Goal: Information Seeking & Learning: Learn about a topic

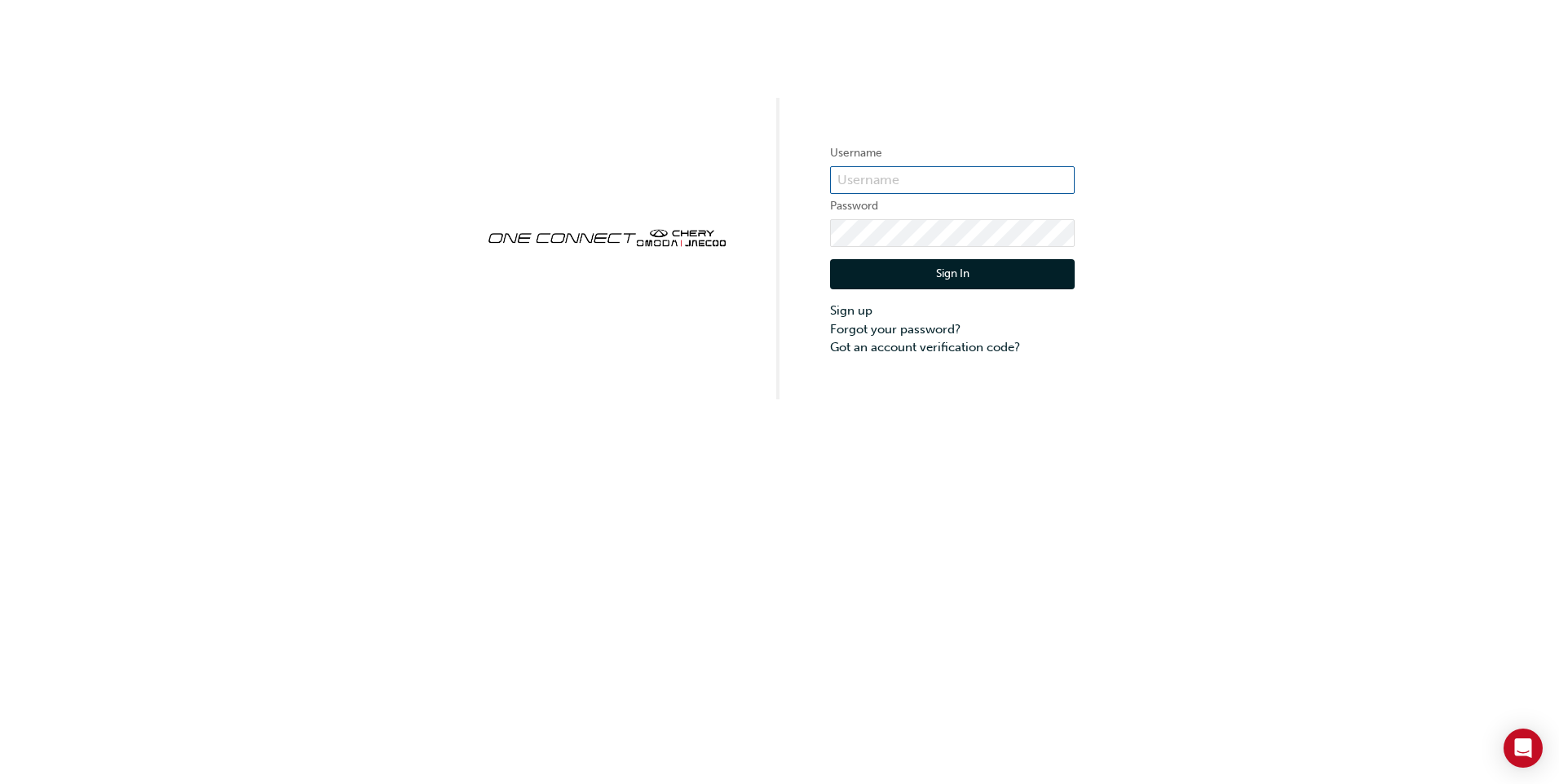
type input "CHAU1888"
click at [924, 273] on button "Sign In" at bounding box center [952, 274] width 245 height 31
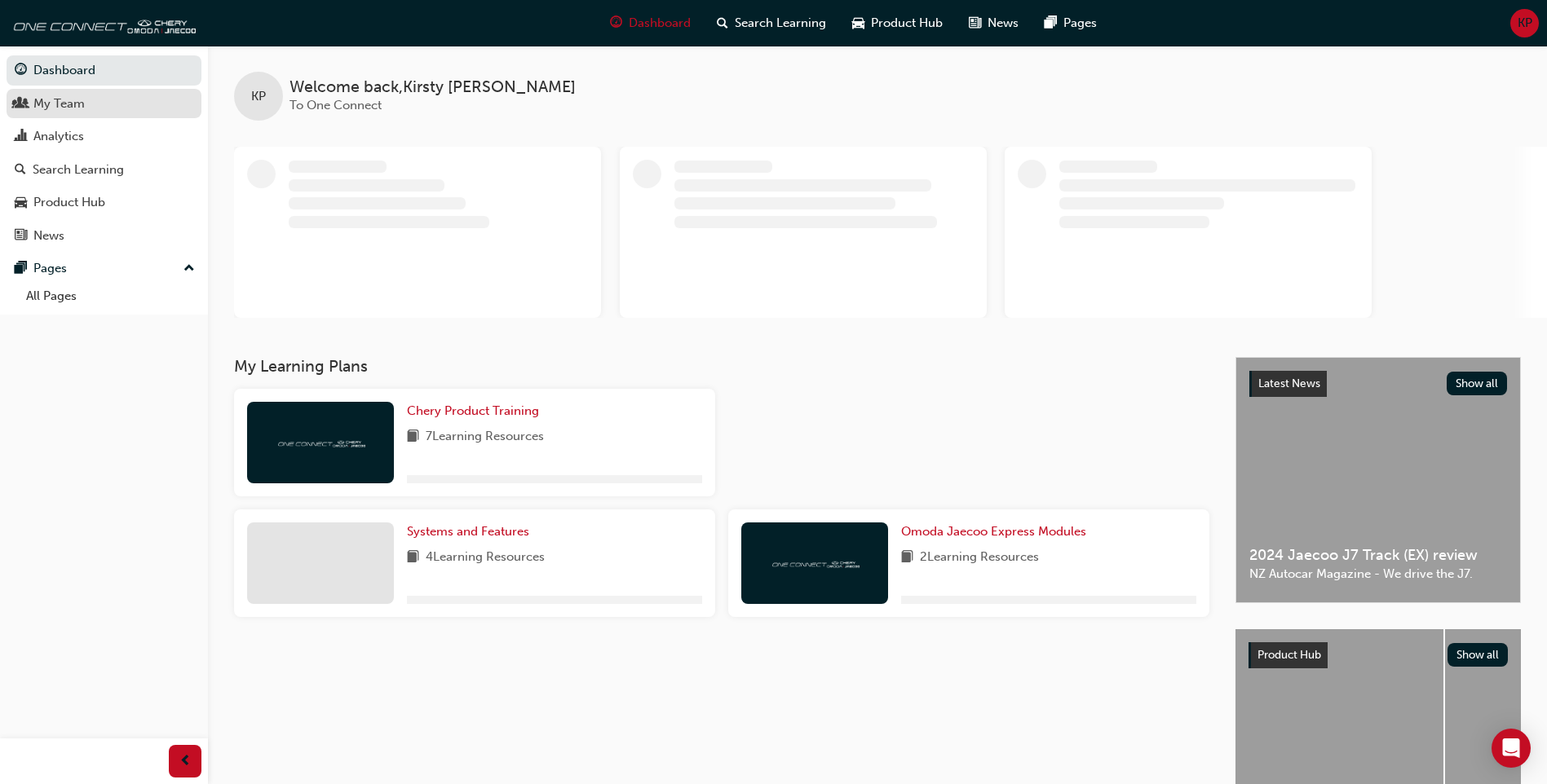
click at [87, 105] on div "My Team" at bounding box center [104, 103] width 179 height 20
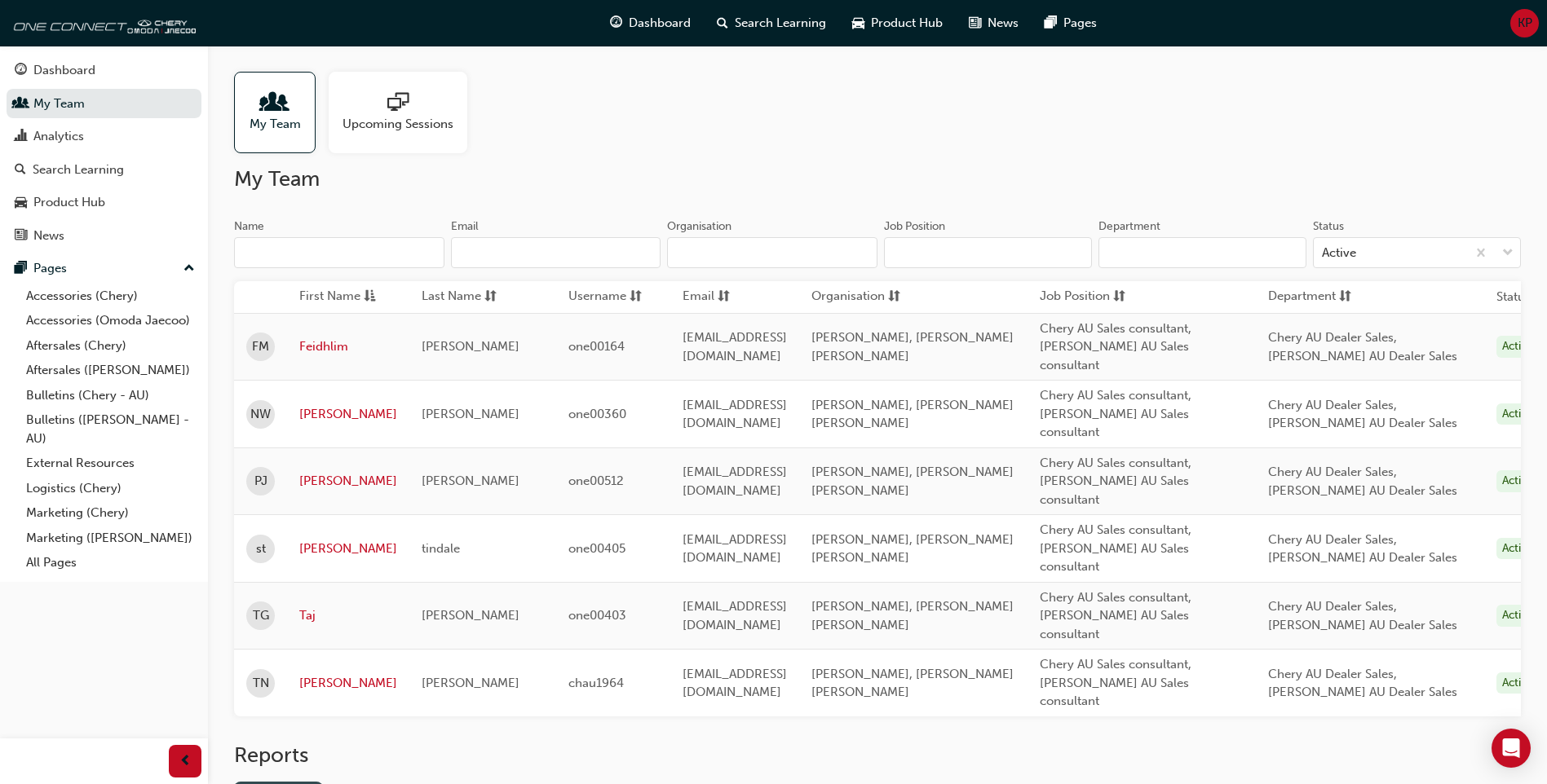
click at [297, 781] on link "Gap Report" at bounding box center [278, 794] width 89 height 27
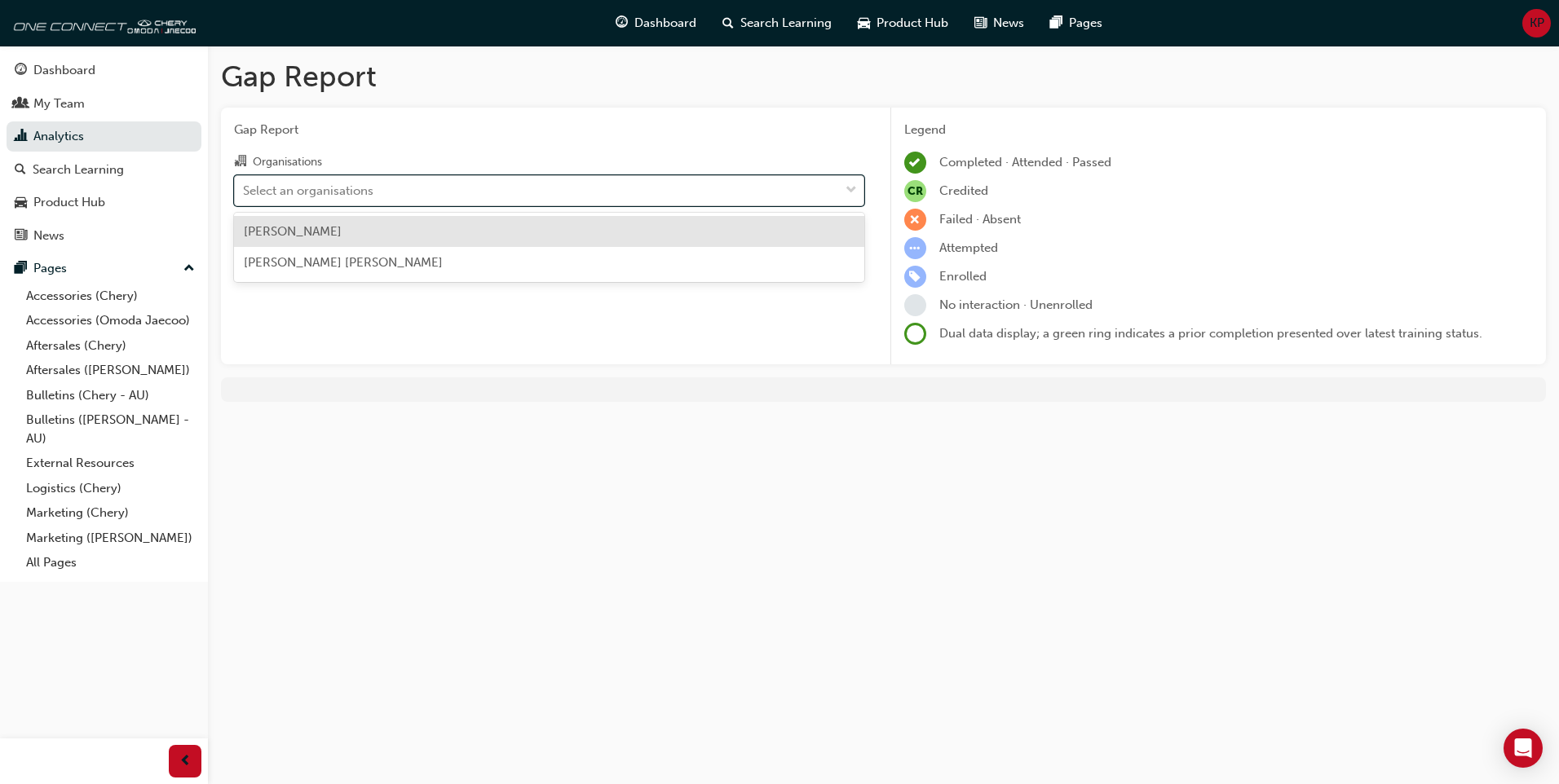
click at [438, 196] on div "Select an organisations" at bounding box center [537, 190] width 604 height 29
click at [245, 196] on input "Organisations option [PERSON_NAME] focused, 1 of 2. 2 results available. Use Up…" at bounding box center [244, 189] width 2 height 14
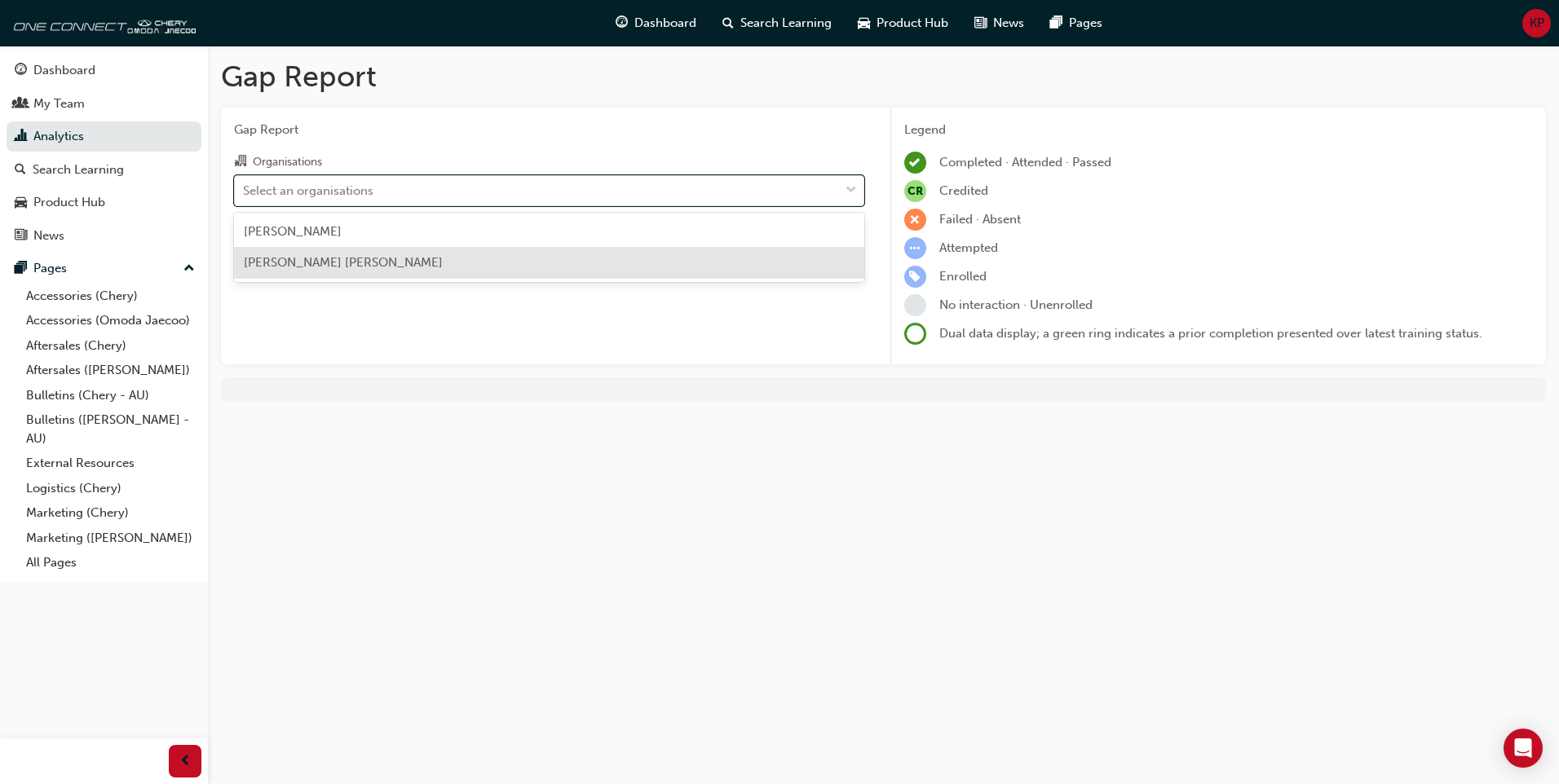
click at [384, 258] on span "[PERSON_NAME] [PERSON_NAME]" at bounding box center [343, 262] width 199 height 14
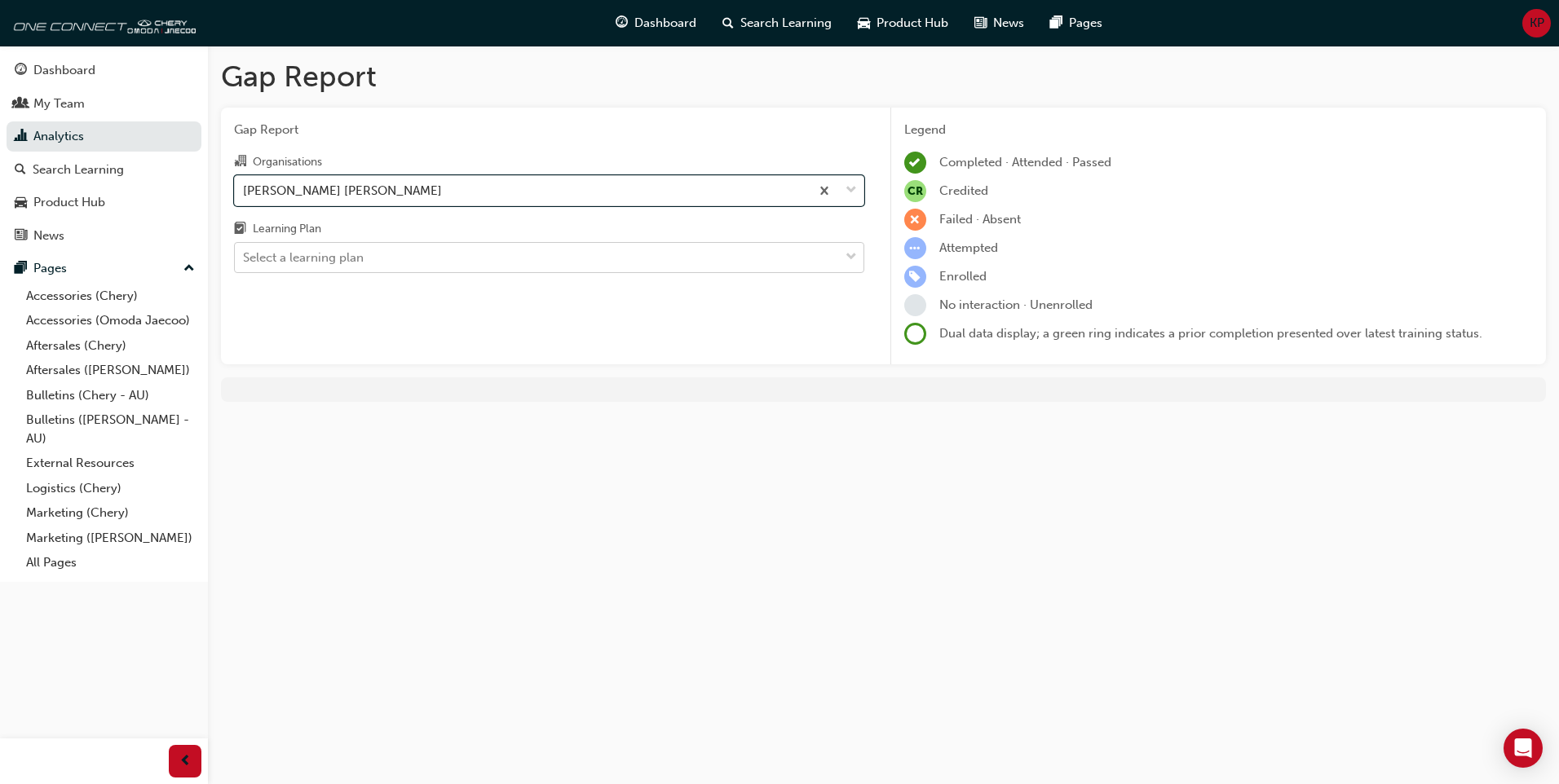
click at [451, 261] on div "Select a learning plan" at bounding box center [537, 258] width 604 height 29
click at [245, 261] on input "Learning Plan Select a learning plan" at bounding box center [244, 257] width 2 height 14
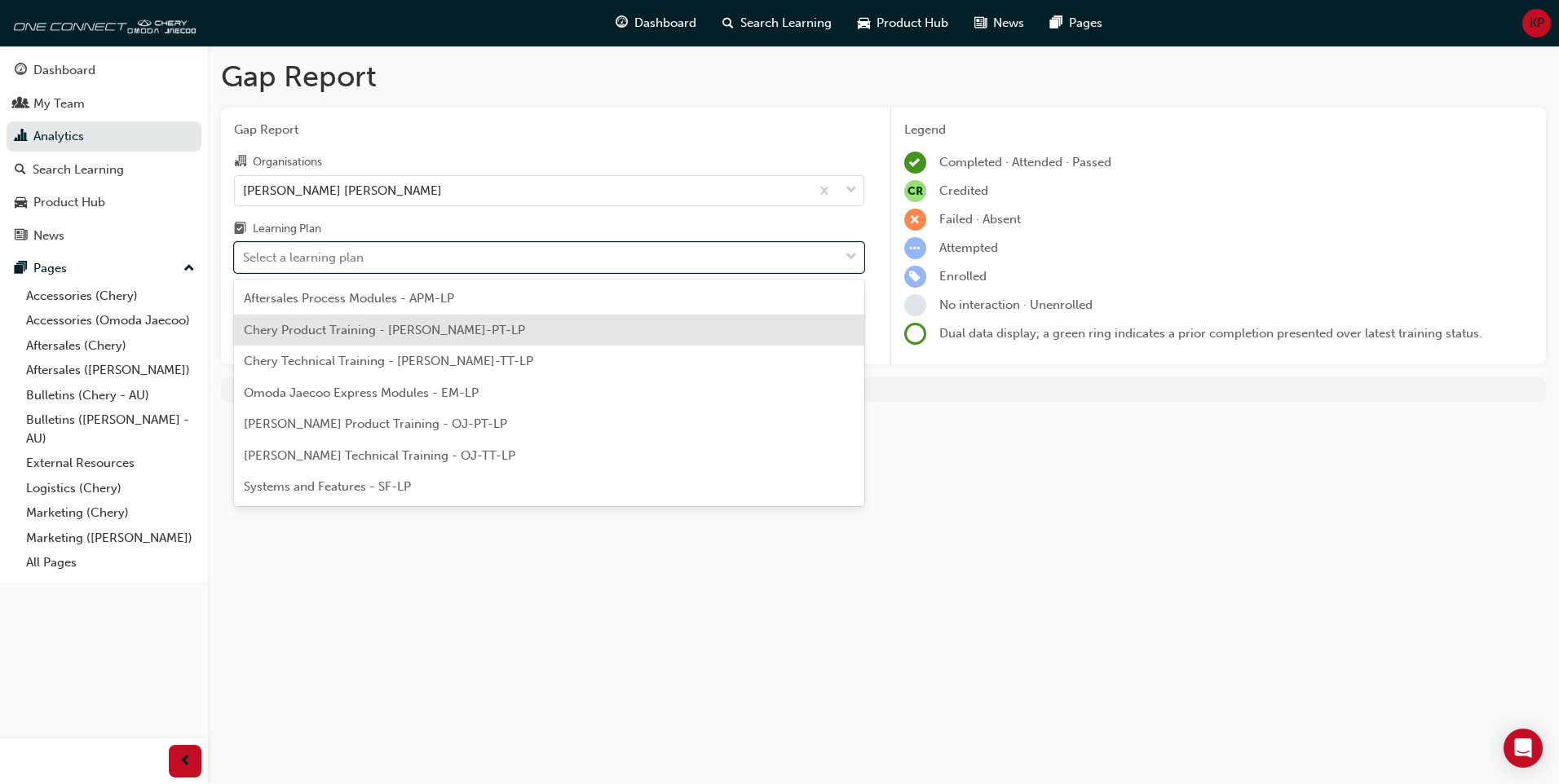
click at [380, 341] on div "Chery Product Training - [PERSON_NAME]-PT-LP" at bounding box center [549, 330] width 630 height 31
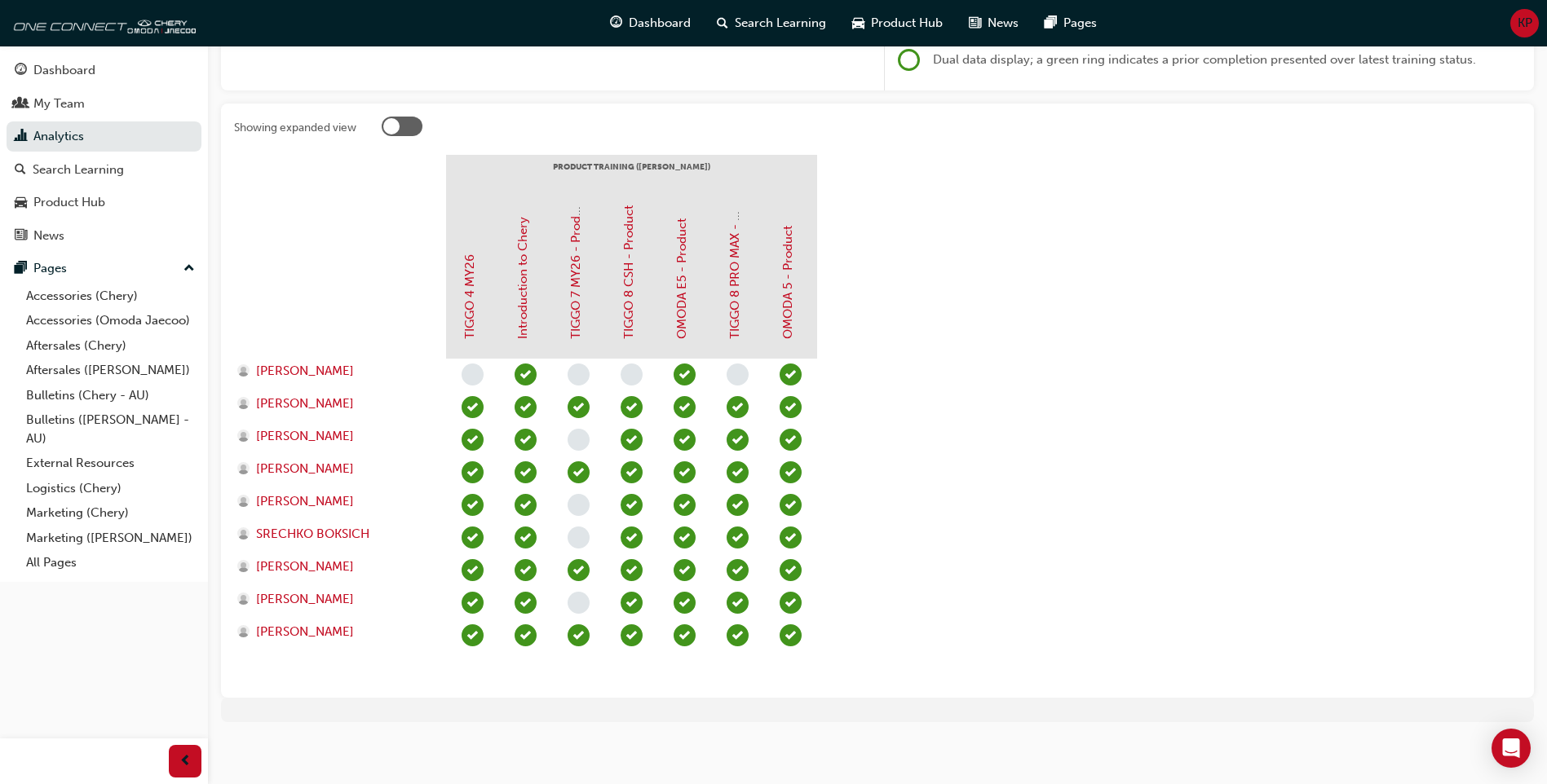
scroll to position [279, 0]
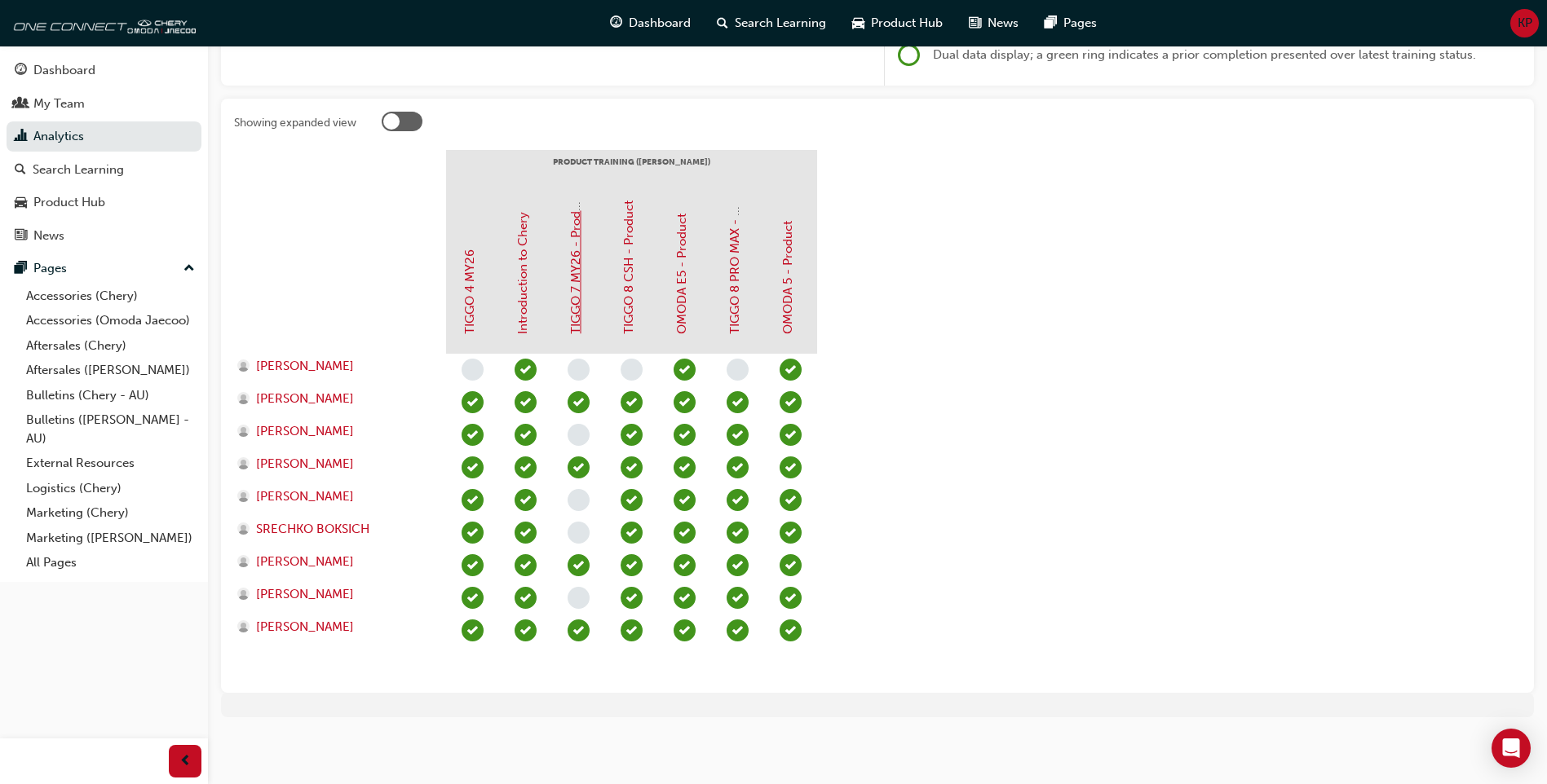
click at [576, 306] on link "TIGGO 7 MY26 - Product" at bounding box center [575, 264] width 14 height 141
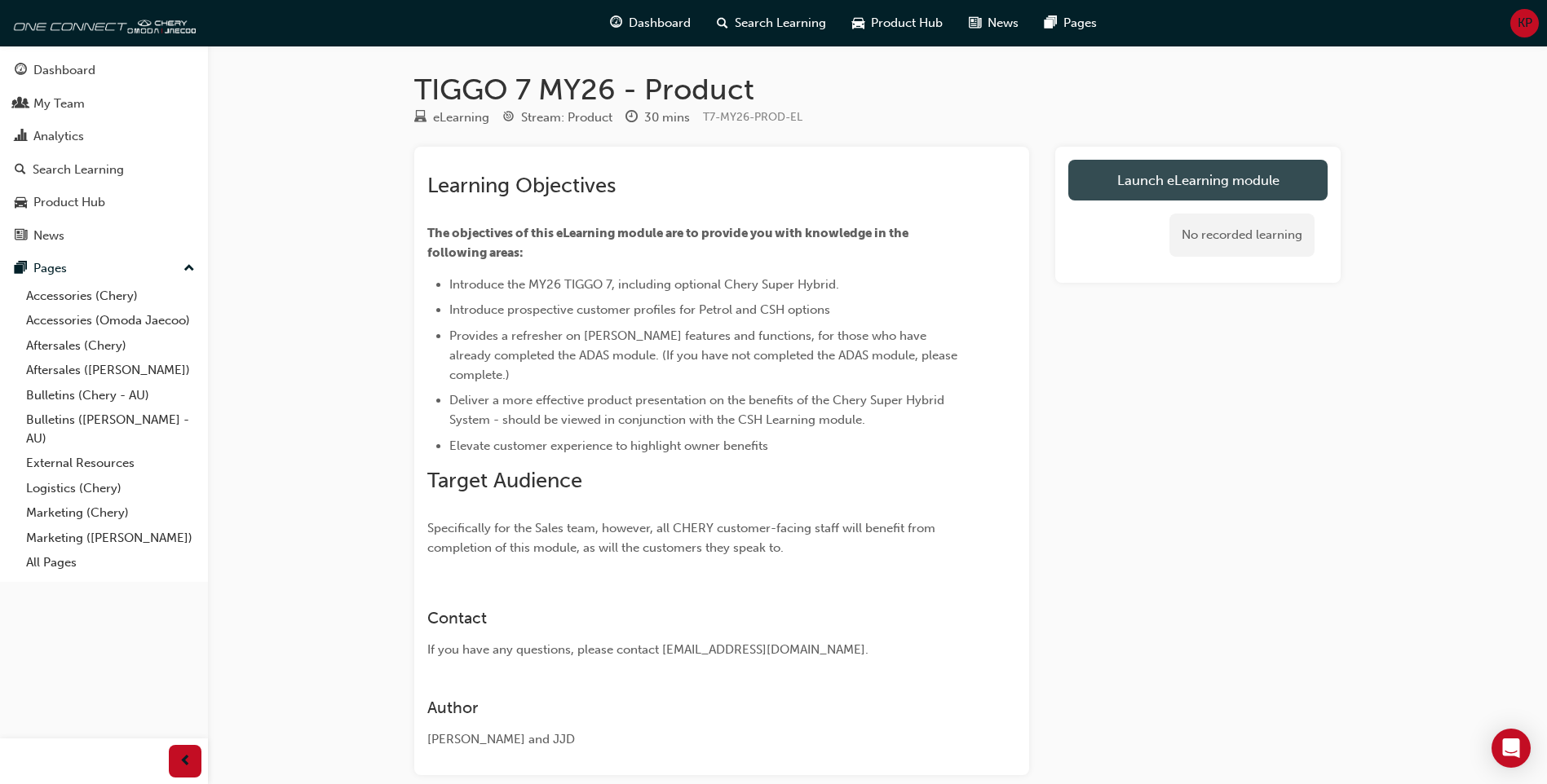
click at [1157, 183] on link "Launch eLearning module" at bounding box center [1198, 180] width 259 height 41
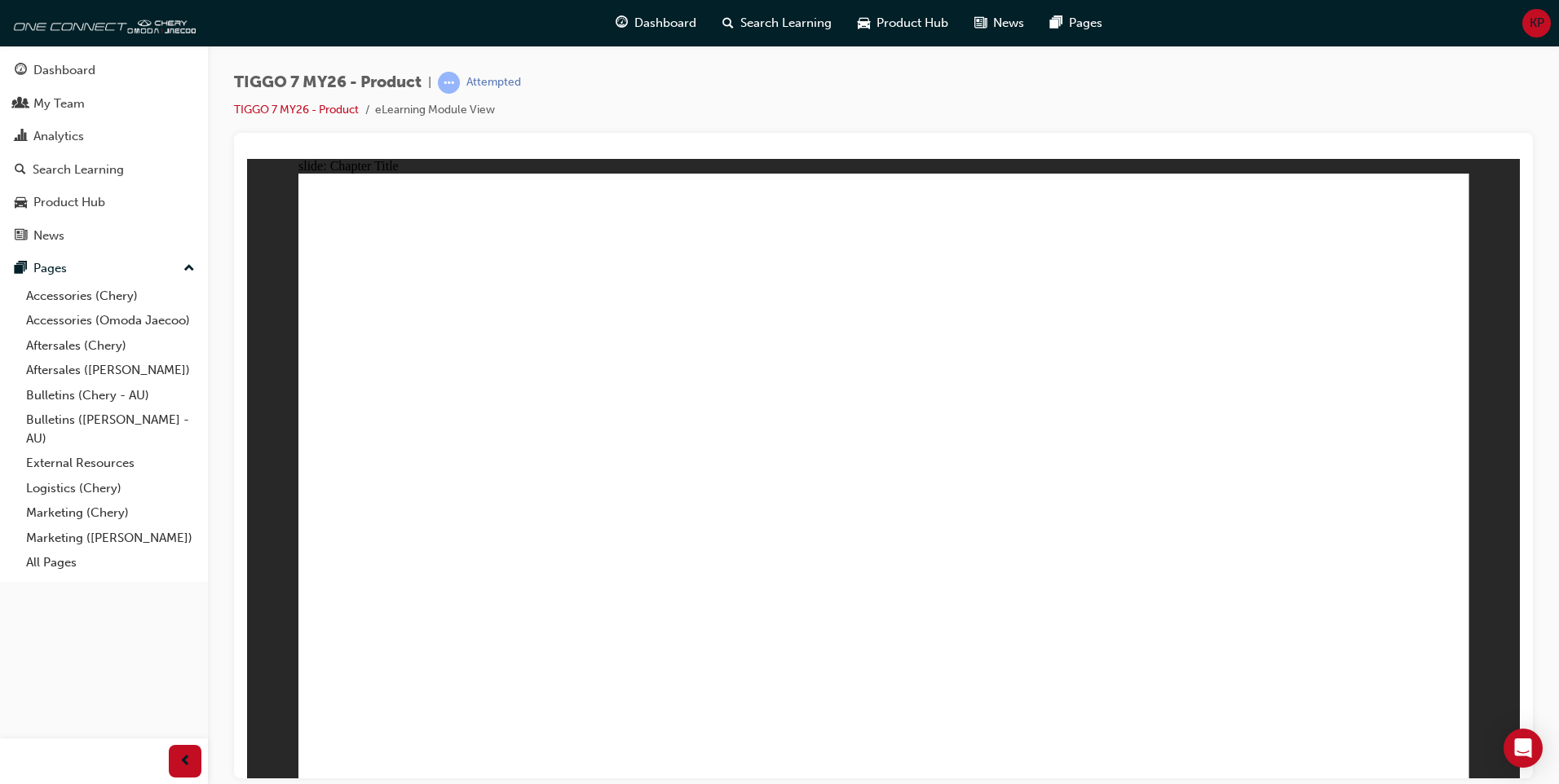
drag, startPoint x: 1150, startPoint y: 233, endPoint x: 1147, endPoint y: 242, distance: 9.5
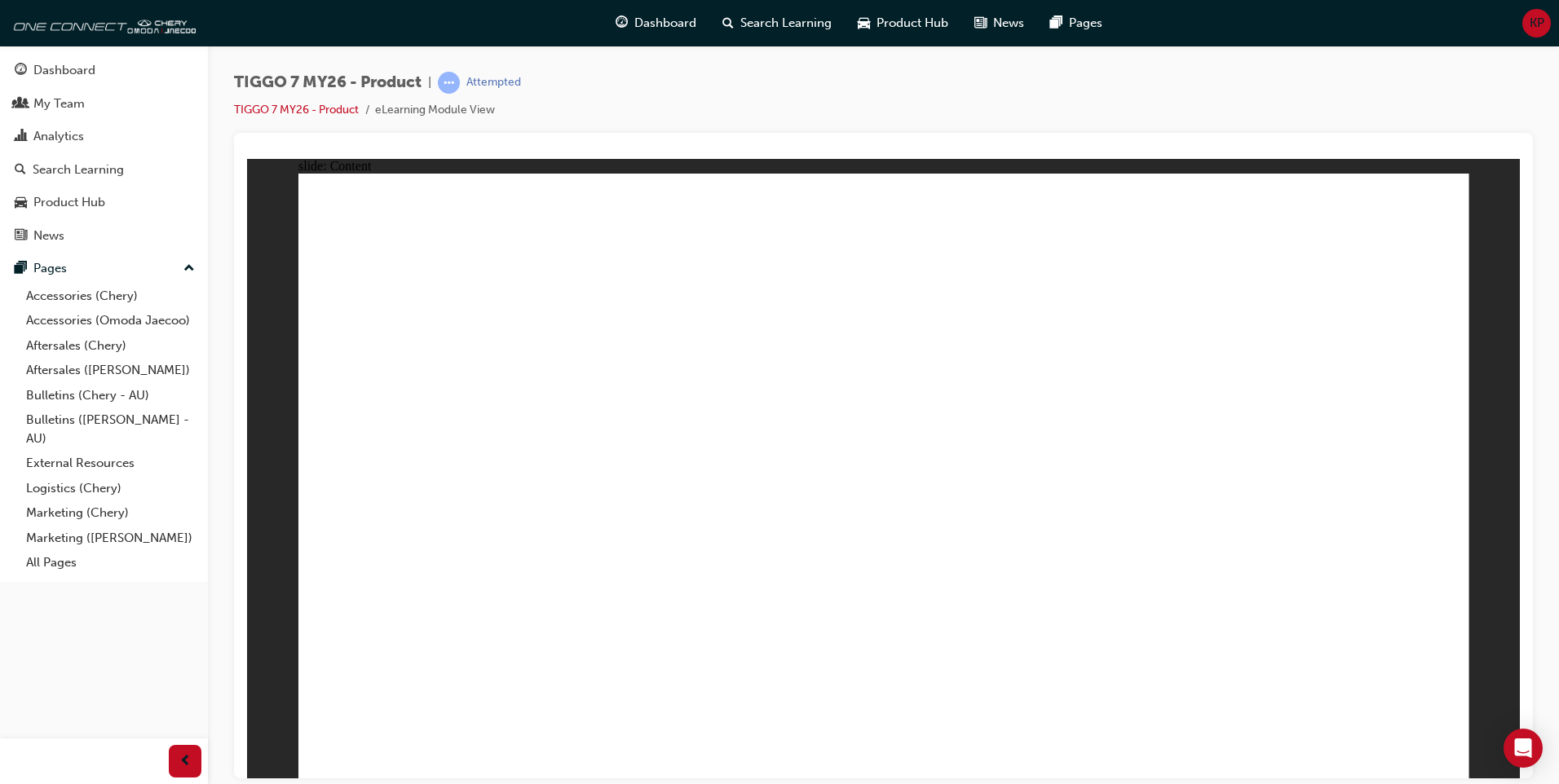
drag, startPoint x: 643, startPoint y: 462, endPoint x: 802, endPoint y: 473, distance: 159.4
drag, startPoint x: 866, startPoint y: 458, endPoint x: 1110, endPoint y: 443, distance: 244.5
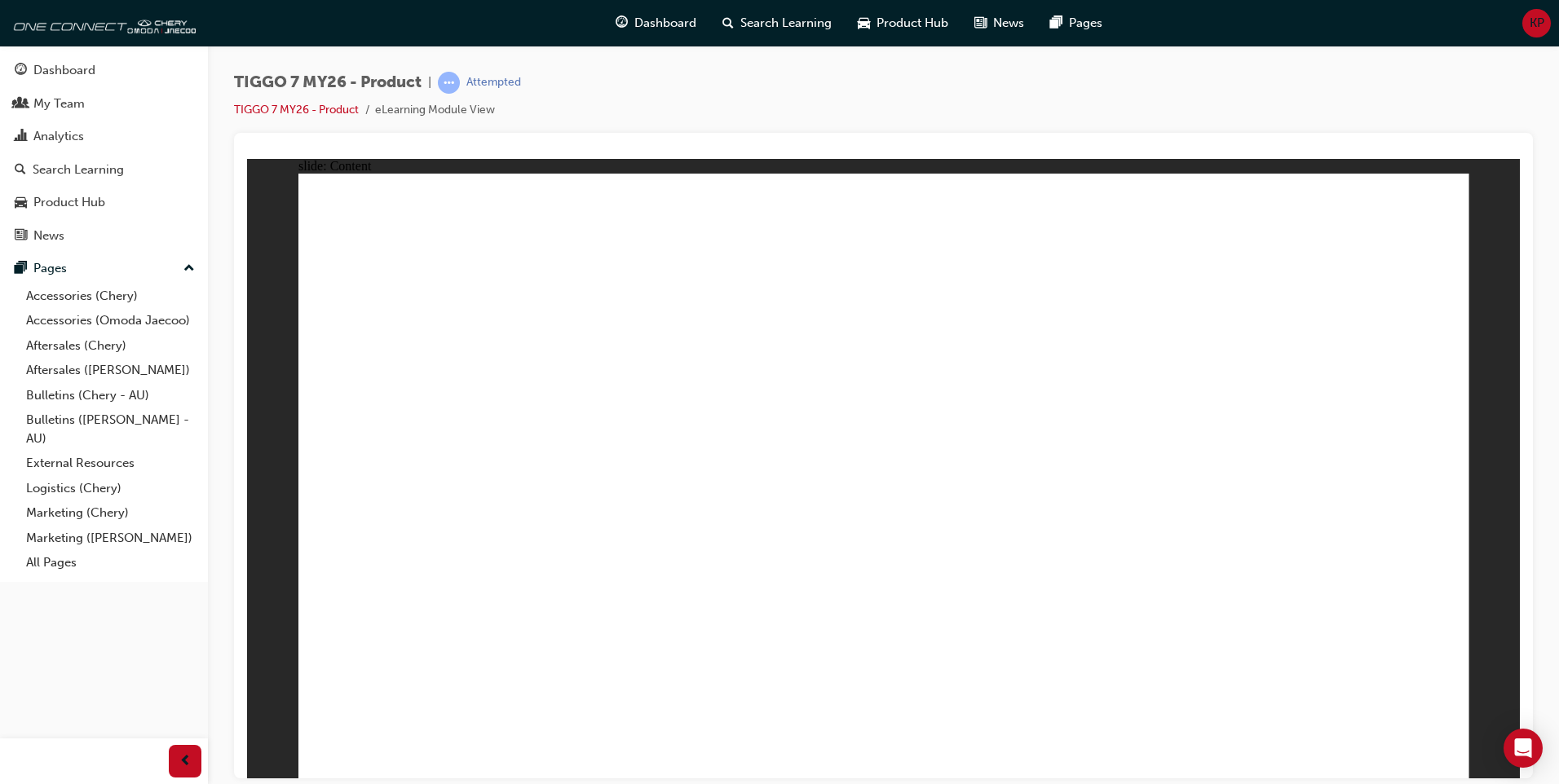
drag, startPoint x: 1447, startPoint y: 759, endPoint x: 1439, endPoint y: 750, distance: 12.0
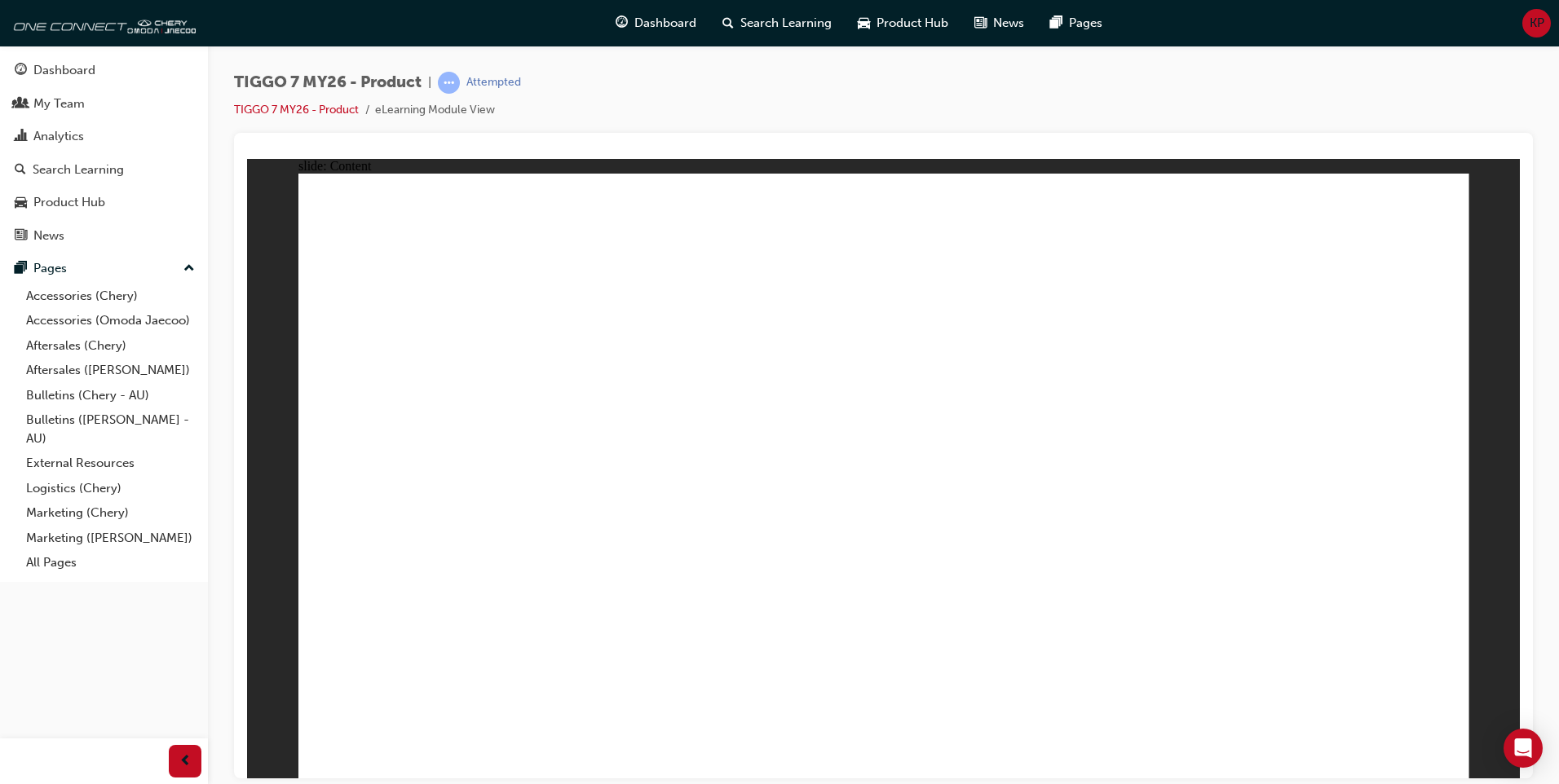
drag, startPoint x: 1057, startPoint y: 531, endPoint x: 971, endPoint y: 468, distance: 106.6
drag, startPoint x: 1000, startPoint y: 462, endPoint x: 1059, endPoint y: 431, distance: 66.6
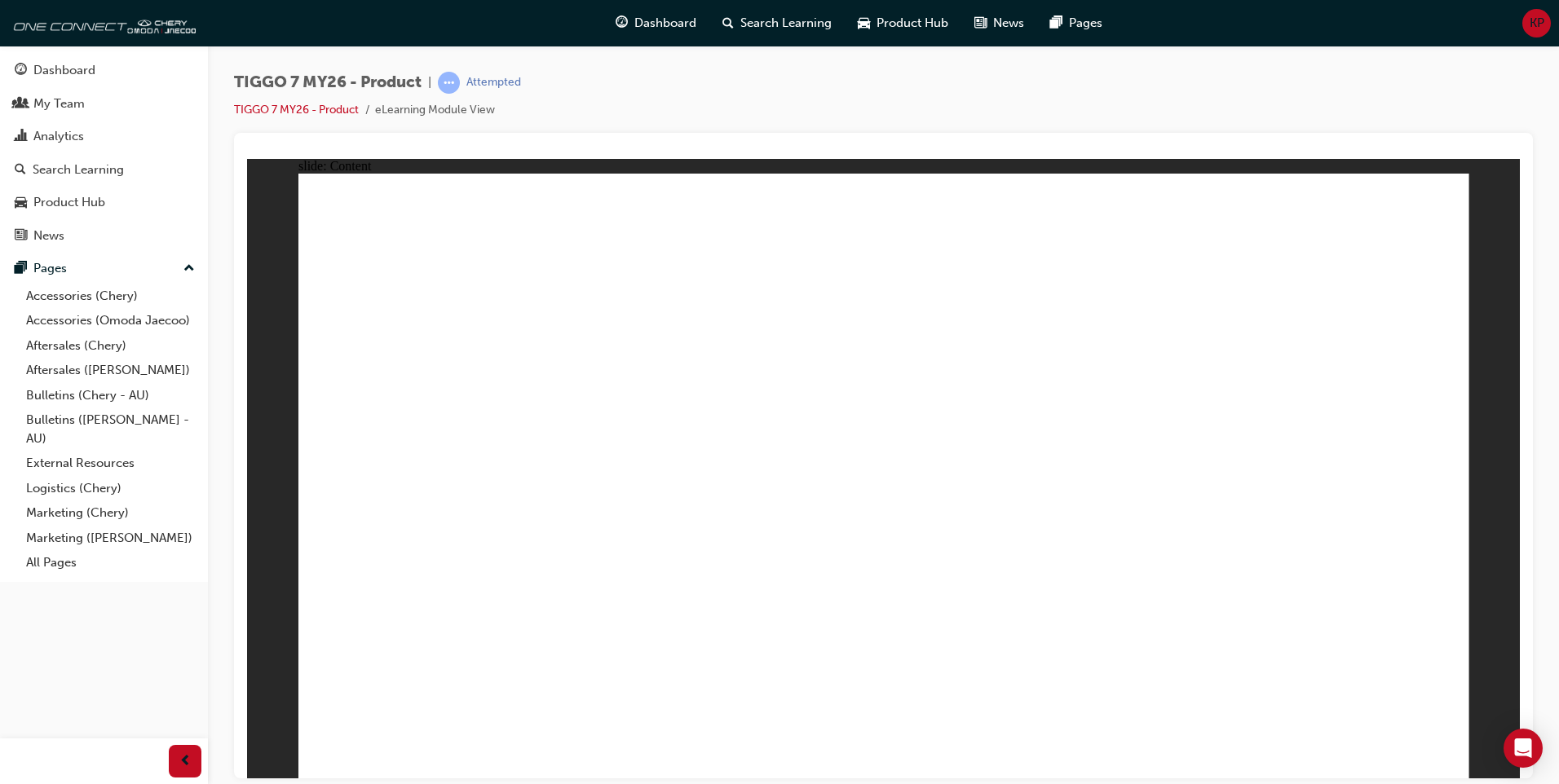
drag, startPoint x: 485, startPoint y: 598, endPoint x: 521, endPoint y: 598, distance: 36.0
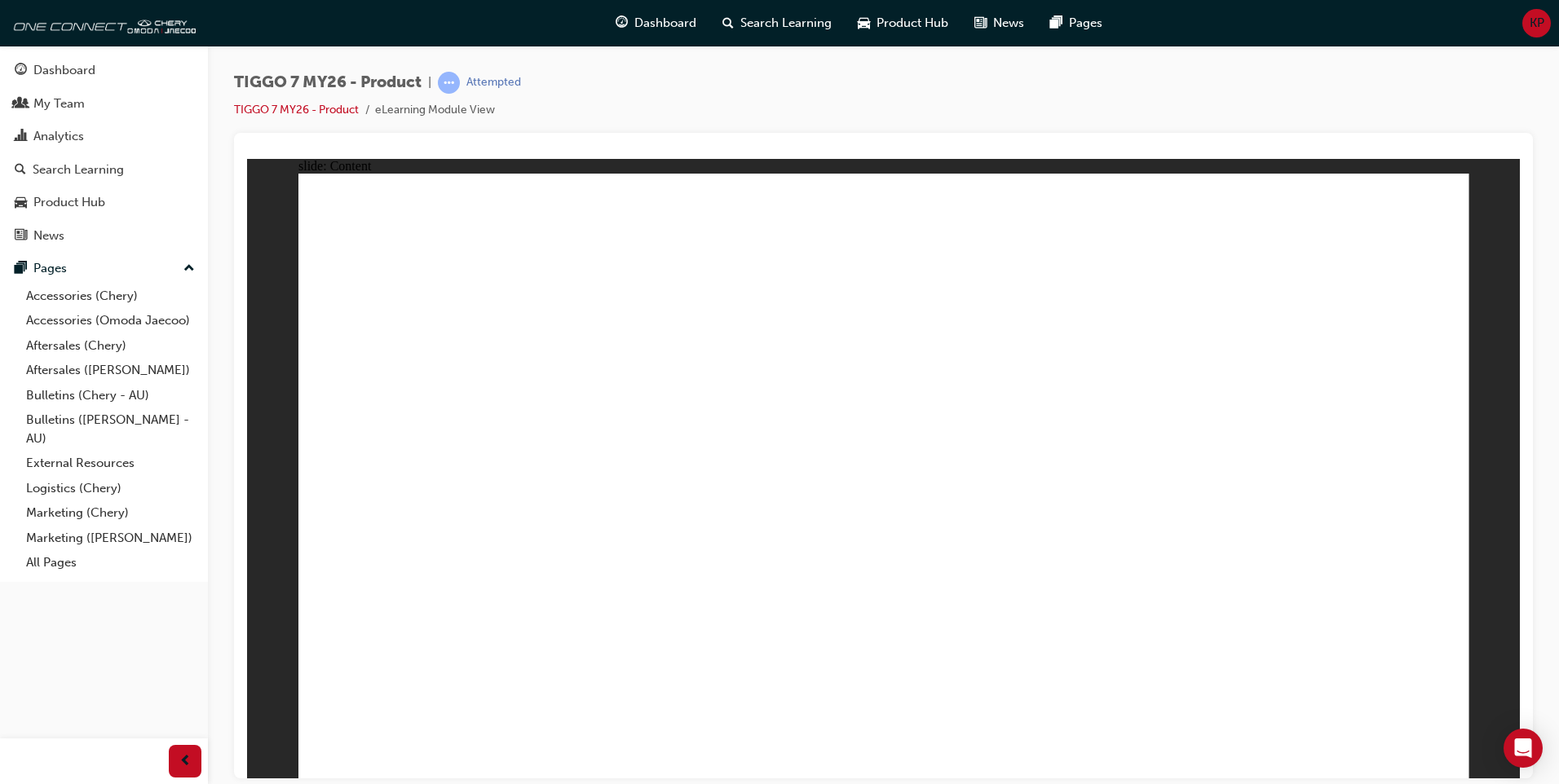
drag, startPoint x: 645, startPoint y: 614, endPoint x: 657, endPoint y: 617, distance: 12.4
drag, startPoint x: 1130, startPoint y: 613, endPoint x: 1209, endPoint y: 612, distance: 79.0
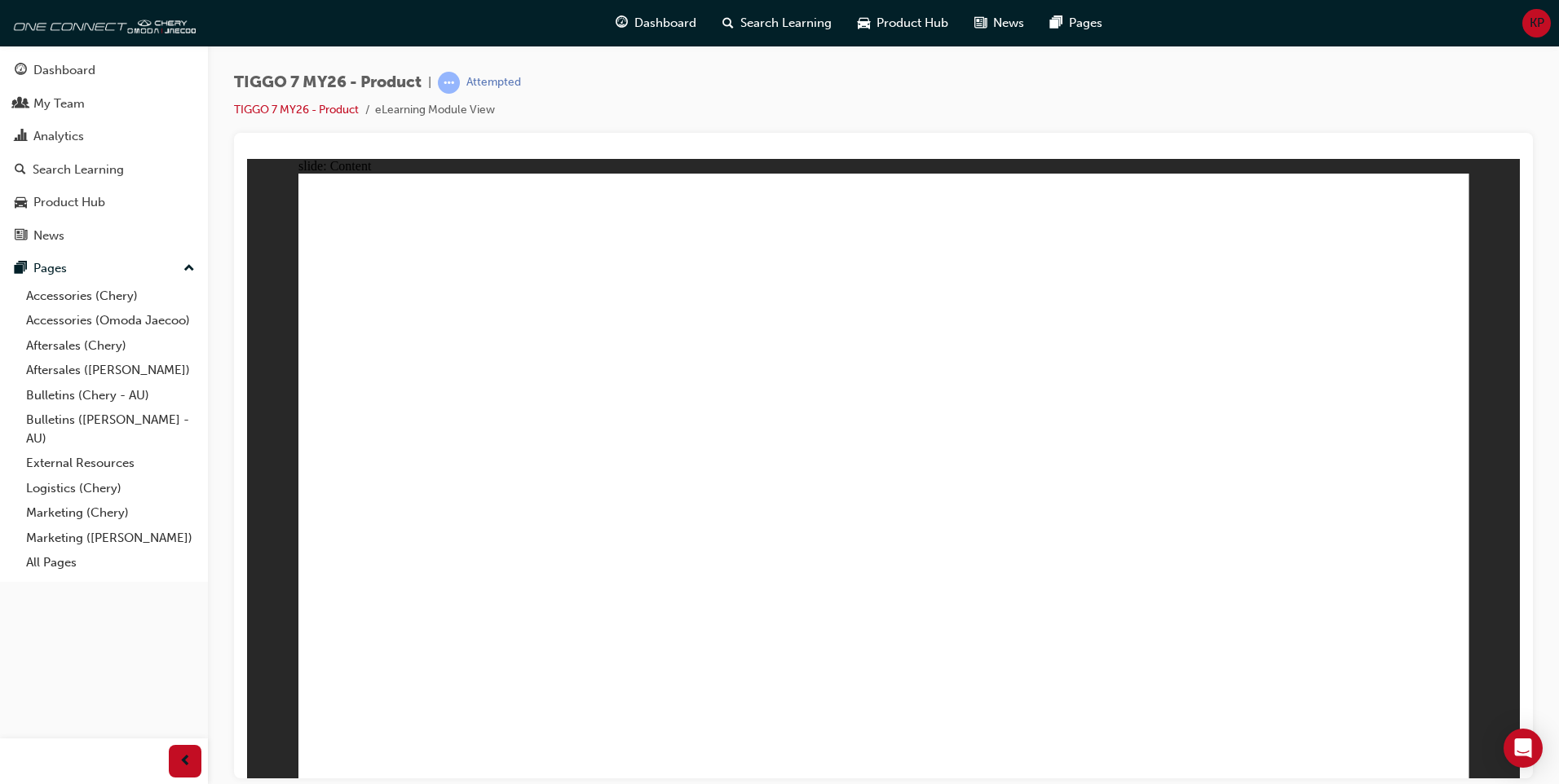
drag, startPoint x: 440, startPoint y: 617, endPoint x: 448, endPoint y: 644, distance: 28.2
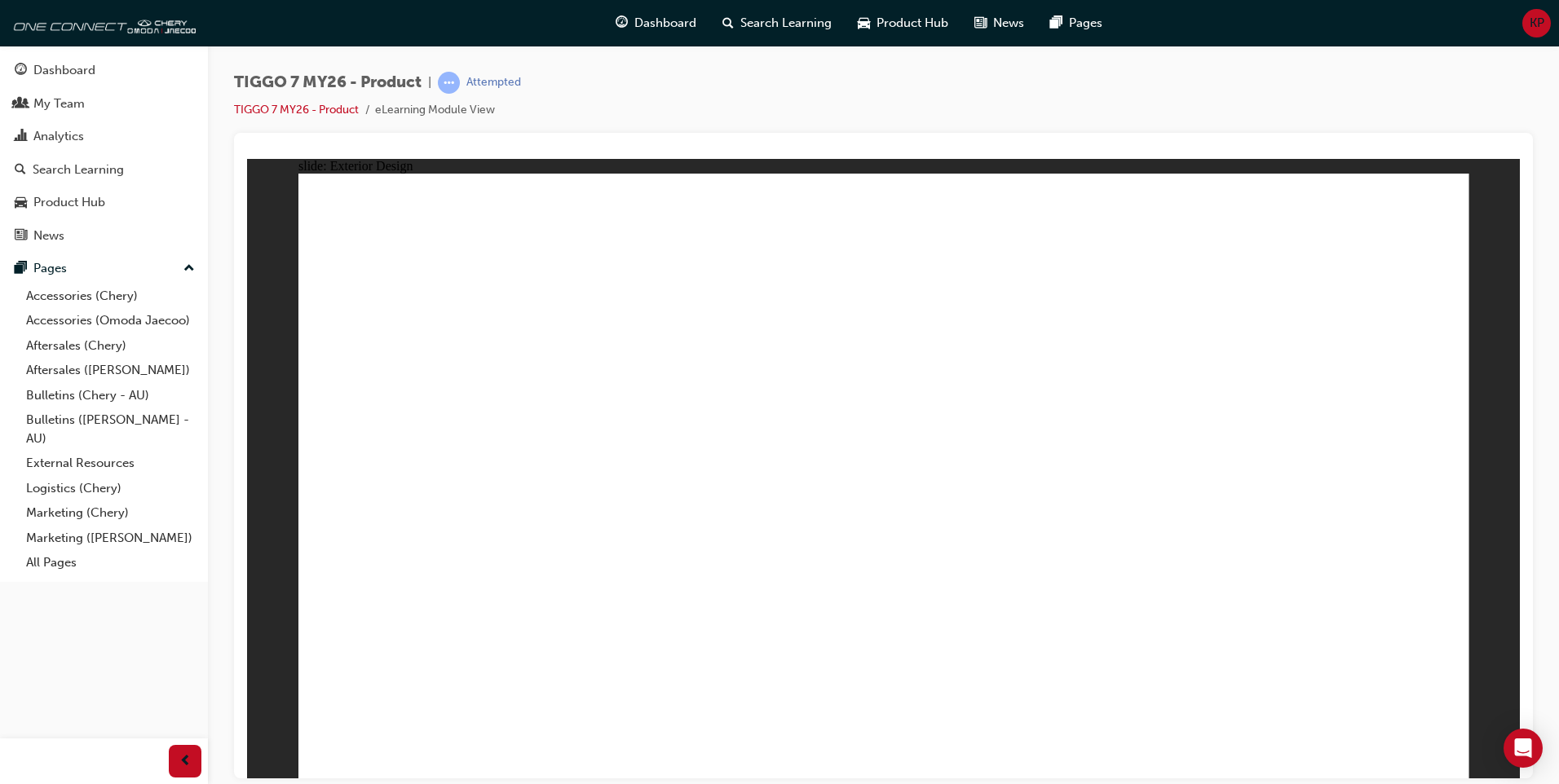
drag, startPoint x: 490, startPoint y: 531, endPoint x: 485, endPoint y: 571, distance: 40.3
drag, startPoint x: 472, startPoint y: 585, endPoint x: 476, endPoint y: 613, distance: 28.3
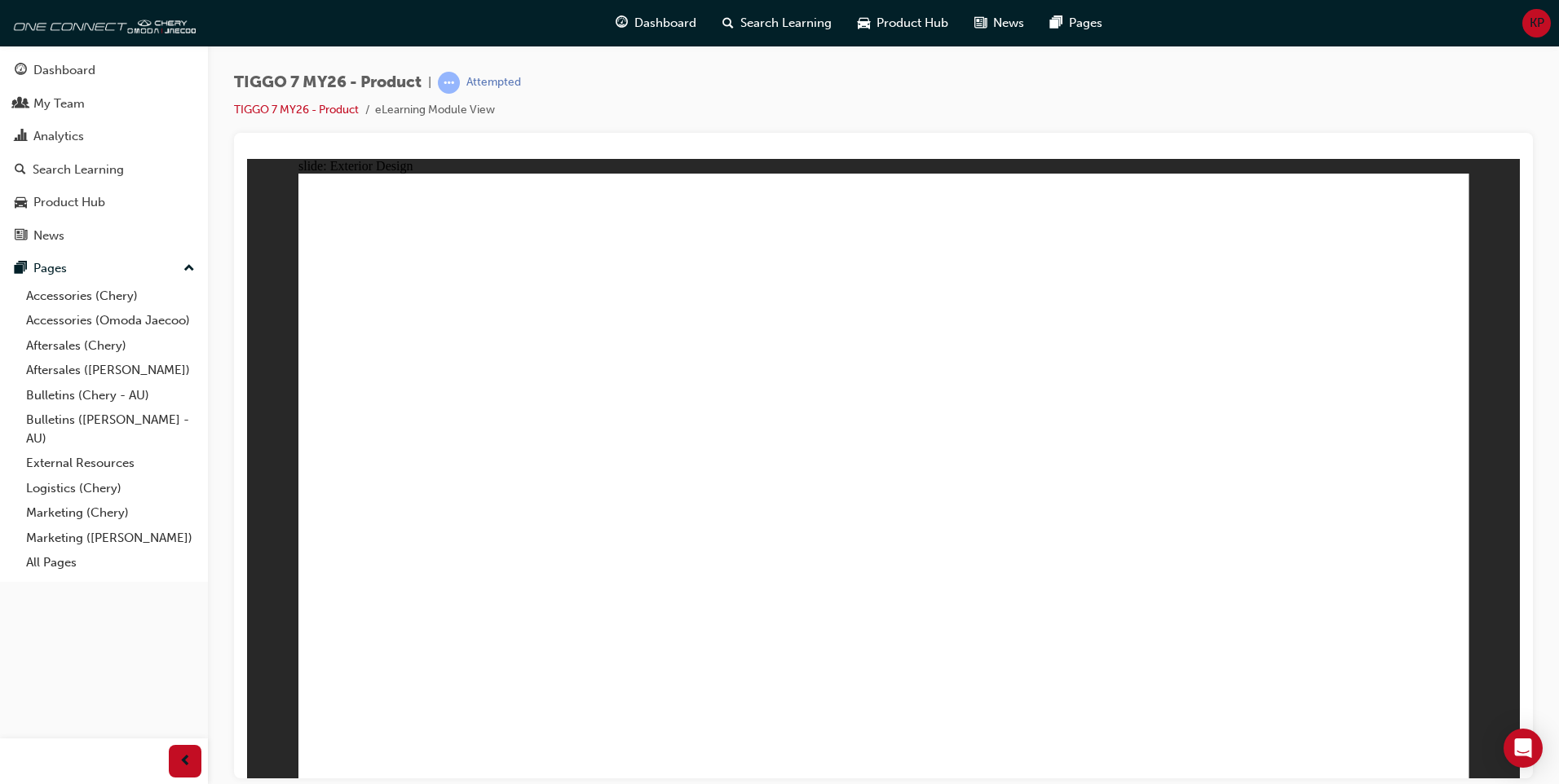
drag, startPoint x: 474, startPoint y: 690, endPoint x: 347, endPoint y: 587, distance: 163.5
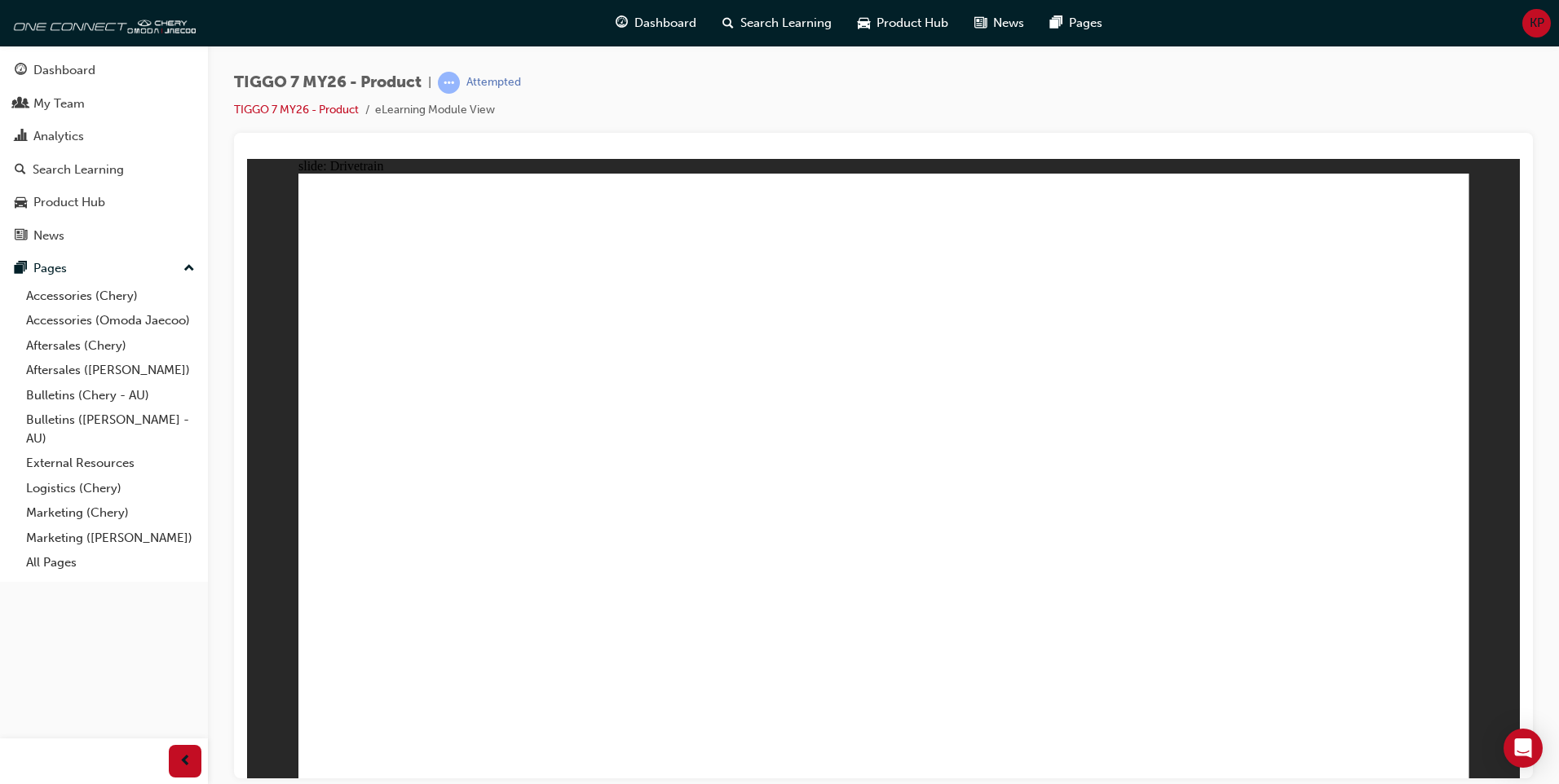
drag, startPoint x: 1004, startPoint y: 621, endPoint x: 1019, endPoint y: 623, distance: 15.1
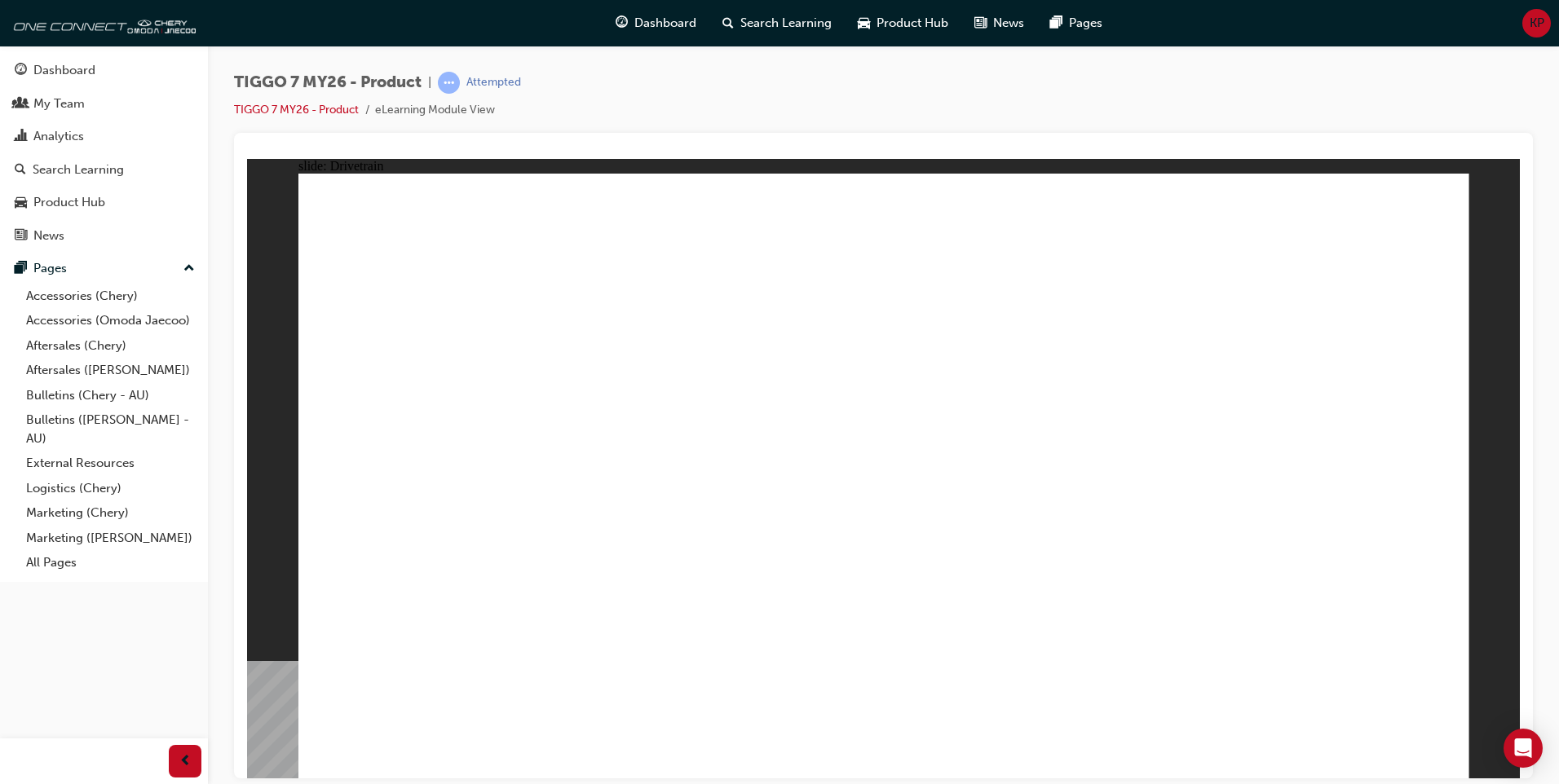
drag, startPoint x: 1165, startPoint y: 221, endPoint x: 1199, endPoint y: 292, distance: 78.7
drag, startPoint x: 348, startPoint y: 538, endPoint x: 332, endPoint y: 530, distance: 17.9
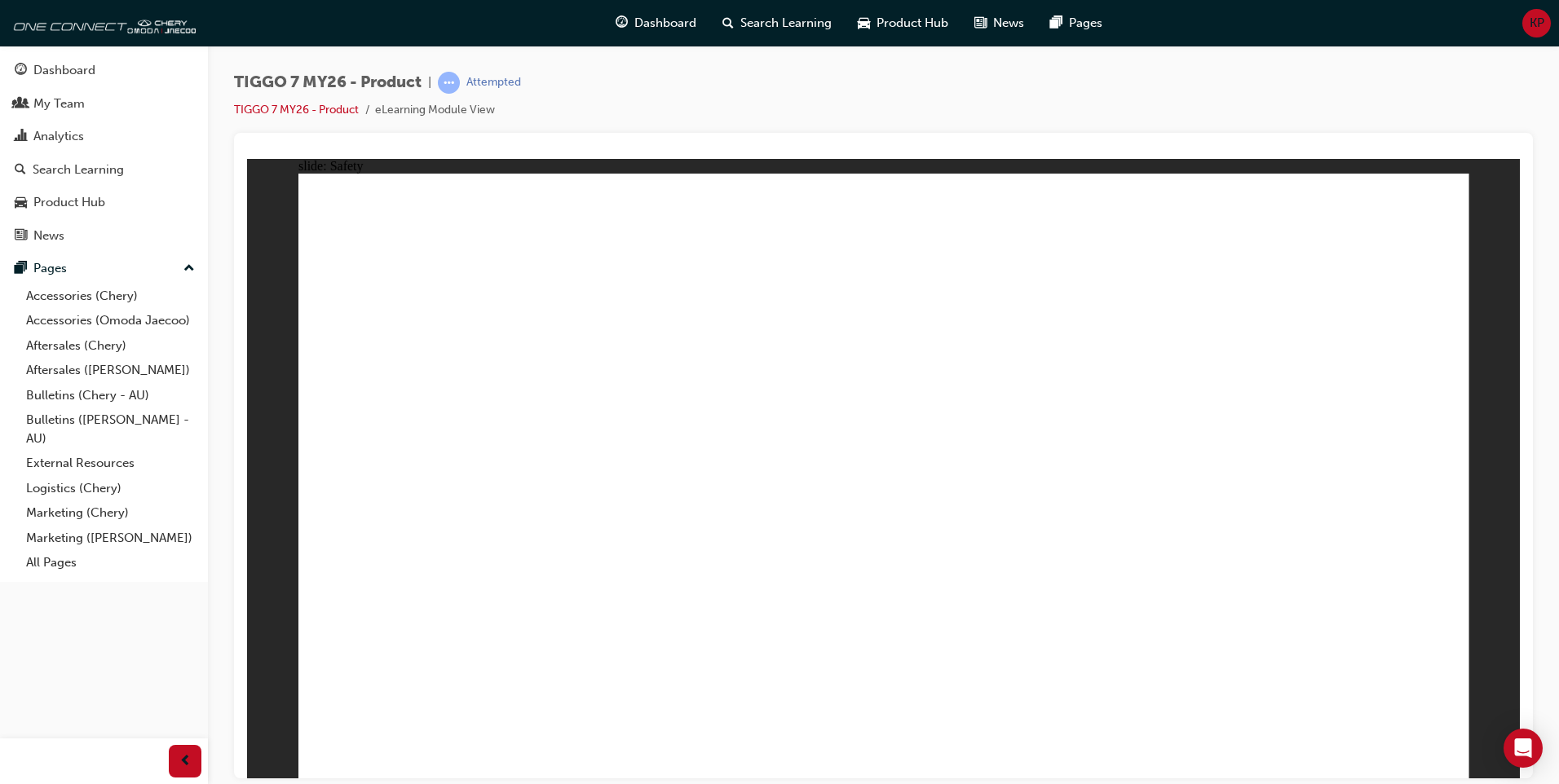
drag, startPoint x: 433, startPoint y: 418, endPoint x: 475, endPoint y: 472, distance: 68.4
drag, startPoint x: 481, startPoint y: 554, endPoint x: 539, endPoint y: 563, distance: 58.7
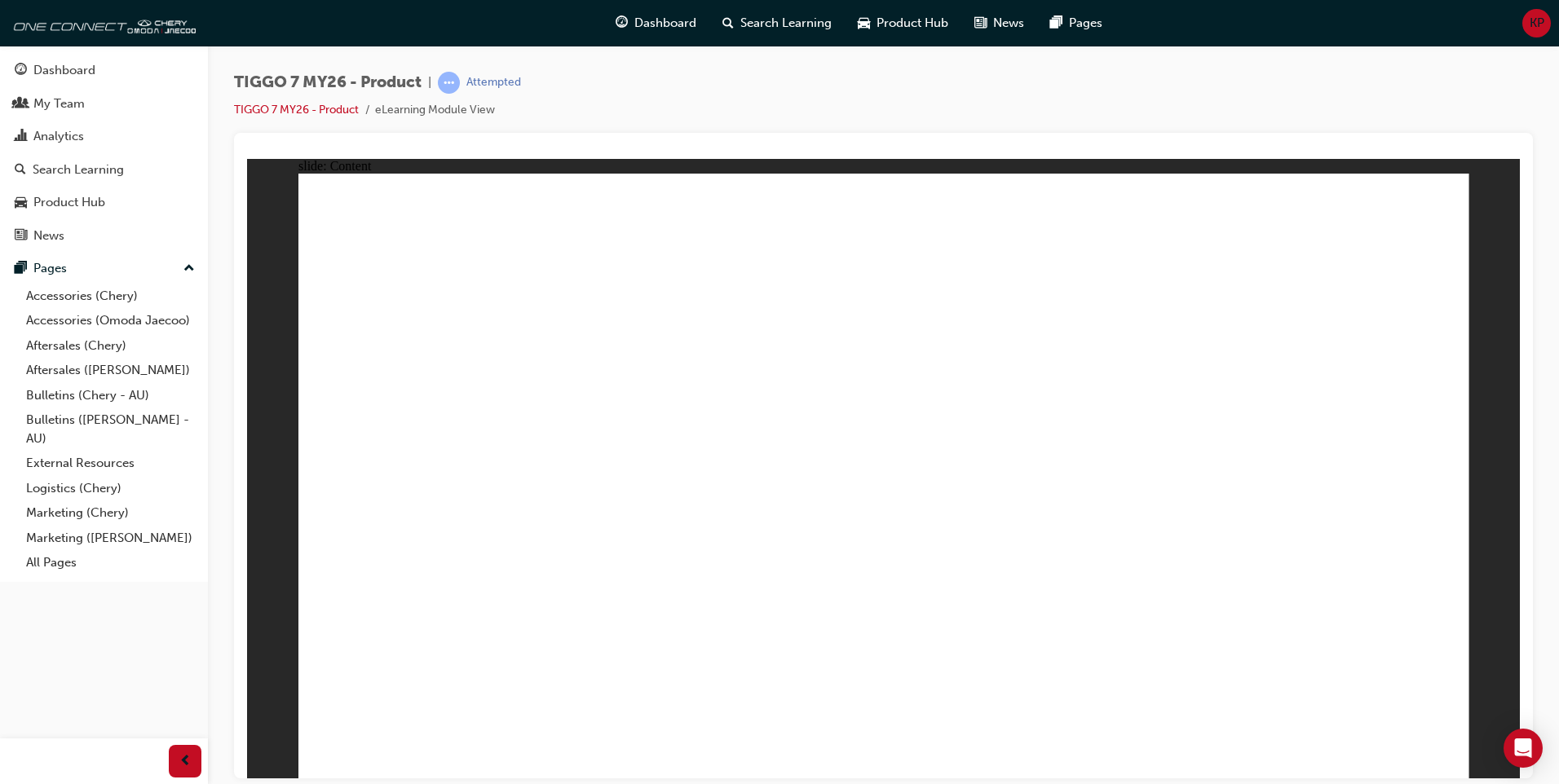
drag, startPoint x: 696, startPoint y: 437, endPoint x: 731, endPoint y: 443, distance: 35.5
drag, startPoint x: 836, startPoint y: 425, endPoint x: 850, endPoint y: 444, distance: 23.6
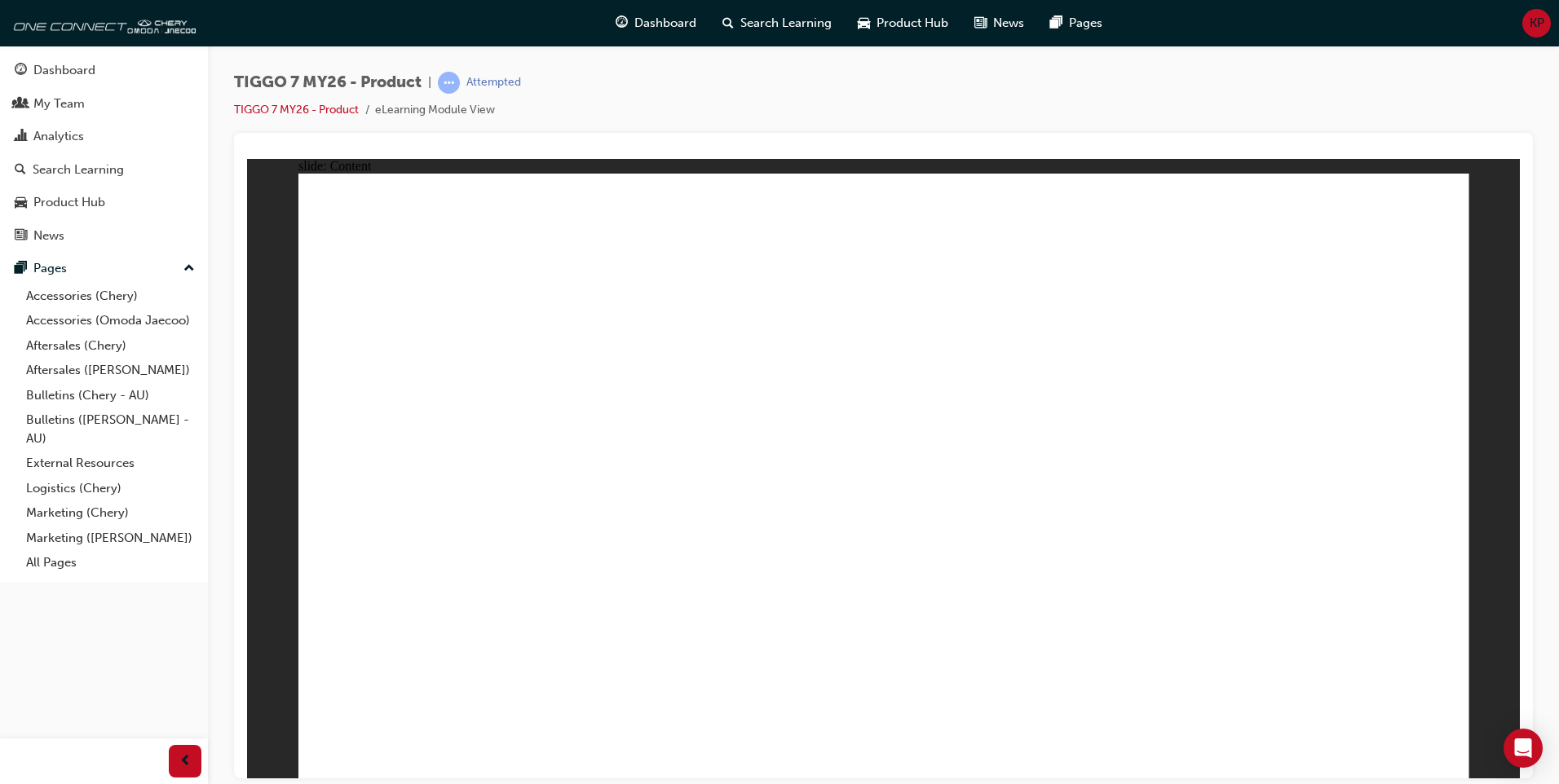
drag, startPoint x: 1089, startPoint y: 532, endPoint x: 1186, endPoint y: 639, distance: 144.4
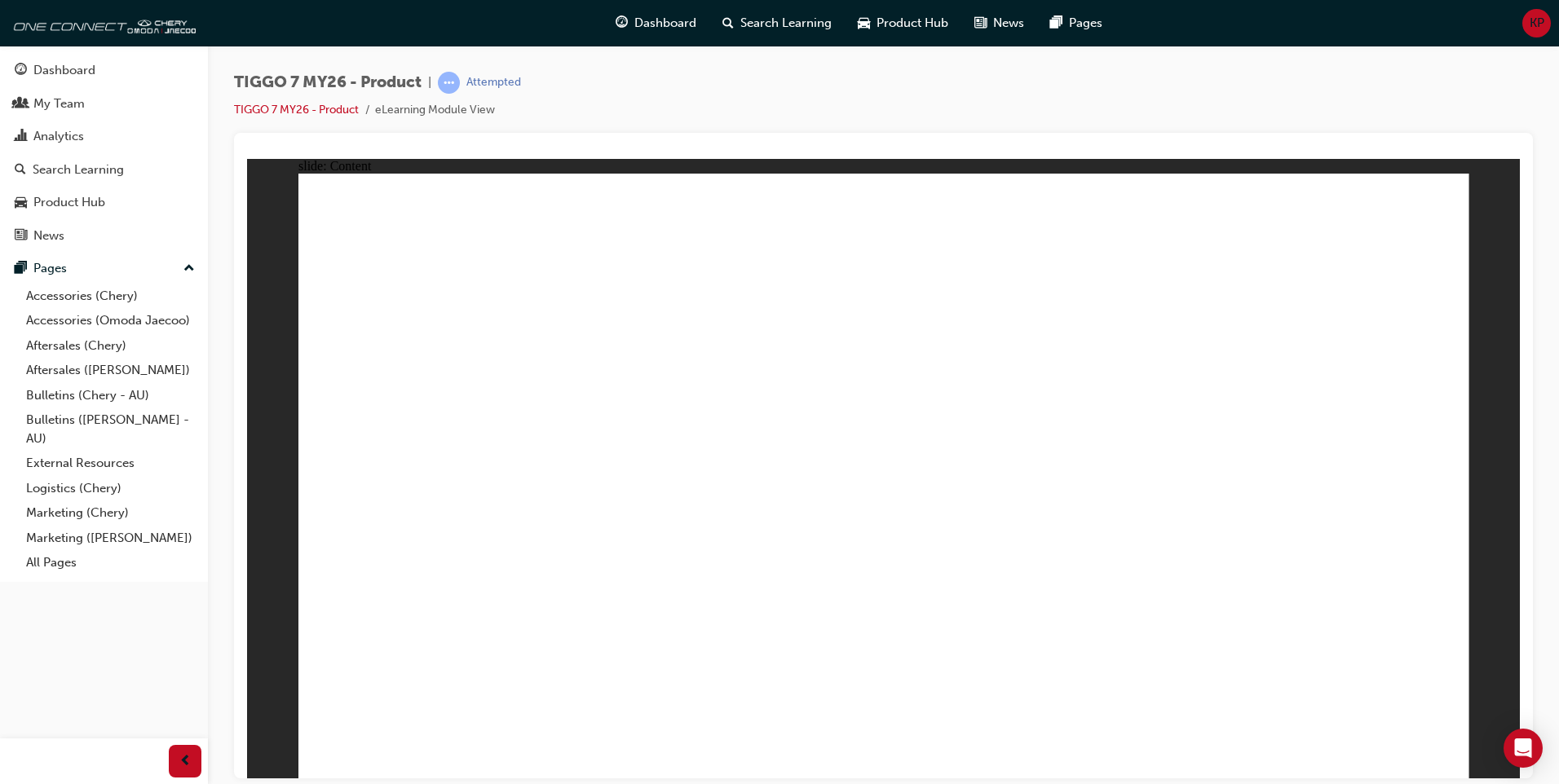
drag, startPoint x: 516, startPoint y: 642, endPoint x: 544, endPoint y: 635, distance: 28.9
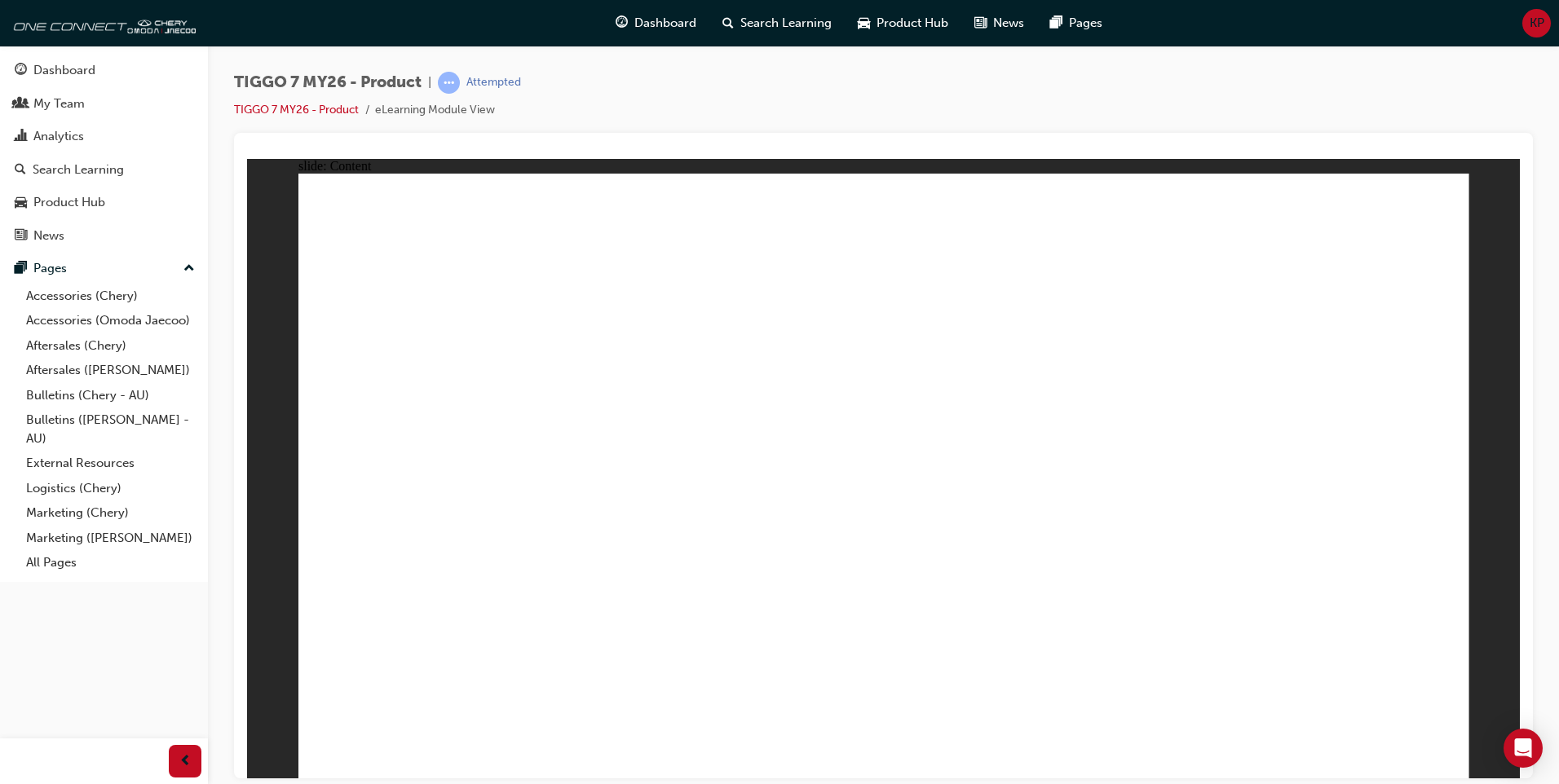
drag, startPoint x: 895, startPoint y: 326, endPoint x: 936, endPoint y: 389, distance: 75.2
drag, startPoint x: 958, startPoint y: 442, endPoint x: 937, endPoint y: 452, distance: 23.3
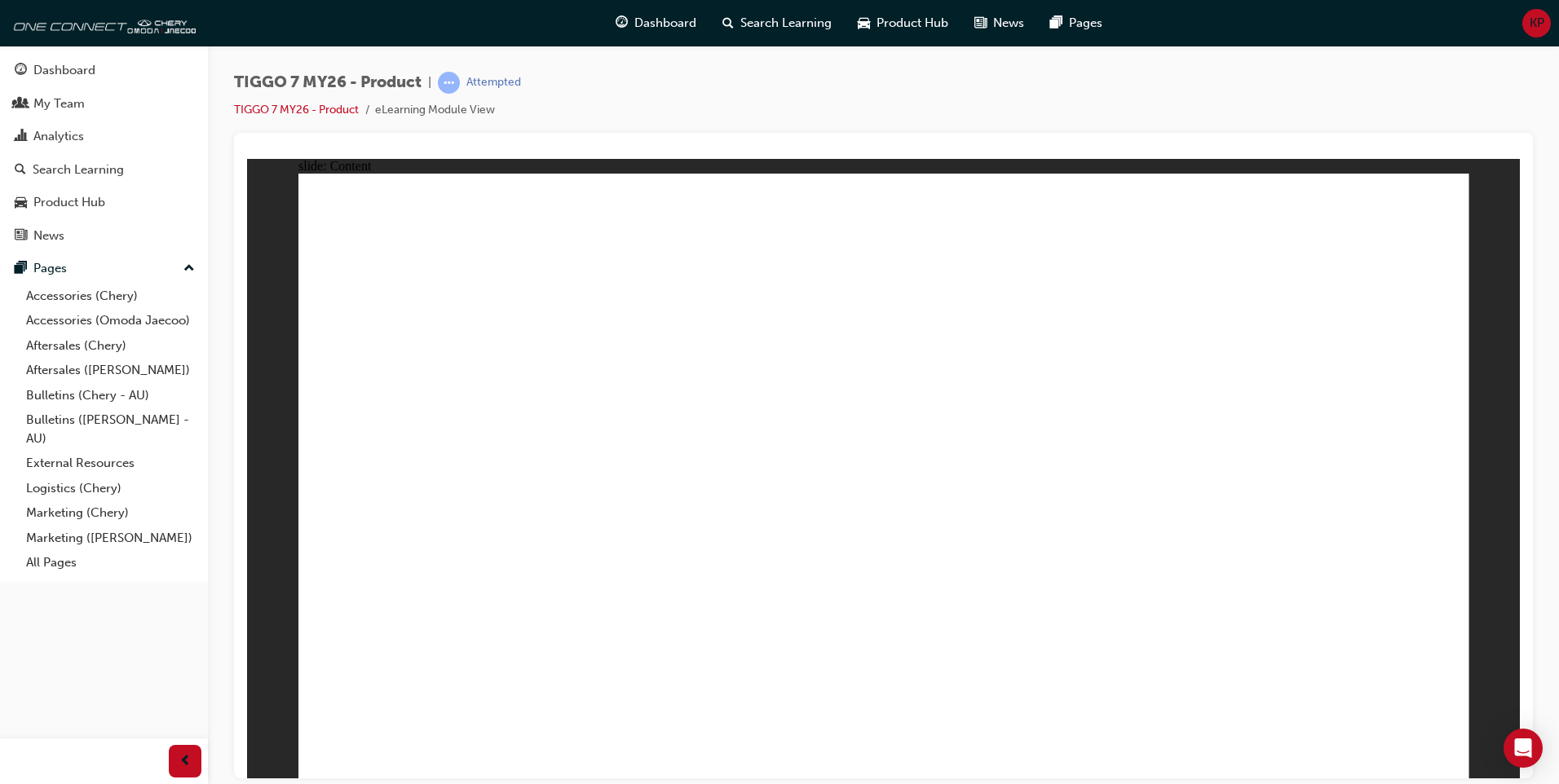
drag, startPoint x: 1340, startPoint y: 336, endPoint x: 1356, endPoint y: 516, distance: 180.7
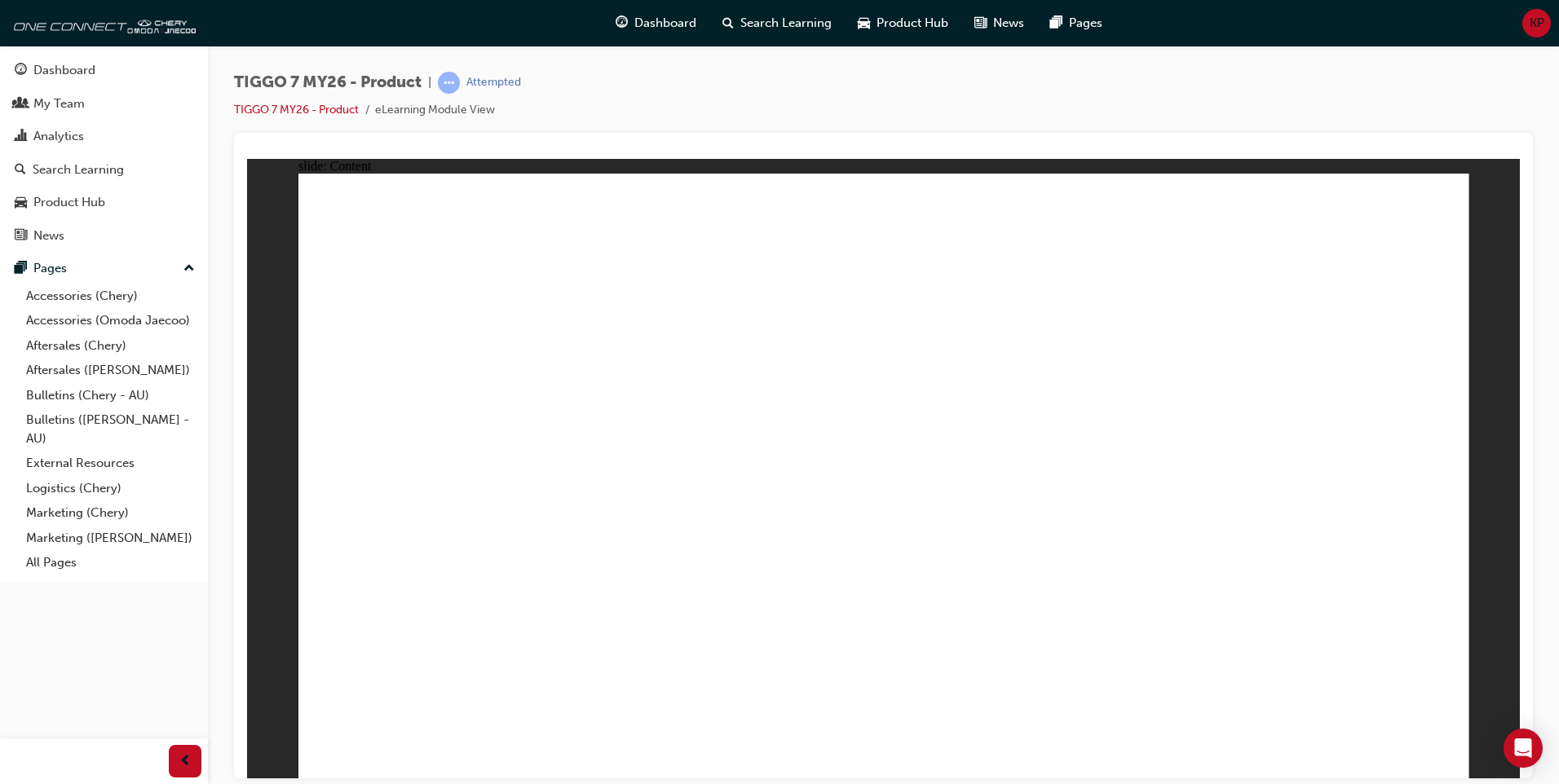
drag, startPoint x: 1347, startPoint y: 507, endPoint x: 1340, endPoint y: 574, distance: 67.4
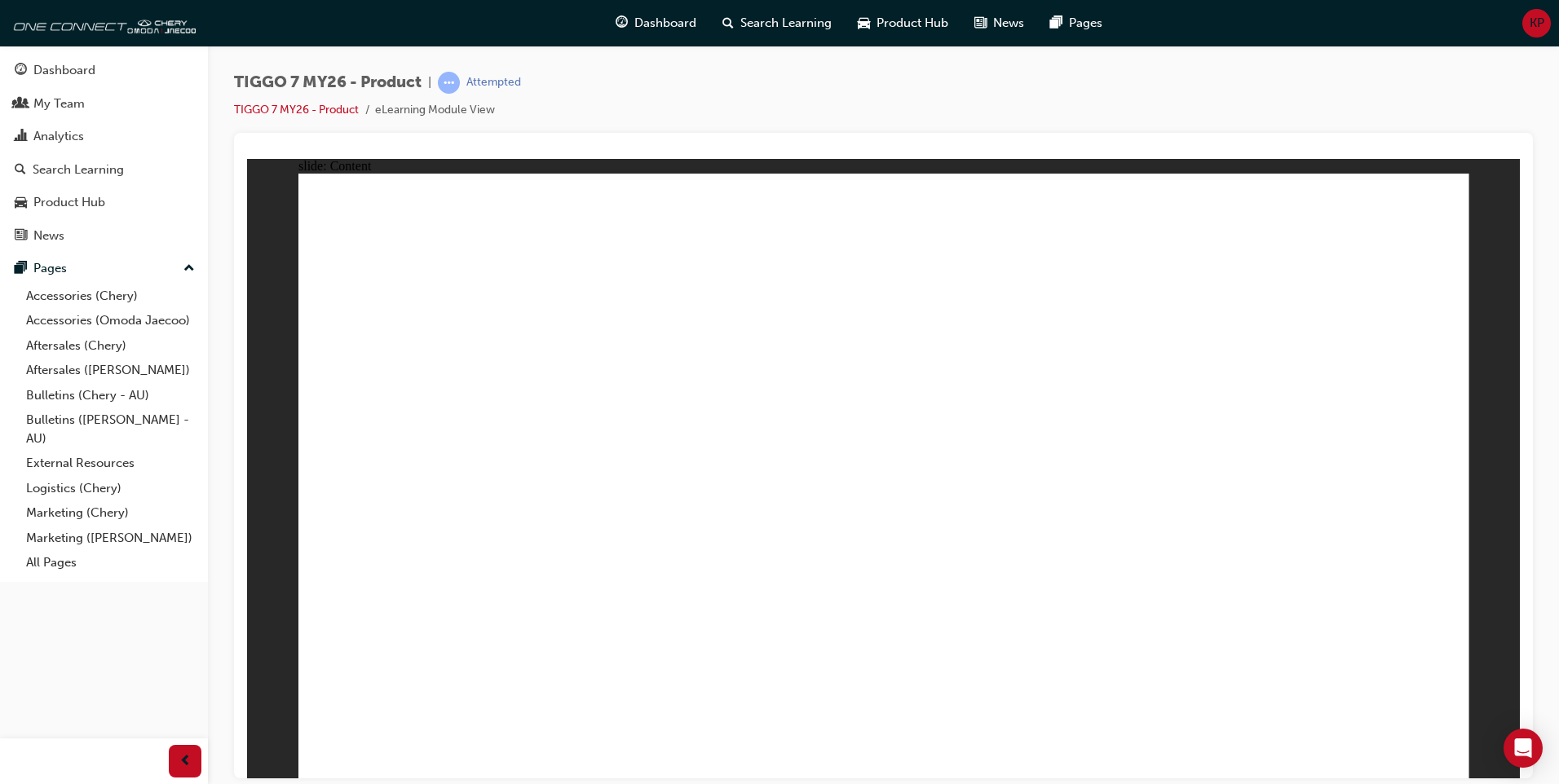
drag, startPoint x: 407, startPoint y: 435, endPoint x: 408, endPoint y: 486, distance: 51.0
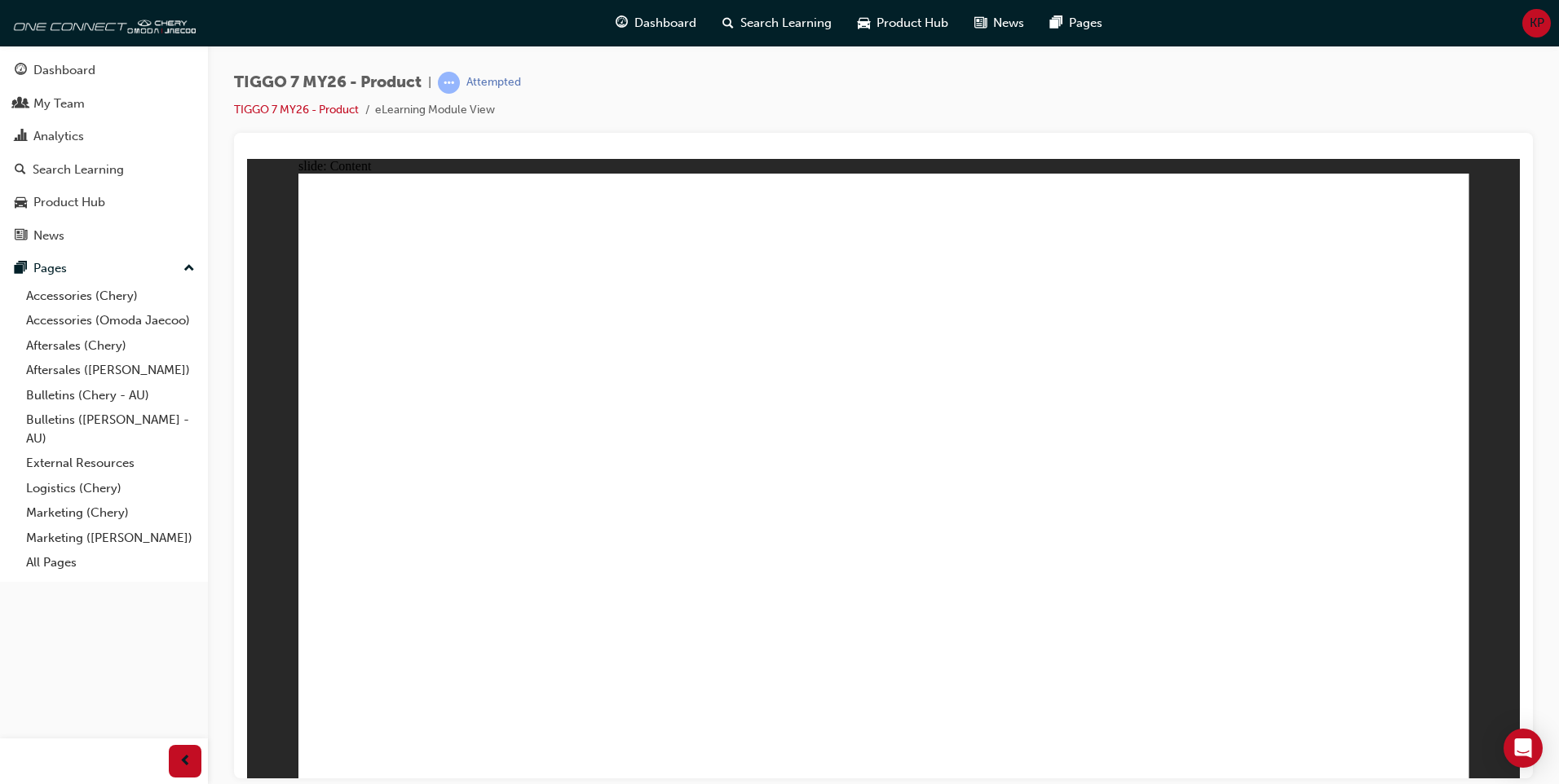
drag, startPoint x: 406, startPoint y: 543, endPoint x: 398, endPoint y: 607, distance: 64.5
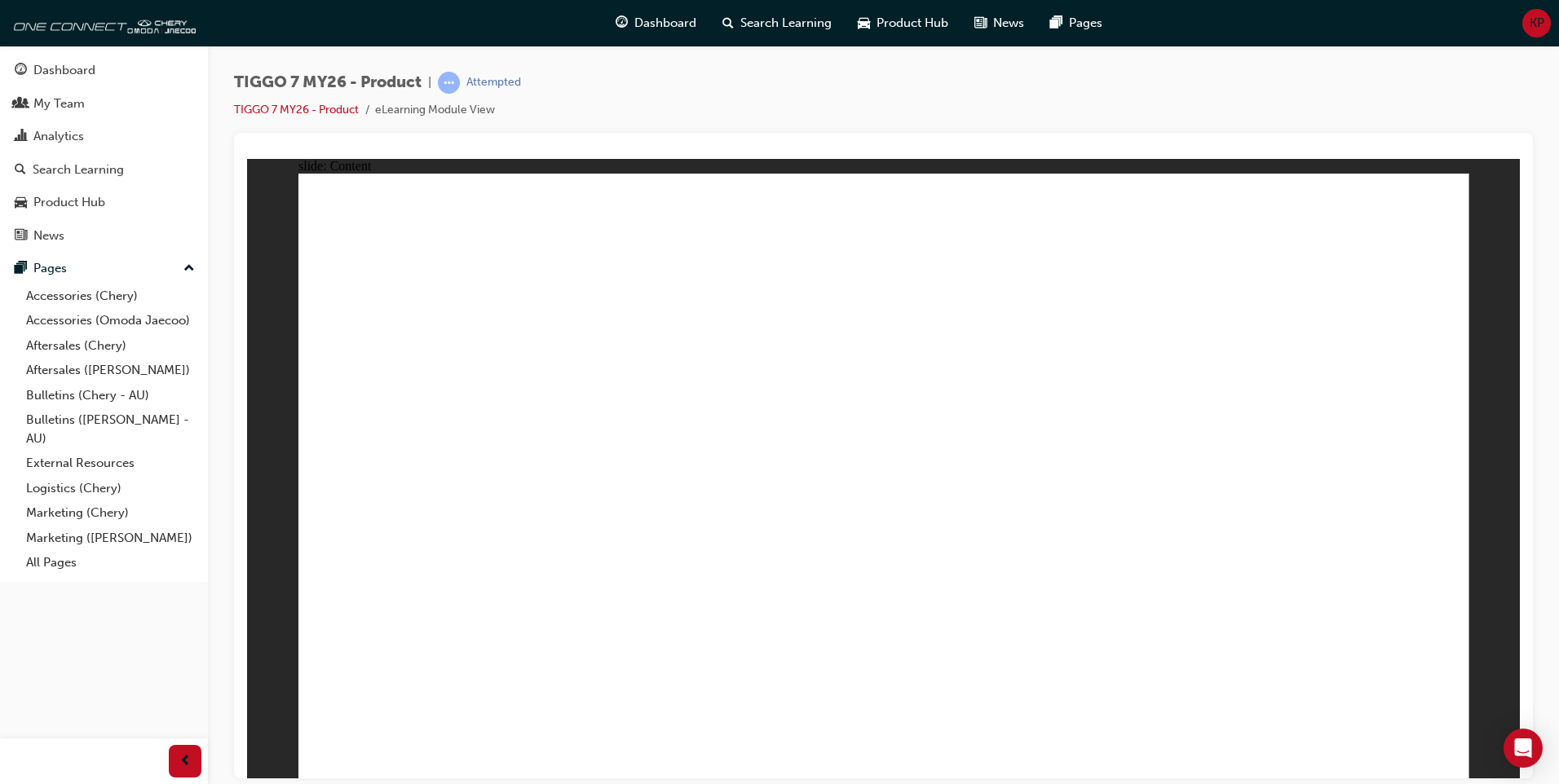
drag, startPoint x: 887, startPoint y: 259, endPoint x: 1387, endPoint y: 523, distance: 565.4
drag, startPoint x: 1052, startPoint y: 251, endPoint x: 436, endPoint y: 489, distance: 660.4
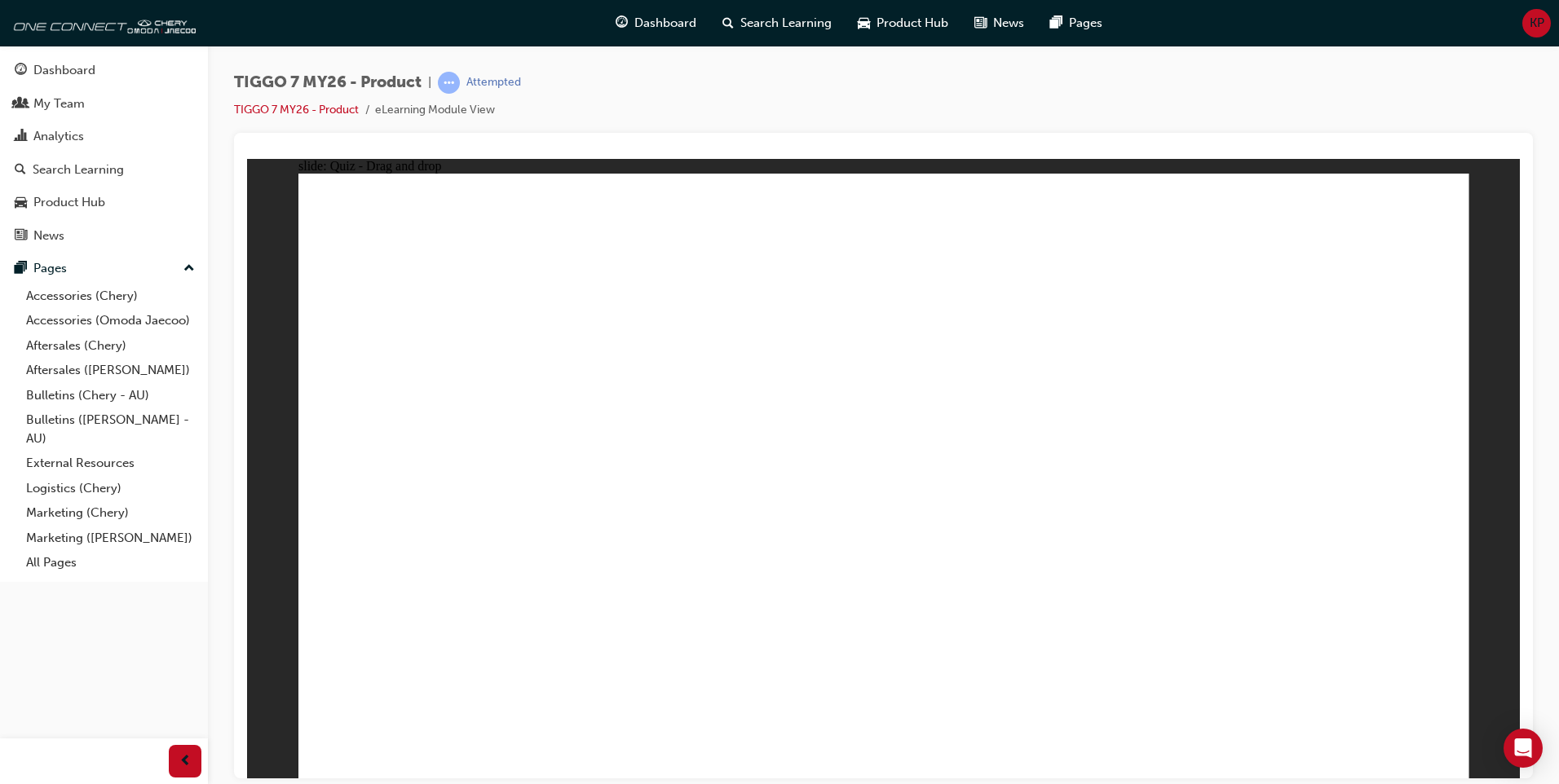
drag, startPoint x: 962, startPoint y: 356, endPoint x: 810, endPoint y: 433, distance: 170.4
drag, startPoint x: 1252, startPoint y: 387, endPoint x: 1031, endPoint y: 510, distance: 252.9
drag, startPoint x: 1106, startPoint y: 392, endPoint x: 753, endPoint y: 531, distance: 379.4
drag, startPoint x: 797, startPoint y: 500, endPoint x: 1020, endPoint y: 489, distance: 223.3
drag, startPoint x: 1282, startPoint y: 251, endPoint x: 663, endPoint y: 530, distance: 679.0
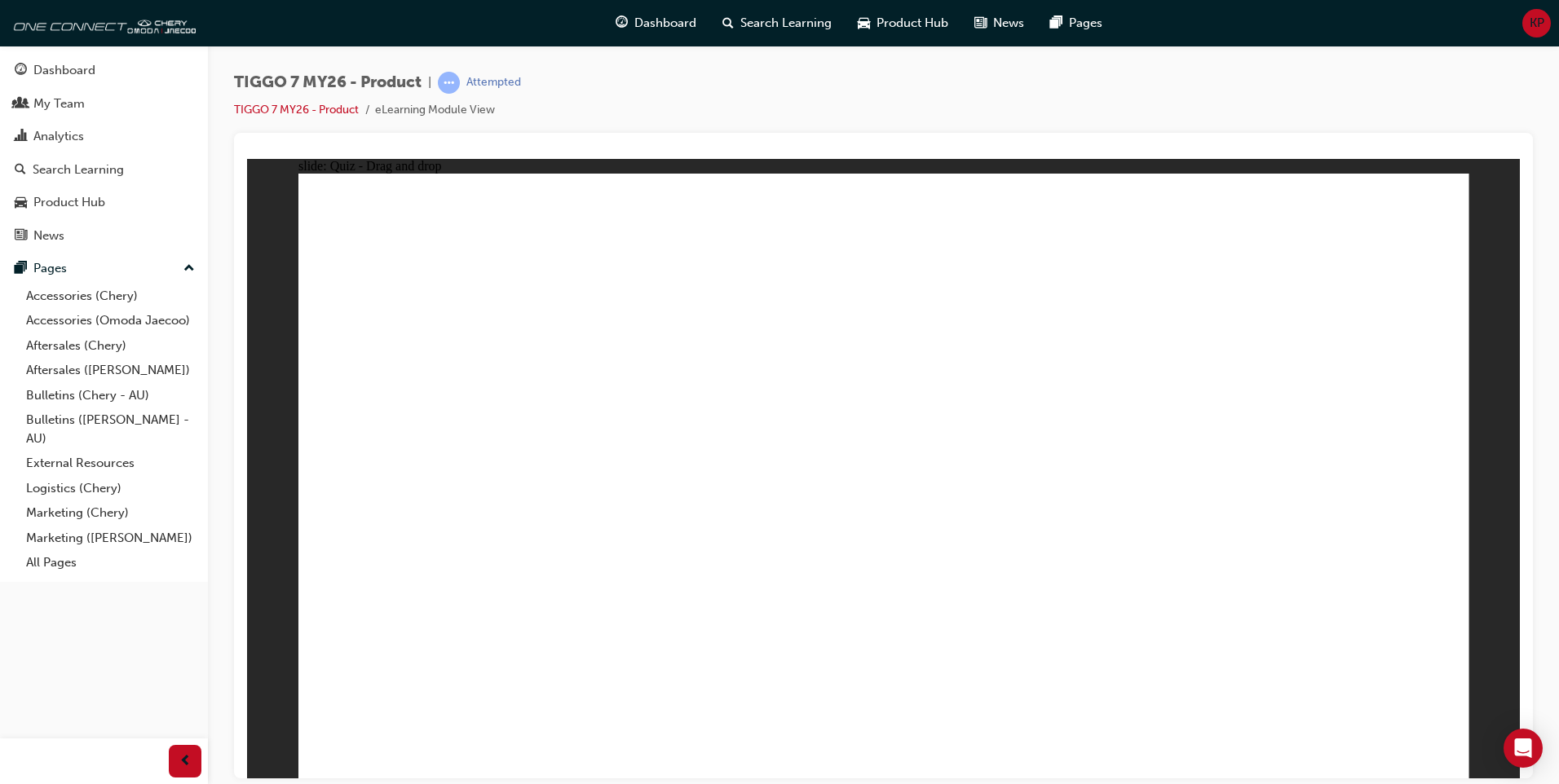
drag, startPoint x: 1371, startPoint y: 667, endPoint x: 1374, endPoint y: 678, distance: 11.4
drag, startPoint x: 931, startPoint y: 333, endPoint x: 619, endPoint y: 507, distance: 357.2
drag, startPoint x: 1062, startPoint y: 332, endPoint x: 493, endPoint y: 548, distance: 608.6
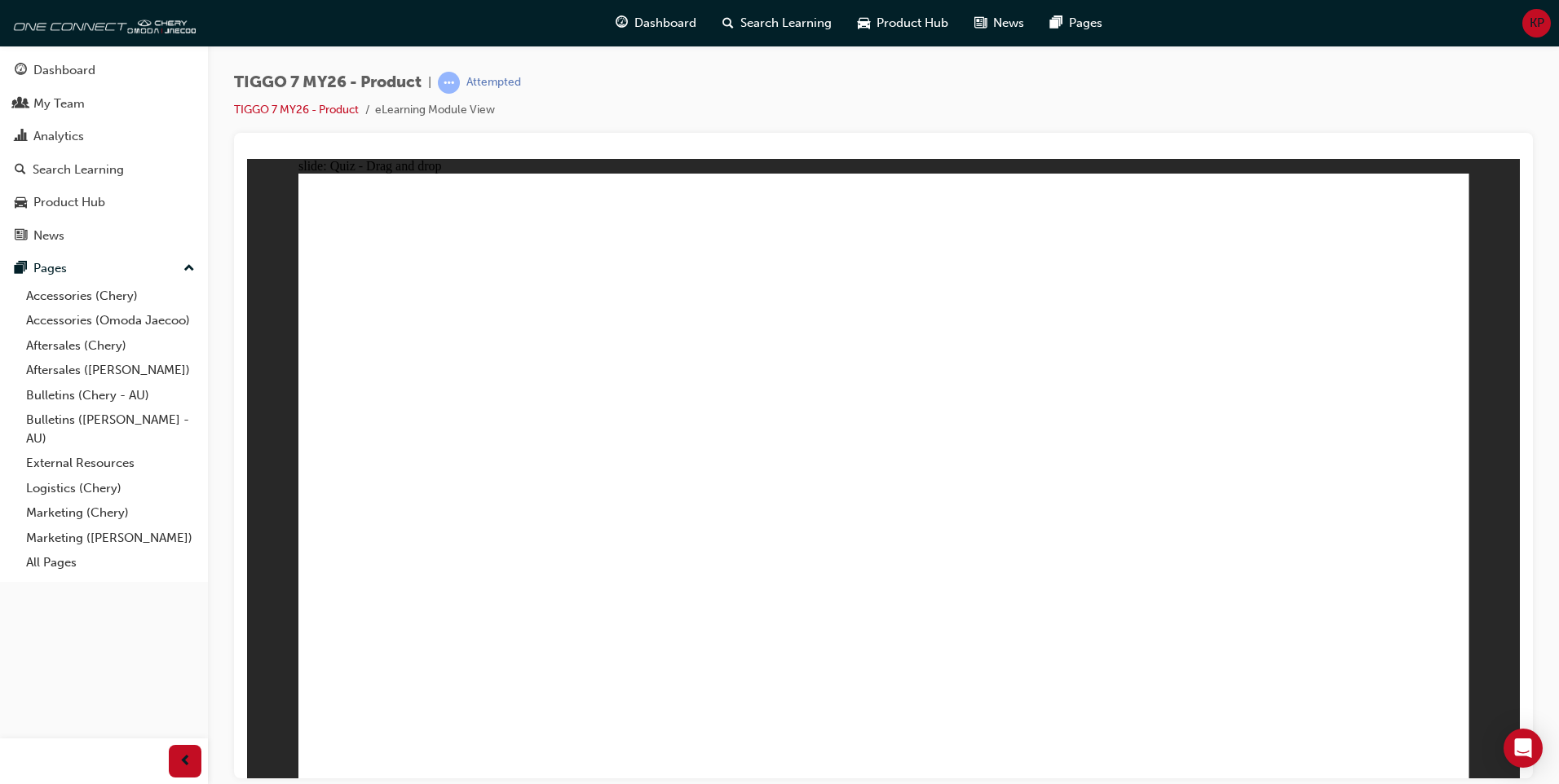
drag, startPoint x: 1303, startPoint y: 326, endPoint x: 897, endPoint y: 622, distance: 502.4
drag, startPoint x: 1004, startPoint y: 287, endPoint x: 972, endPoint y: 605, distance: 319.6
drag, startPoint x: 752, startPoint y: 355, endPoint x: 483, endPoint y: 578, distance: 349.4
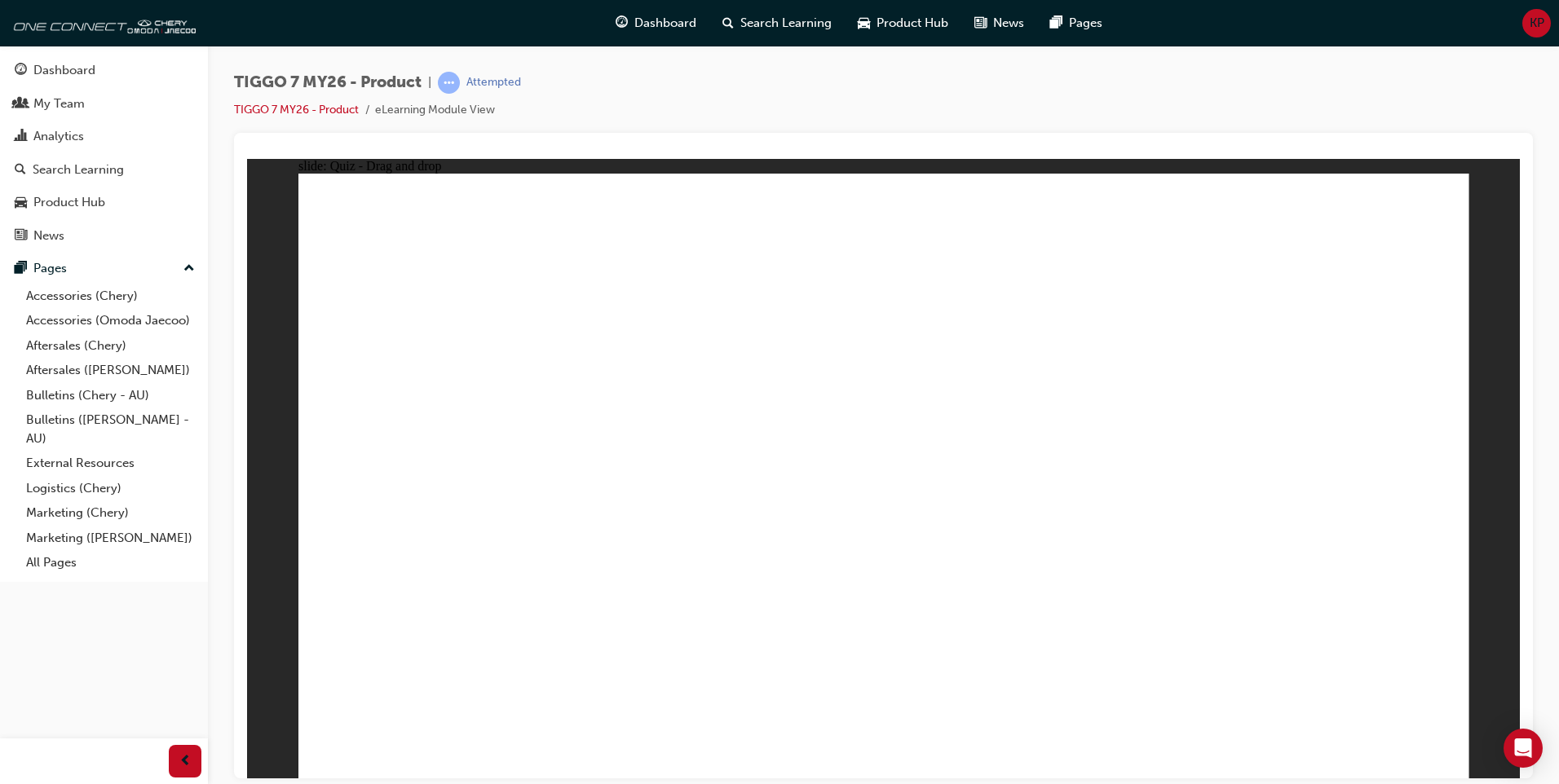
drag, startPoint x: 1037, startPoint y: 329, endPoint x: 548, endPoint y: 574, distance: 546.9
drag, startPoint x: 1105, startPoint y: 231, endPoint x: 669, endPoint y: 557, distance: 544.4
drag, startPoint x: 1152, startPoint y: 358, endPoint x: 759, endPoint y: 589, distance: 455.9
drag, startPoint x: 1230, startPoint y: 333, endPoint x: 715, endPoint y: 595, distance: 577.8
drag, startPoint x: 1002, startPoint y: 341, endPoint x: 551, endPoint y: 612, distance: 526.2
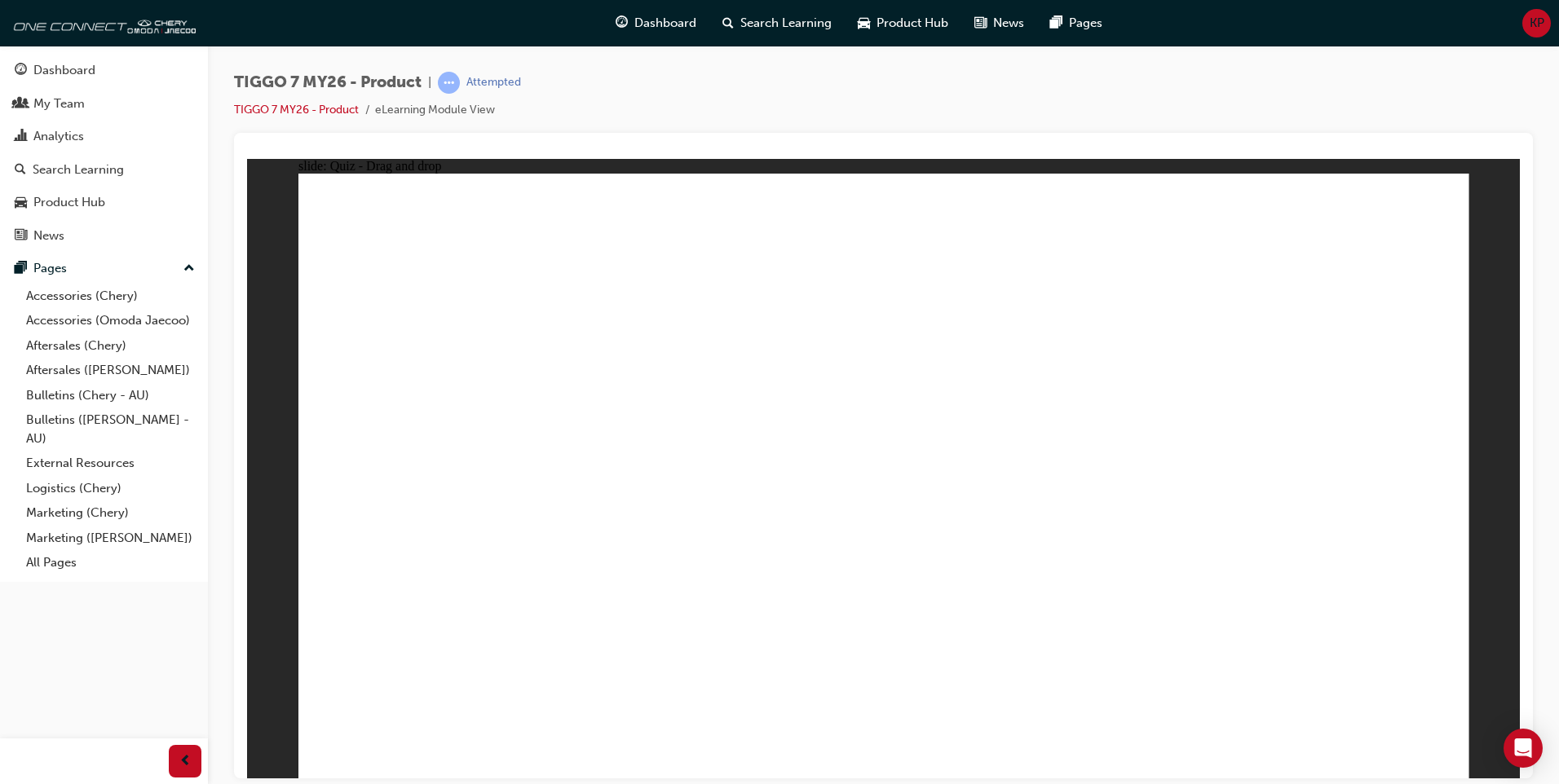
drag, startPoint x: 1361, startPoint y: 244, endPoint x: 692, endPoint y: 600, distance: 757.8
drag, startPoint x: 1101, startPoint y: 356, endPoint x: 1088, endPoint y: 523, distance: 167.5
drag, startPoint x: 1349, startPoint y: 289, endPoint x: 1139, endPoint y: 559, distance: 342.1
drag, startPoint x: 1156, startPoint y: 500, endPoint x: 1128, endPoint y: 612, distance: 115.4
drag, startPoint x: 867, startPoint y: 298, endPoint x: 909, endPoint y: 559, distance: 264.4
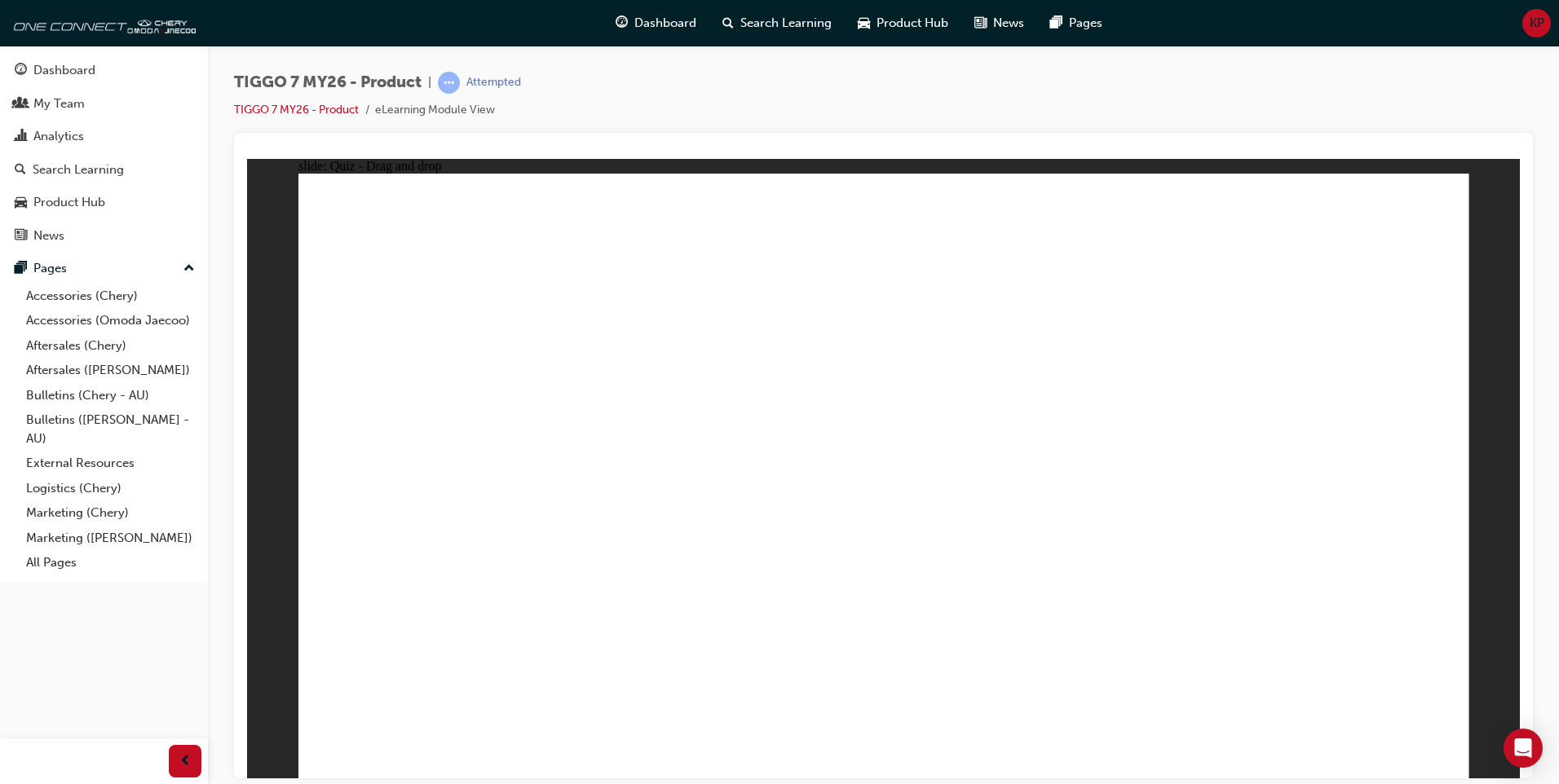
drag, startPoint x: 960, startPoint y: 236, endPoint x: 995, endPoint y: 586, distance: 351.7
drag, startPoint x: 936, startPoint y: 310, endPoint x: 602, endPoint y: 550, distance: 411.3
drag, startPoint x: 1116, startPoint y: 270, endPoint x: 589, endPoint y: 549, distance: 596.3
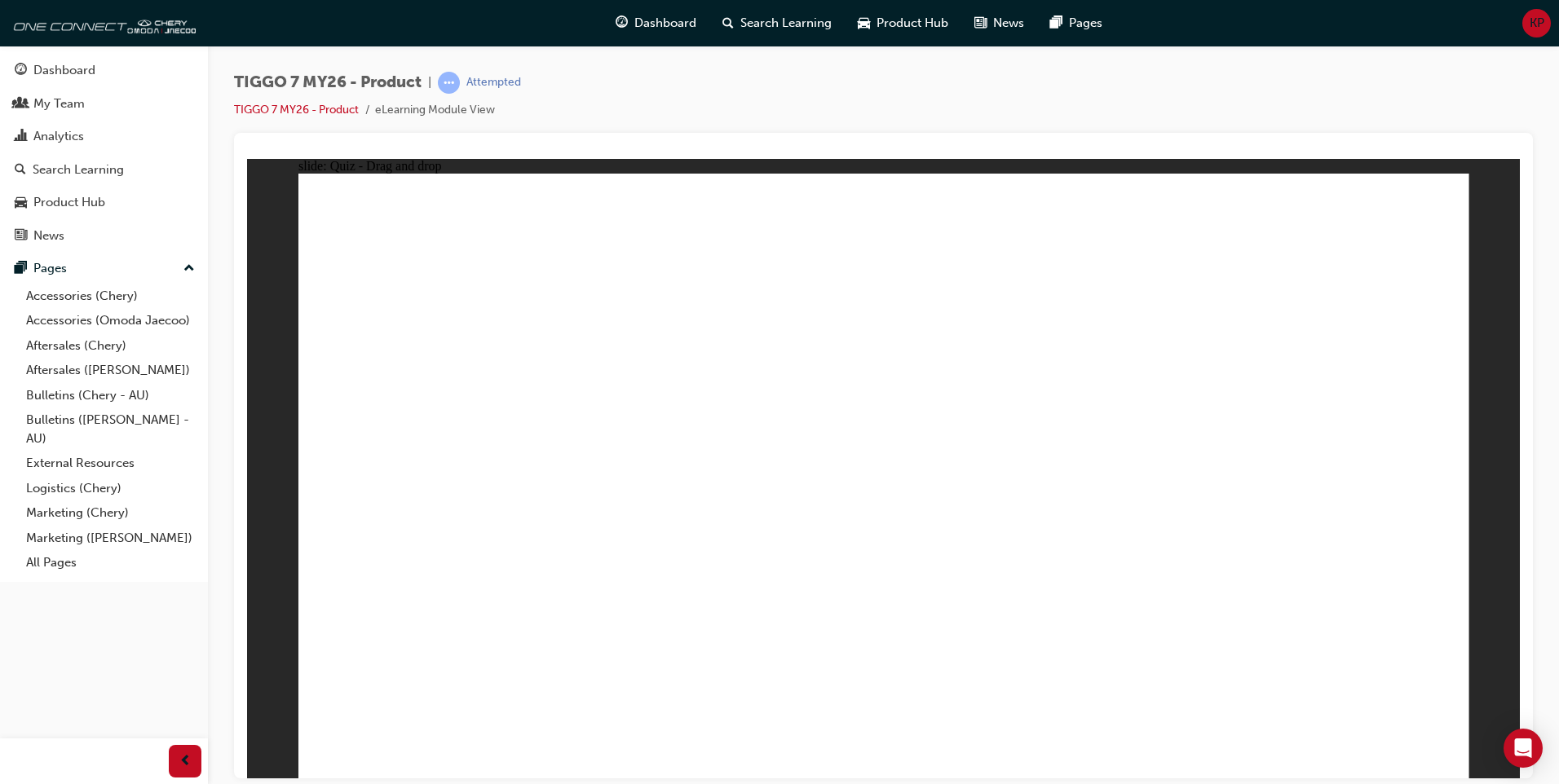
drag, startPoint x: 1391, startPoint y: 284, endPoint x: 1108, endPoint y: 535, distance: 378.3
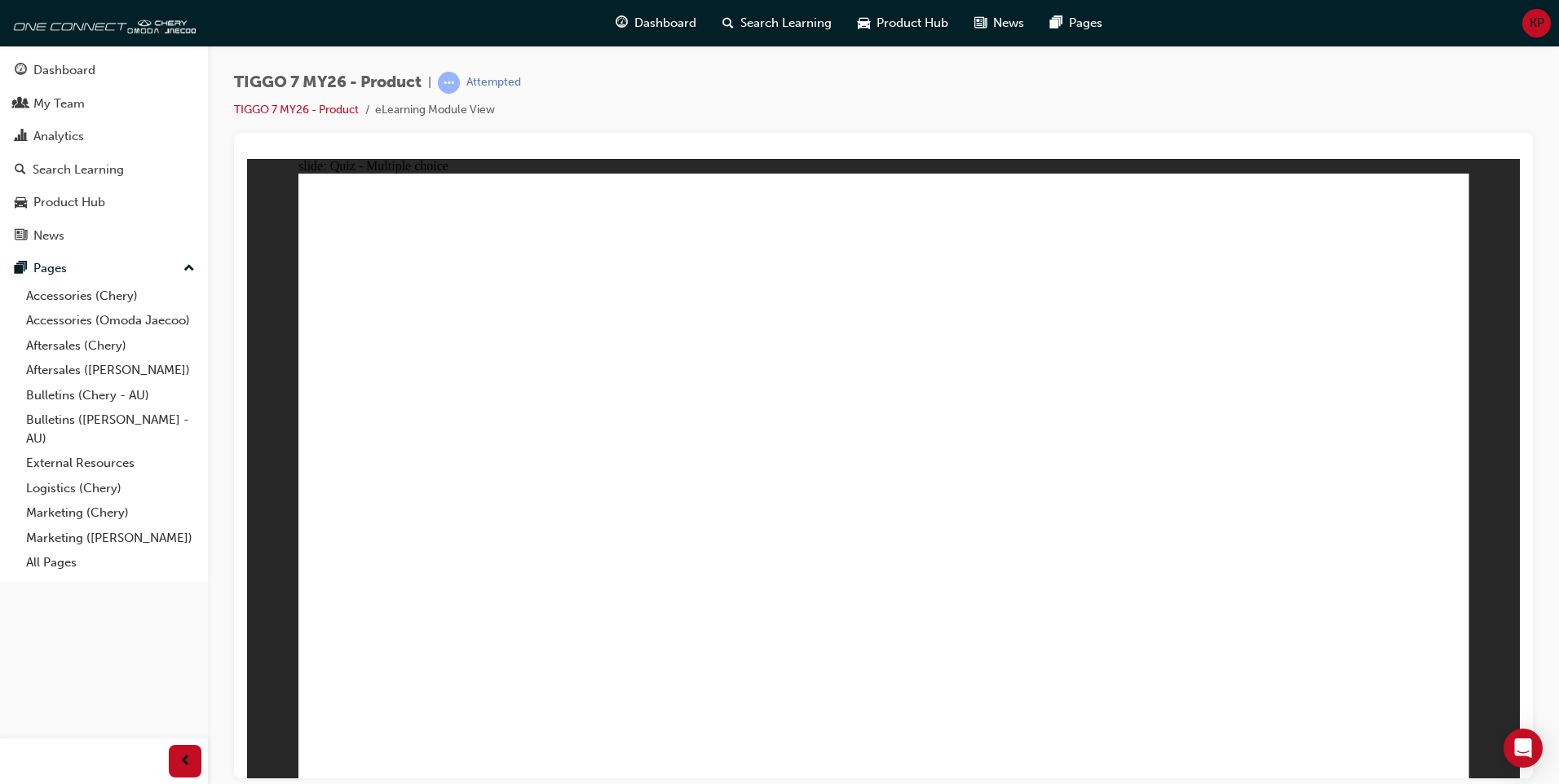
radio input "false"
radio input "true"
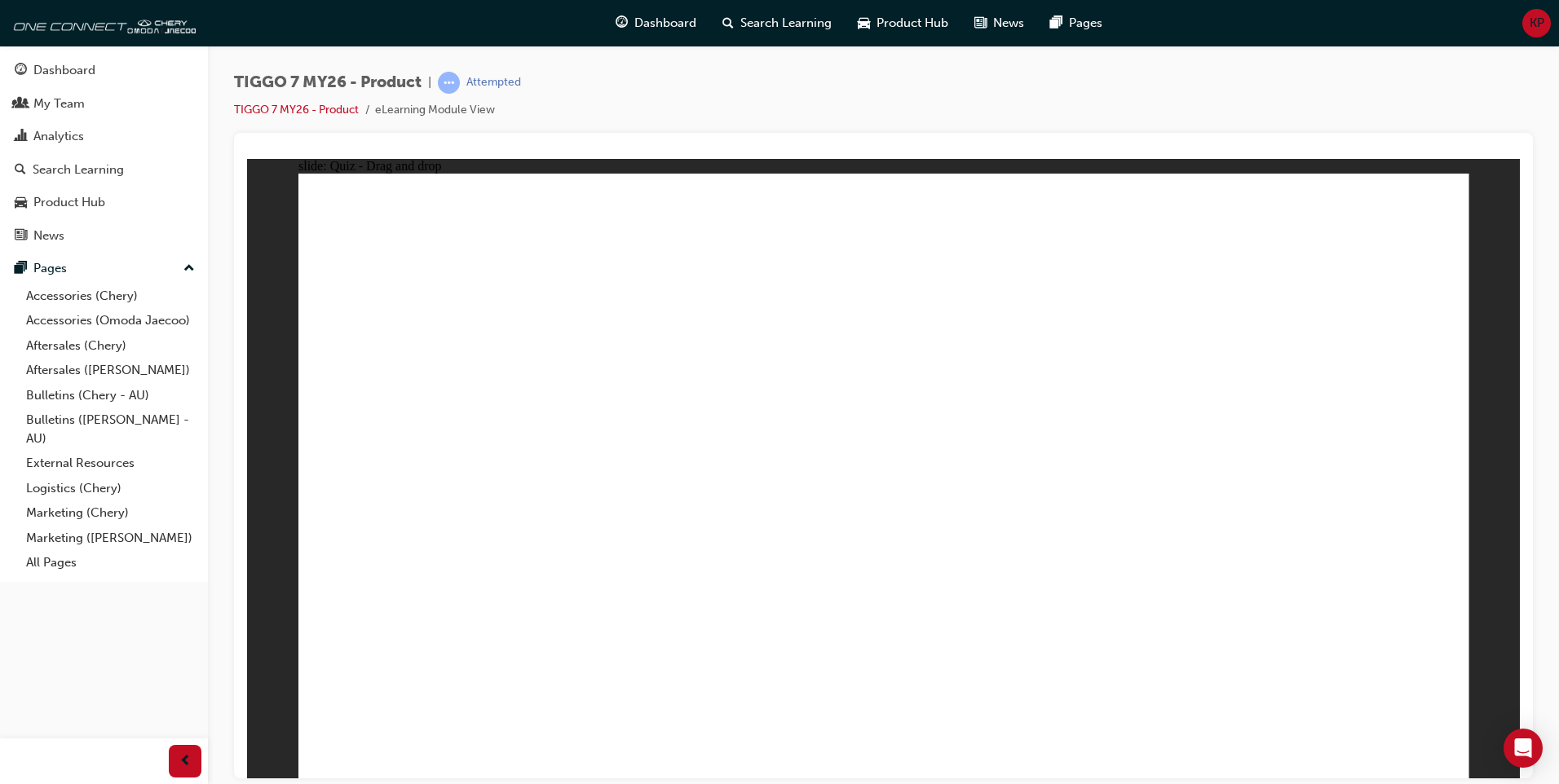
drag, startPoint x: 1053, startPoint y: 328, endPoint x: 1005, endPoint y: 630, distance: 305.8
drag, startPoint x: 1085, startPoint y: 301, endPoint x: 1055, endPoint y: 504, distance: 205.2
drag, startPoint x: 1077, startPoint y: 278, endPoint x: 1104, endPoint y: 573, distance: 296.2
drag, startPoint x: 914, startPoint y: 281, endPoint x: 933, endPoint y: 479, distance: 198.9
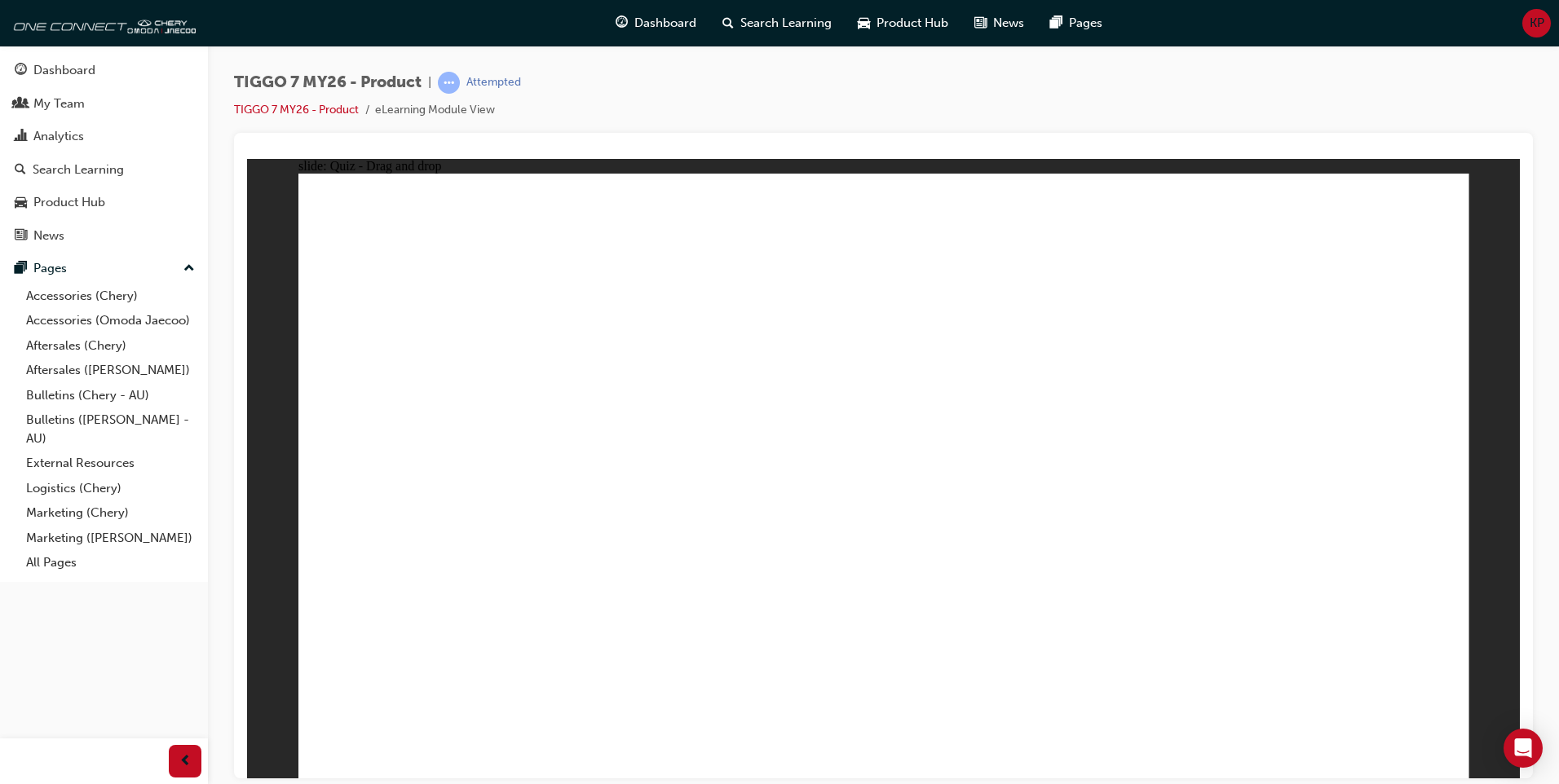
drag, startPoint x: 882, startPoint y: 242, endPoint x: 1040, endPoint y: 542, distance: 339.1
drag, startPoint x: 1078, startPoint y: 238, endPoint x: 936, endPoint y: 566, distance: 357.4
drag, startPoint x: 1238, startPoint y: 281, endPoint x: 1115, endPoint y: 587, distance: 329.8
drag, startPoint x: 1259, startPoint y: 277, endPoint x: 1134, endPoint y: 616, distance: 361.3
drag, startPoint x: 1333, startPoint y: 677, endPoint x: 1368, endPoint y: 678, distance: 35.0
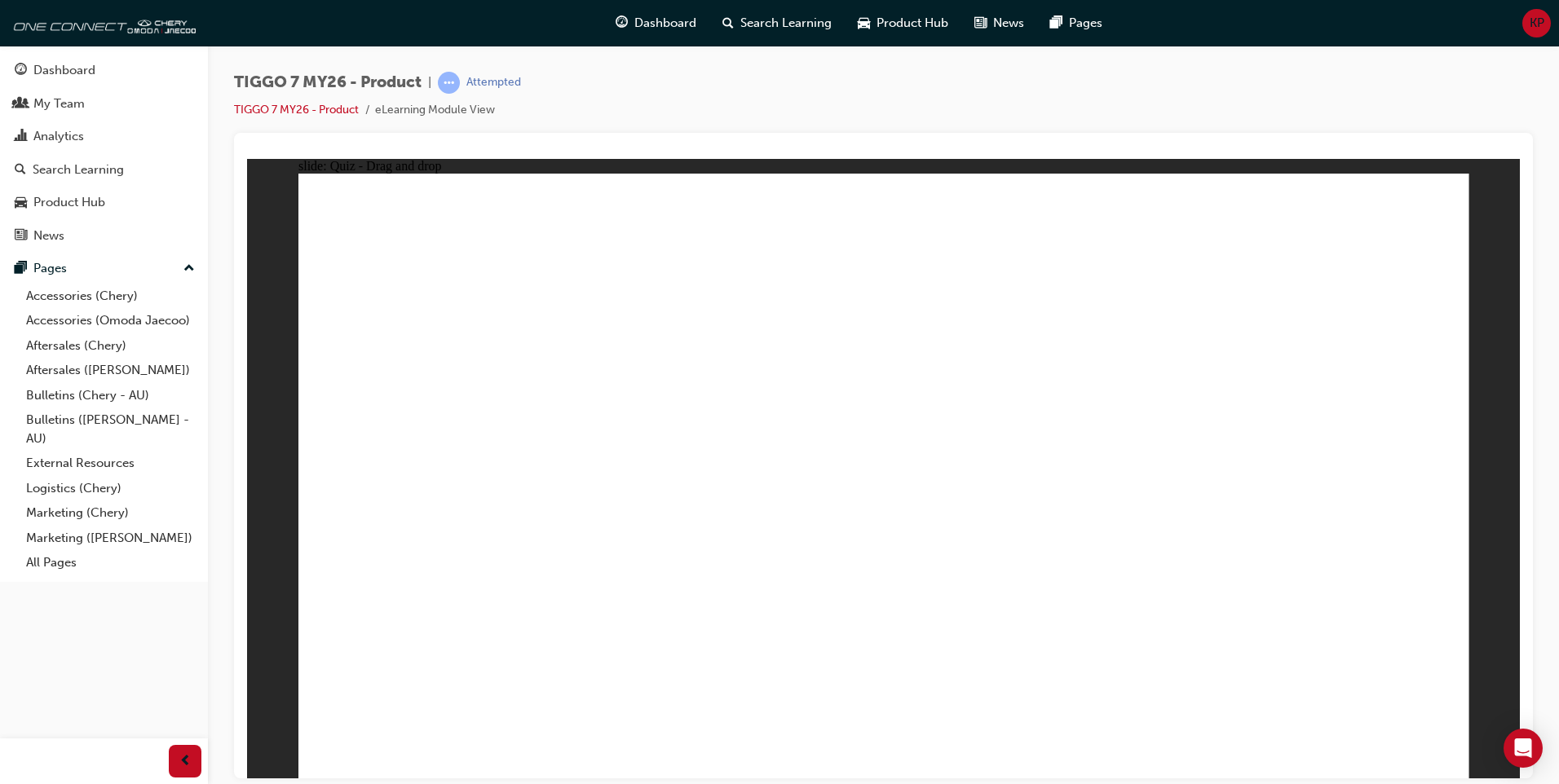
radio input "true"
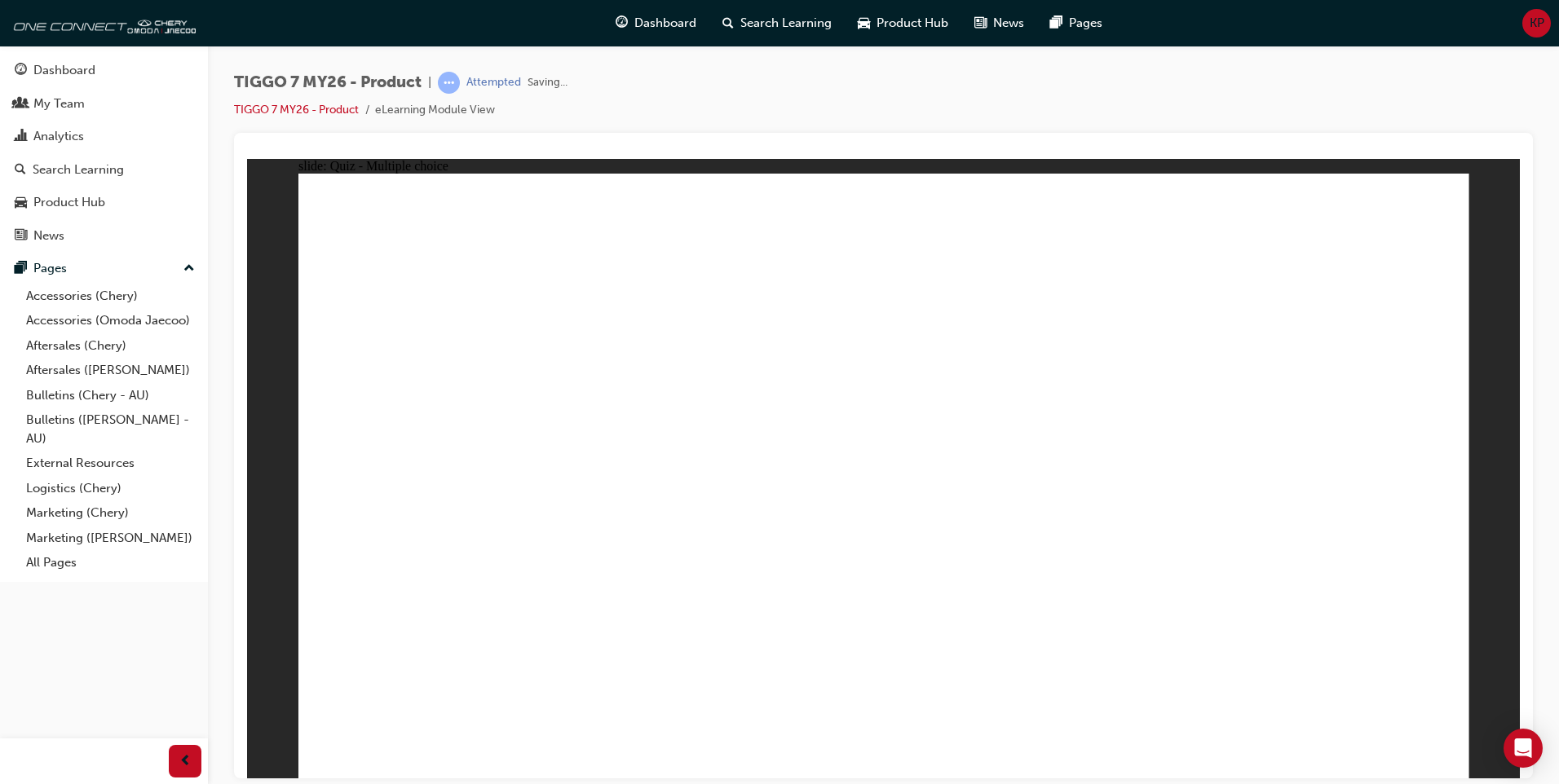
drag, startPoint x: 1320, startPoint y: 219, endPoint x: 462, endPoint y: 480, distance: 896.8
drag, startPoint x: 1068, startPoint y: 233, endPoint x: 717, endPoint y: 458, distance: 416.9
drag, startPoint x: 969, startPoint y: 406, endPoint x: 903, endPoint y: 499, distance: 114.0
drag, startPoint x: 906, startPoint y: 256, endPoint x: 1195, endPoint y: 519, distance: 390.8
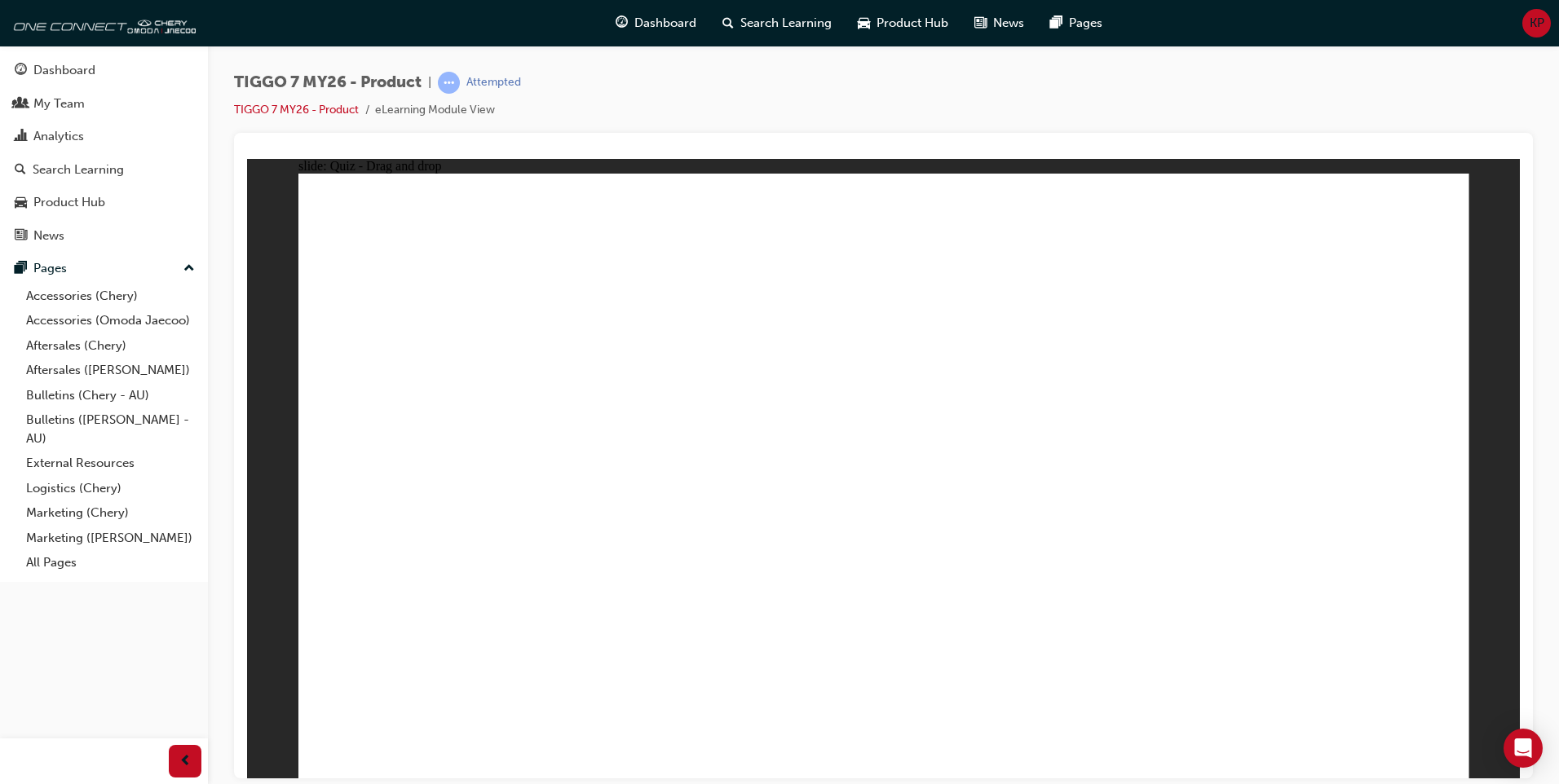
drag, startPoint x: 1241, startPoint y: 389, endPoint x: 1411, endPoint y: 557, distance: 239.0
radio input "true"
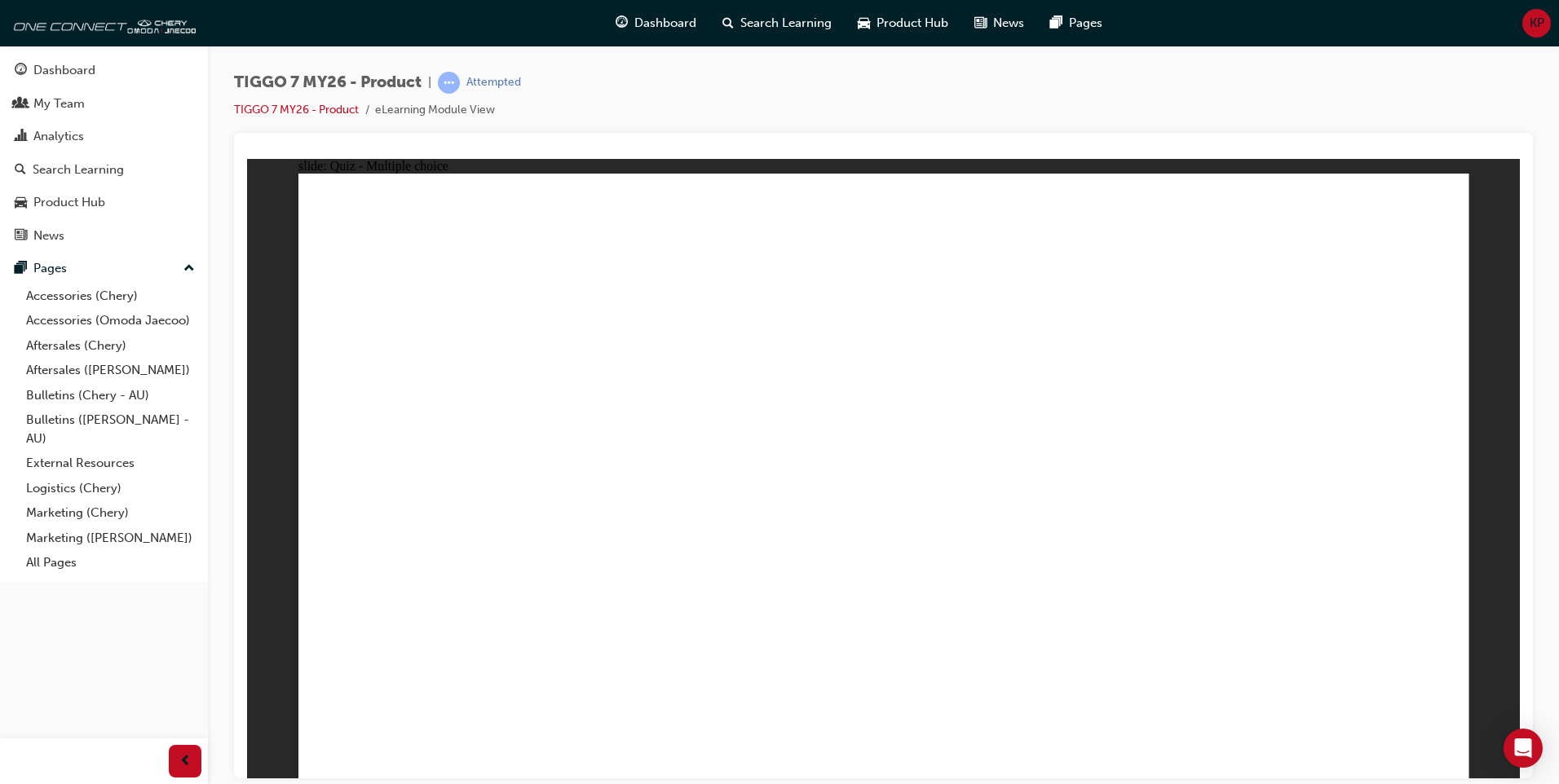
radio input "true"
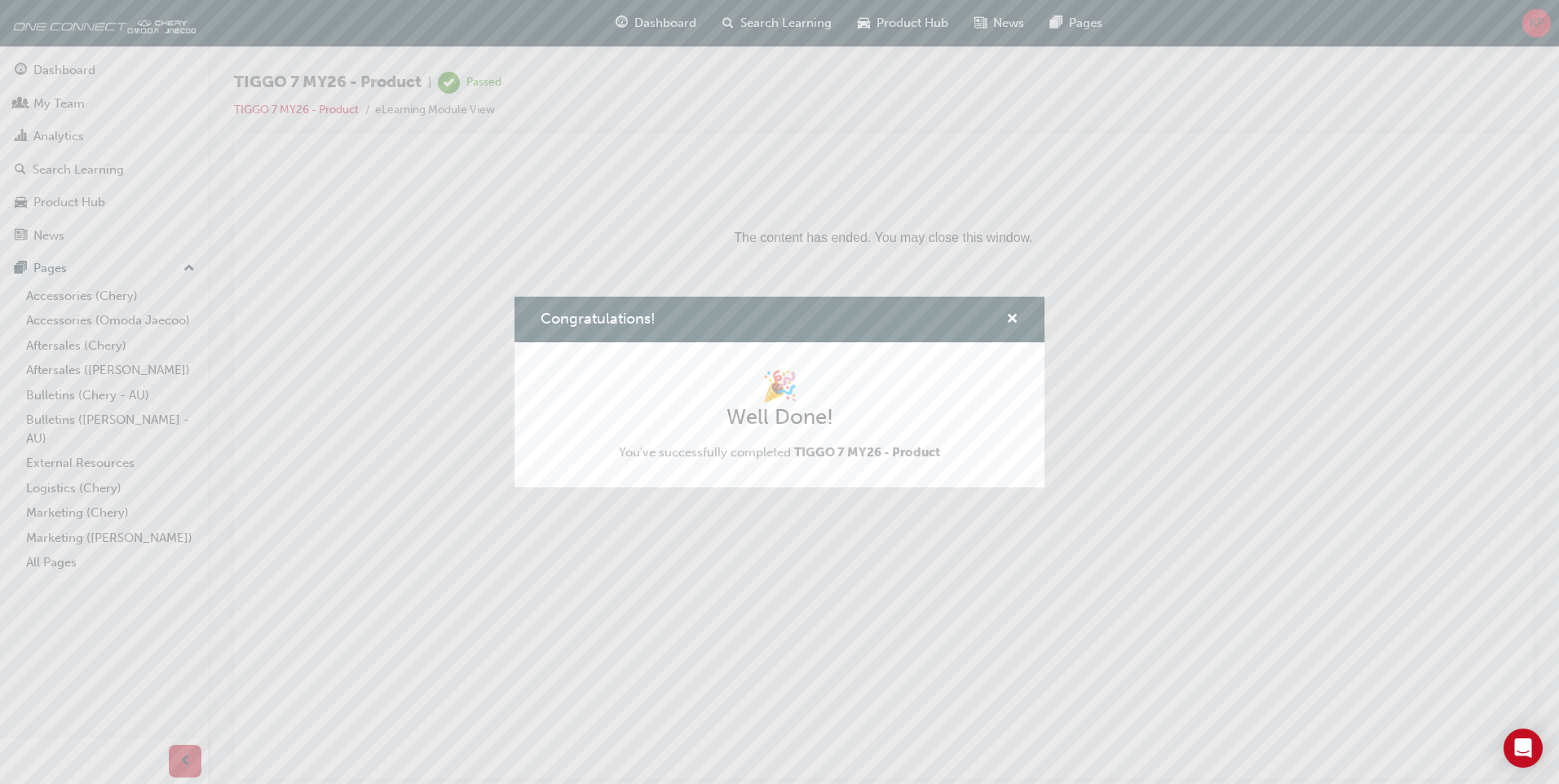
click at [81, 105] on div "Congratulations! 🎉 Well Done! You've successfully completed TIGGO 7 MY26 - Prod…" at bounding box center [780, 392] width 1559 height 784
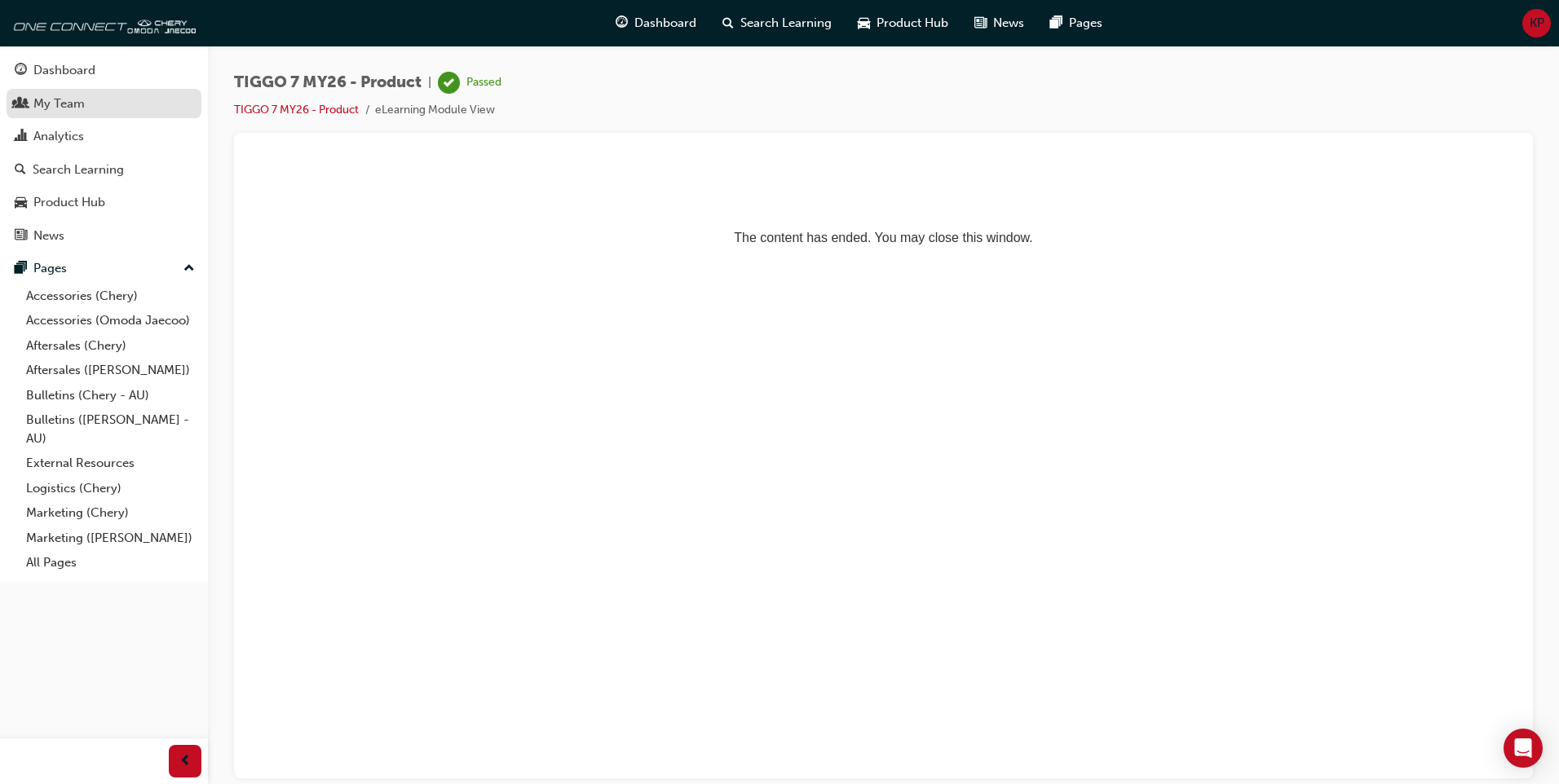
click at [80, 105] on div "My Team" at bounding box center [59, 104] width 51 height 19
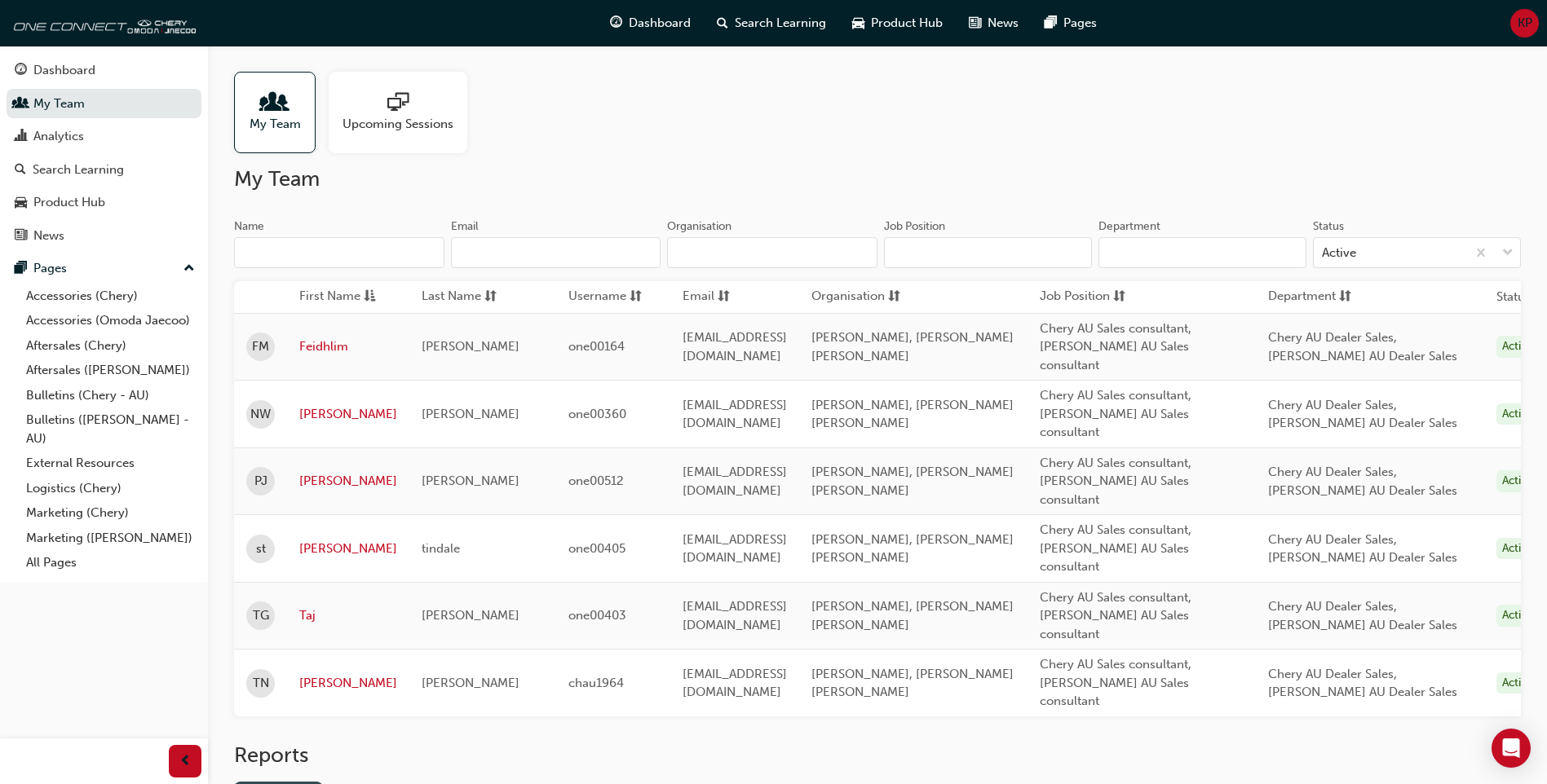
click at [290, 781] on link "Gap Report" at bounding box center [278, 794] width 89 height 27
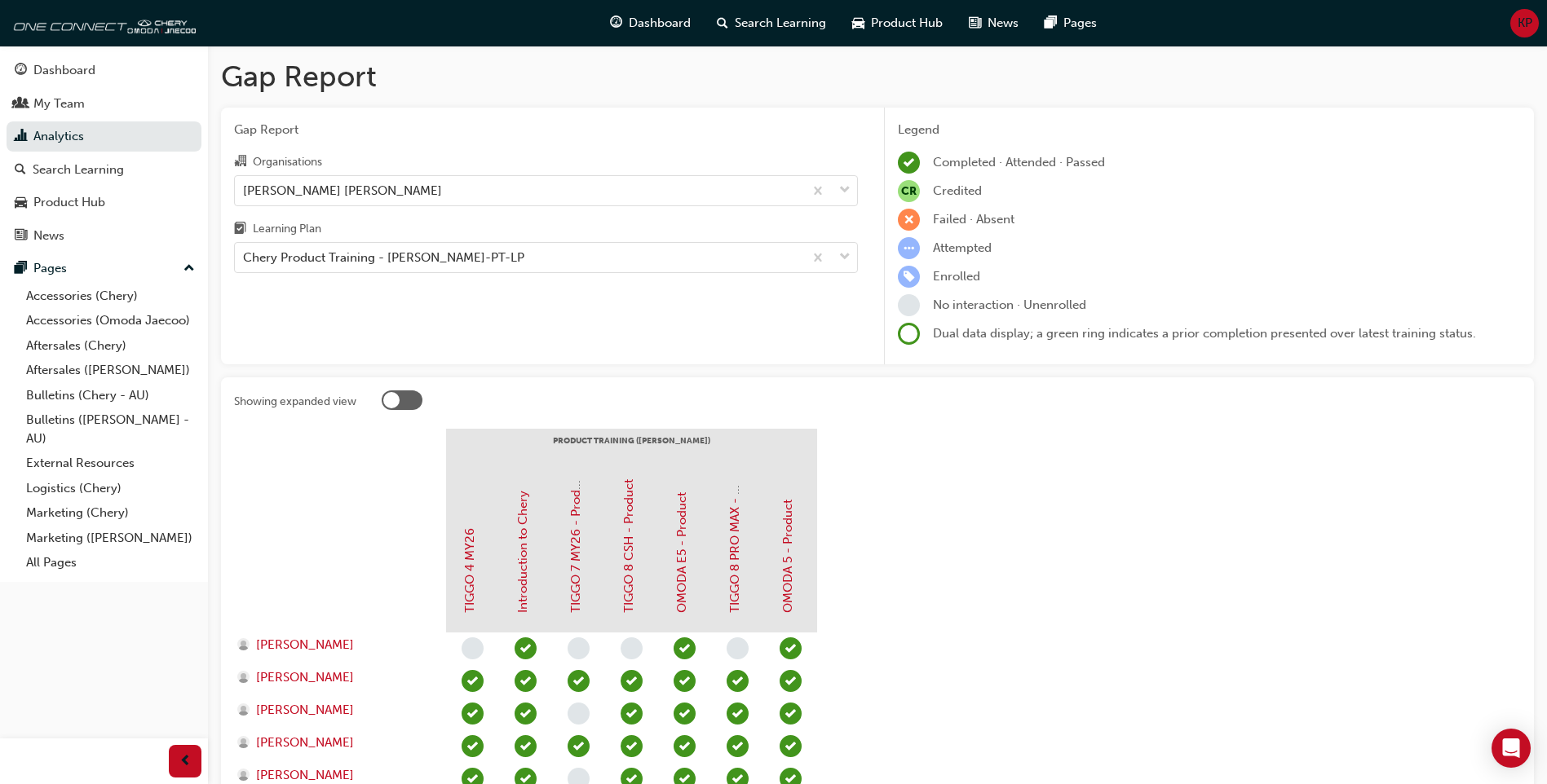
scroll to position [245, 0]
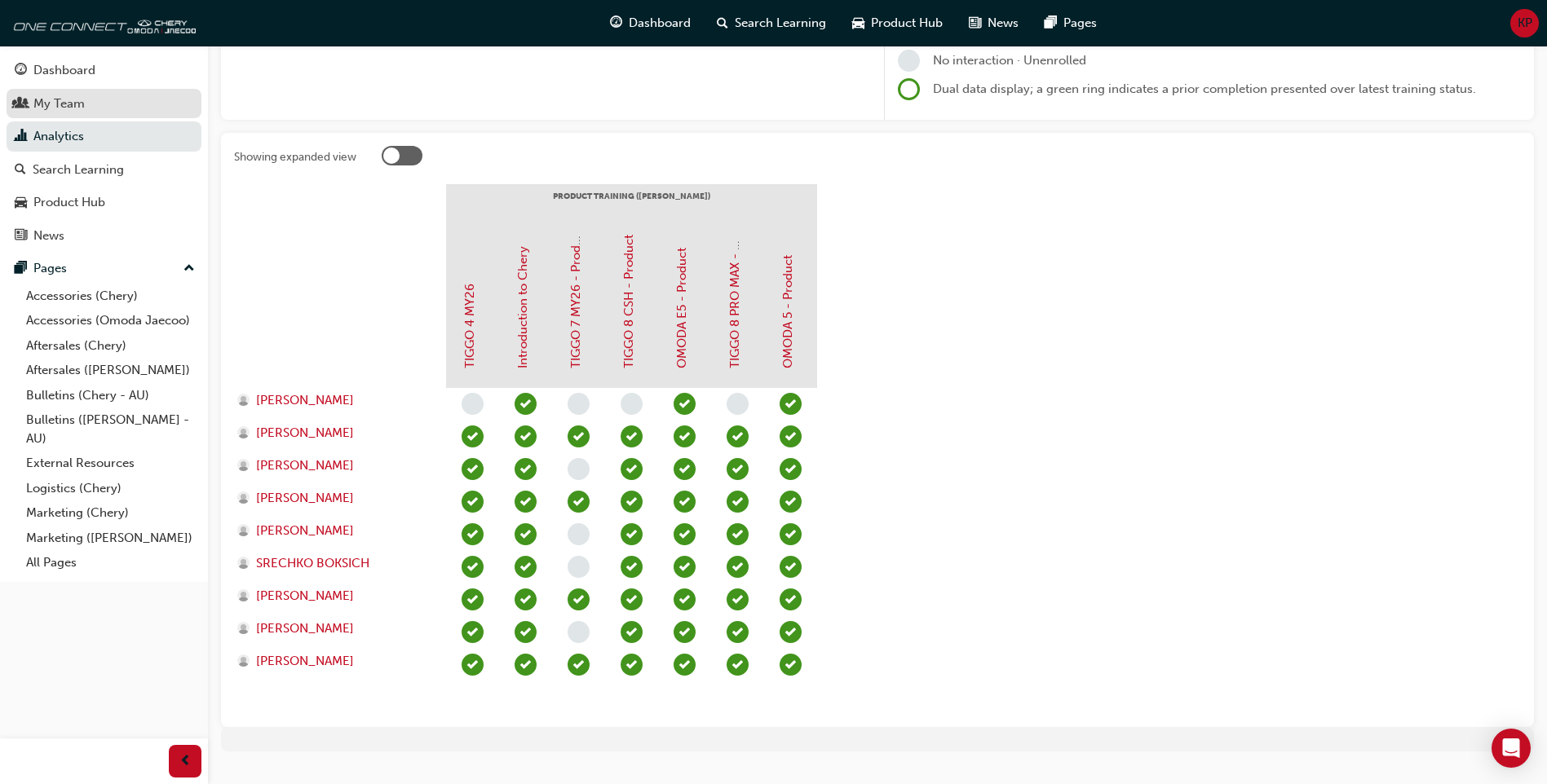
click at [70, 106] on div "My Team" at bounding box center [59, 104] width 51 height 19
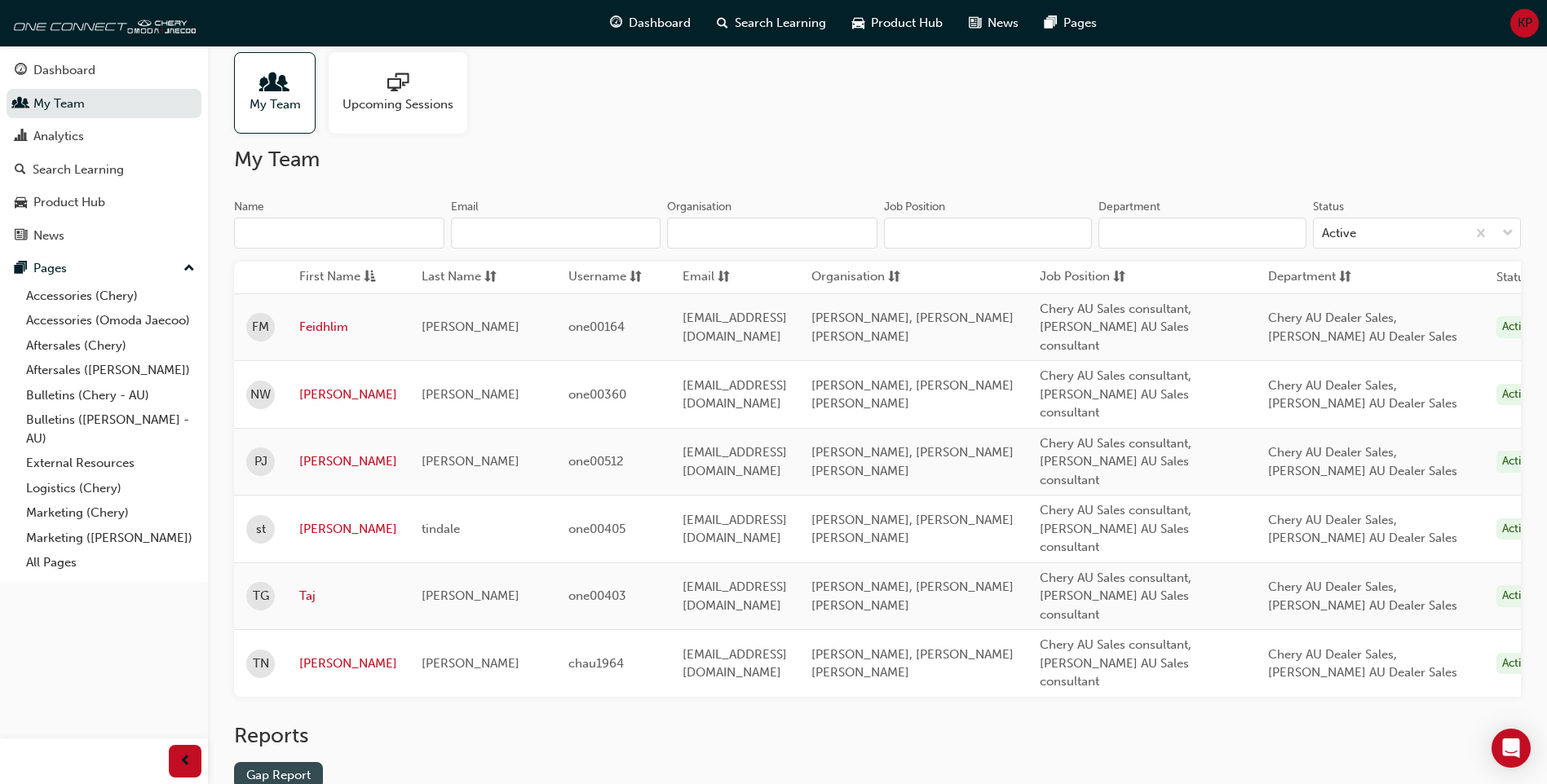
click at [306, 762] on link "Gap Report" at bounding box center [278, 775] width 89 height 27
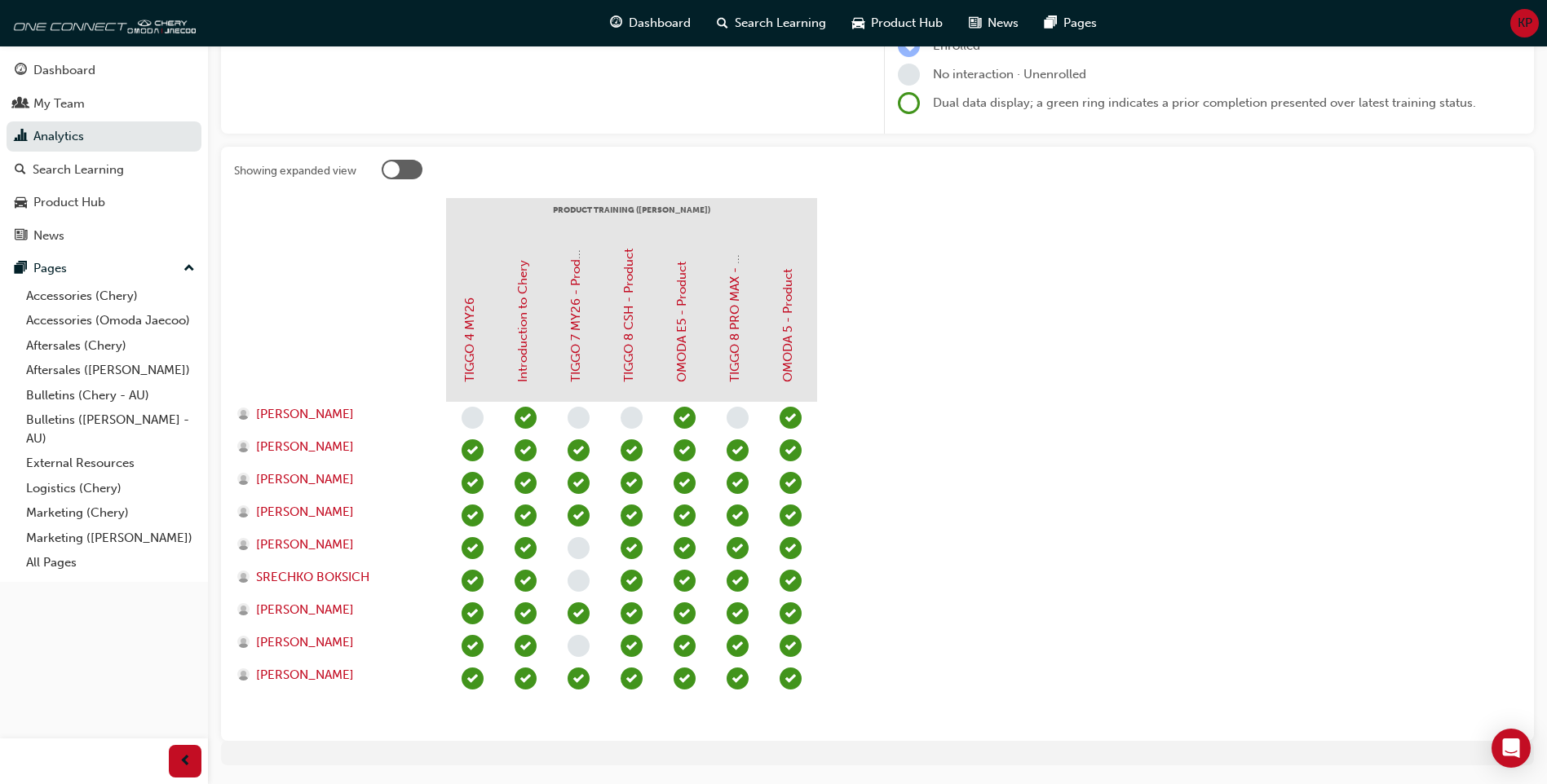
scroll to position [265, 0]
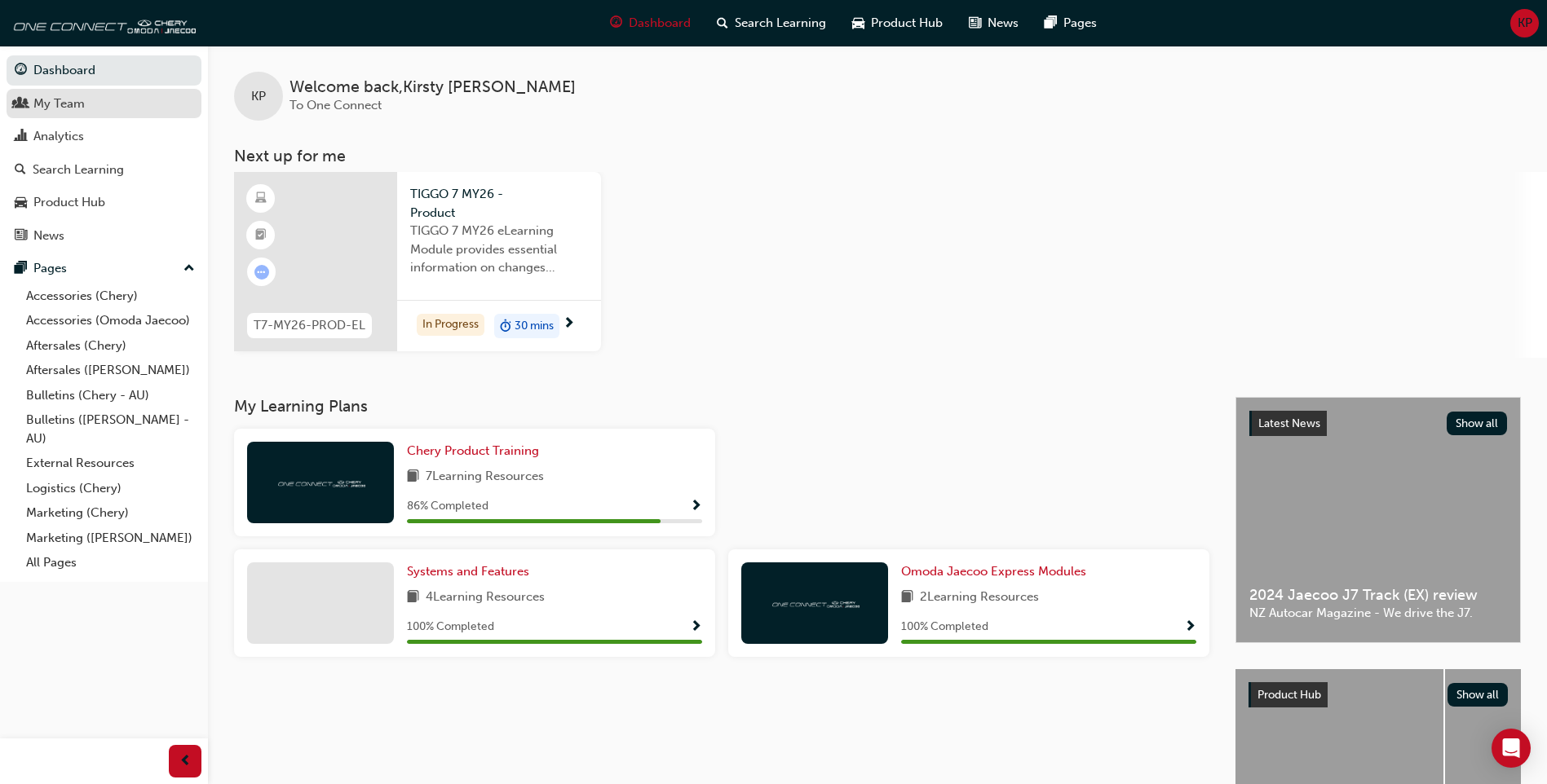
click at [59, 98] on div "My Team" at bounding box center [59, 104] width 51 height 19
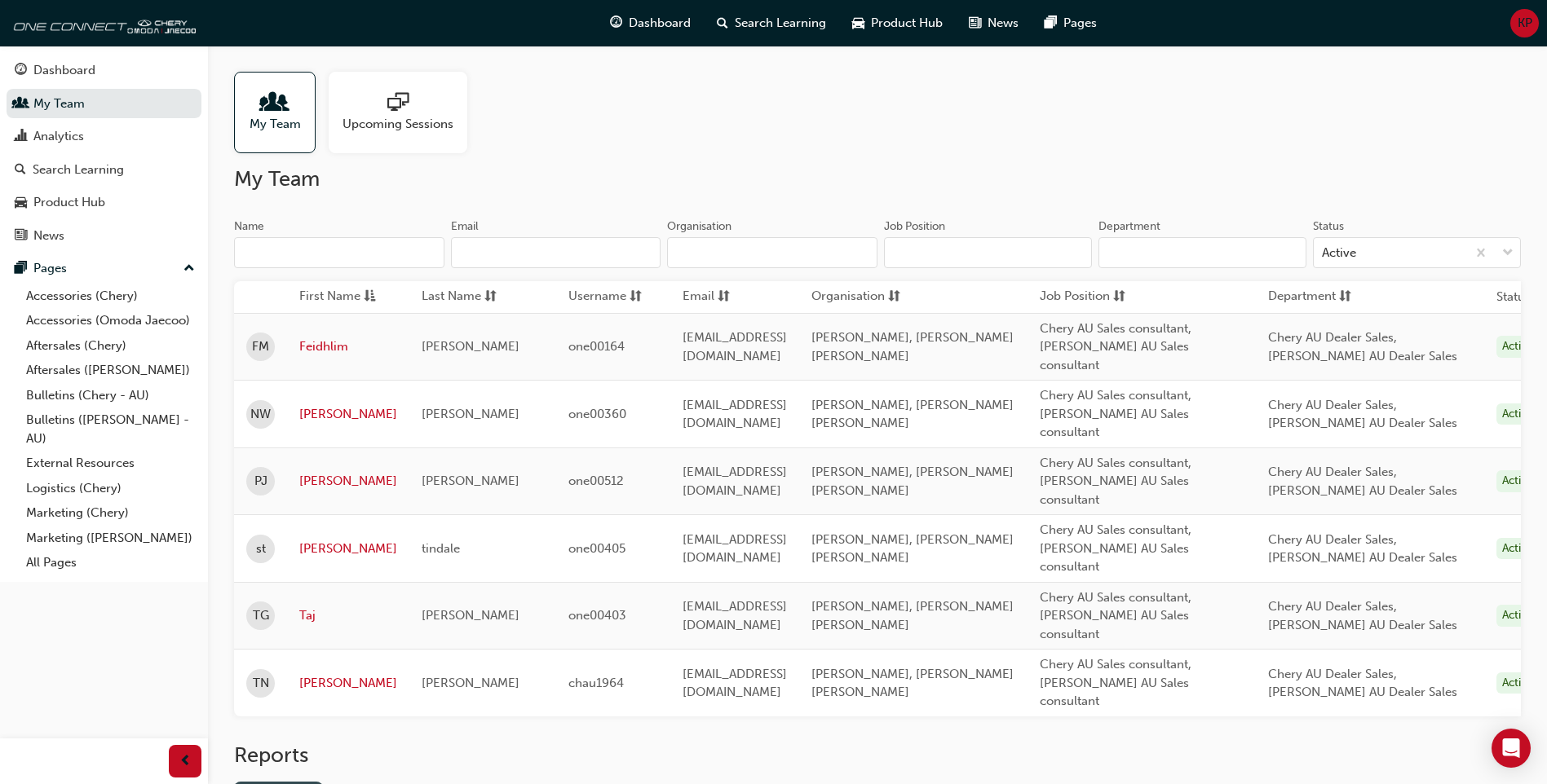
click at [313, 781] on link "Gap Report" at bounding box center [278, 794] width 89 height 27
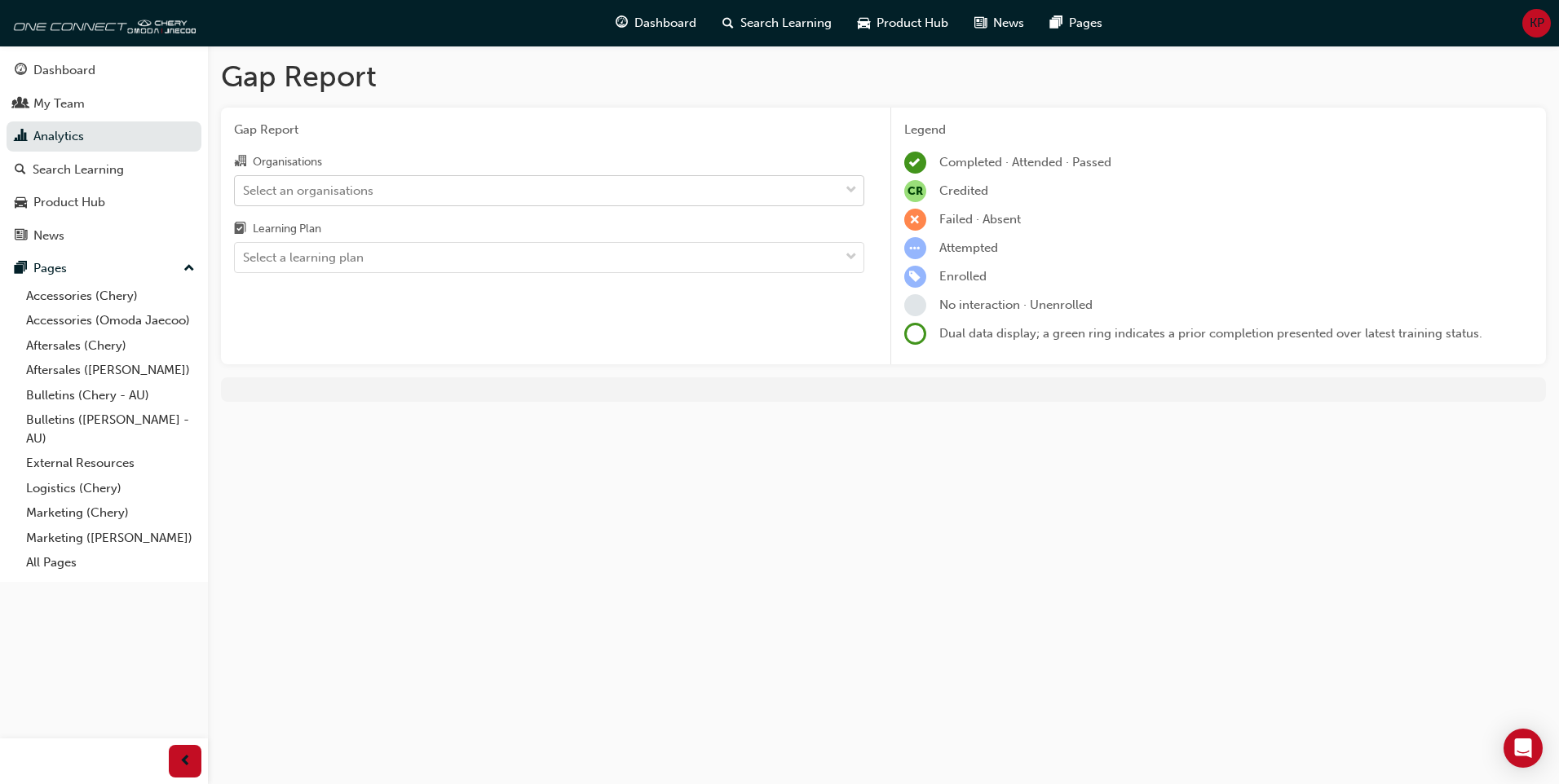
click at [831, 196] on div "Select an organisations" at bounding box center [537, 190] width 604 height 29
click at [245, 196] on input "Organisations Select an organisations" at bounding box center [244, 189] width 2 height 14
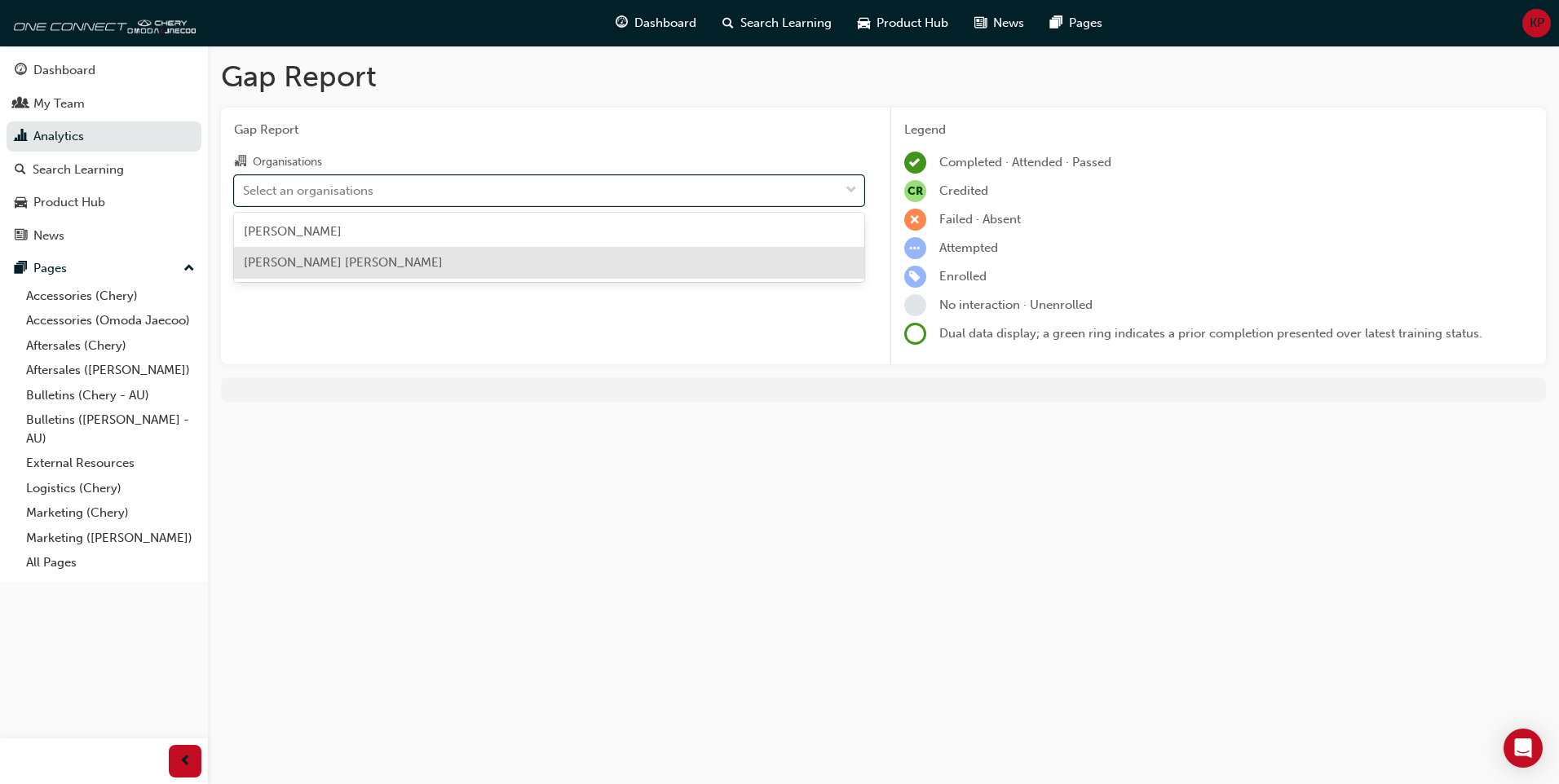
click at [424, 266] on span "[PERSON_NAME] [PERSON_NAME]" at bounding box center [343, 262] width 199 height 14
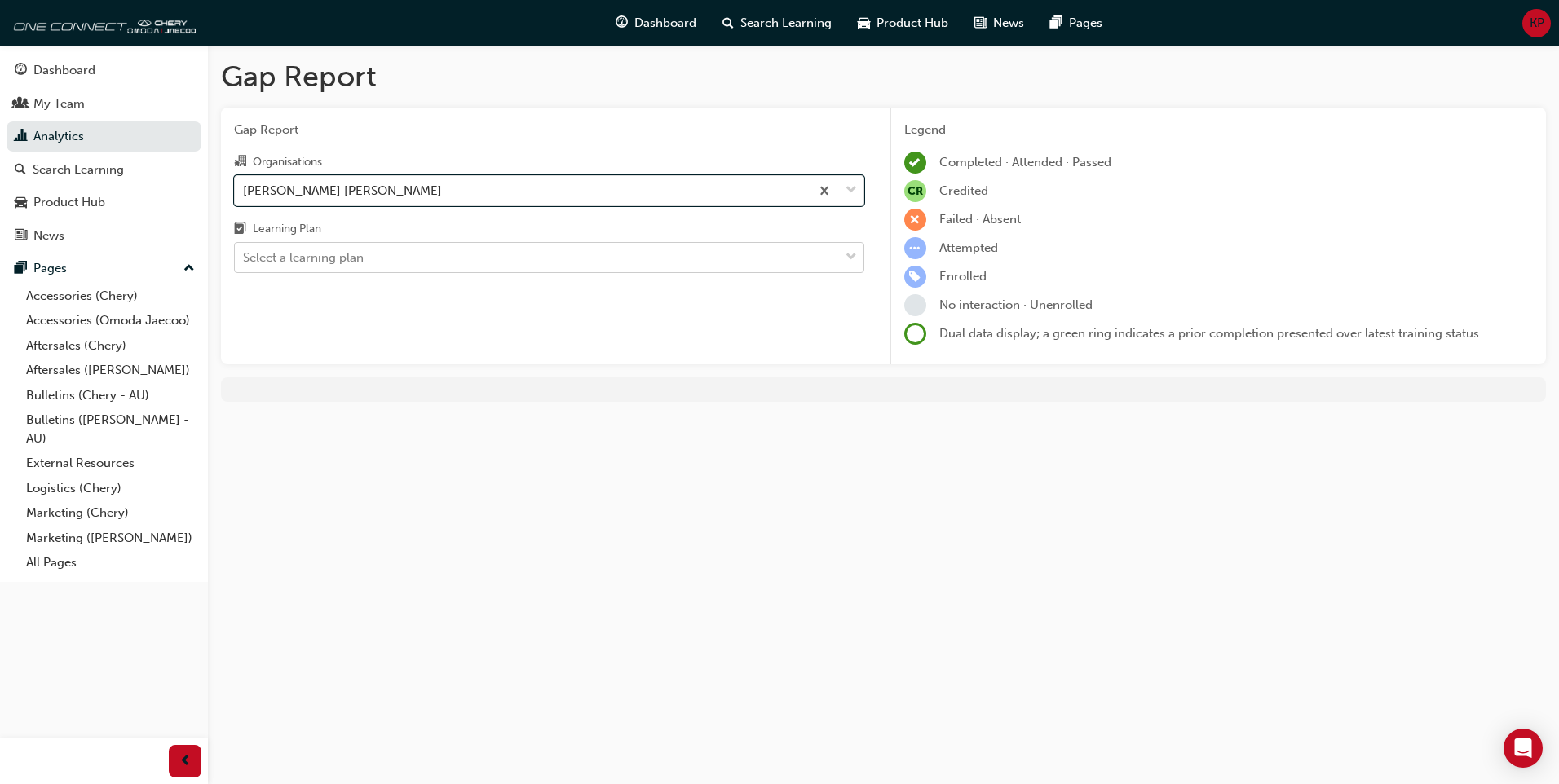
click at [677, 254] on div "Select a learning plan" at bounding box center [537, 258] width 604 height 29
click at [245, 254] on input "Learning Plan Select a learning plan" at bounding box center [244, 257] width 2 height 14
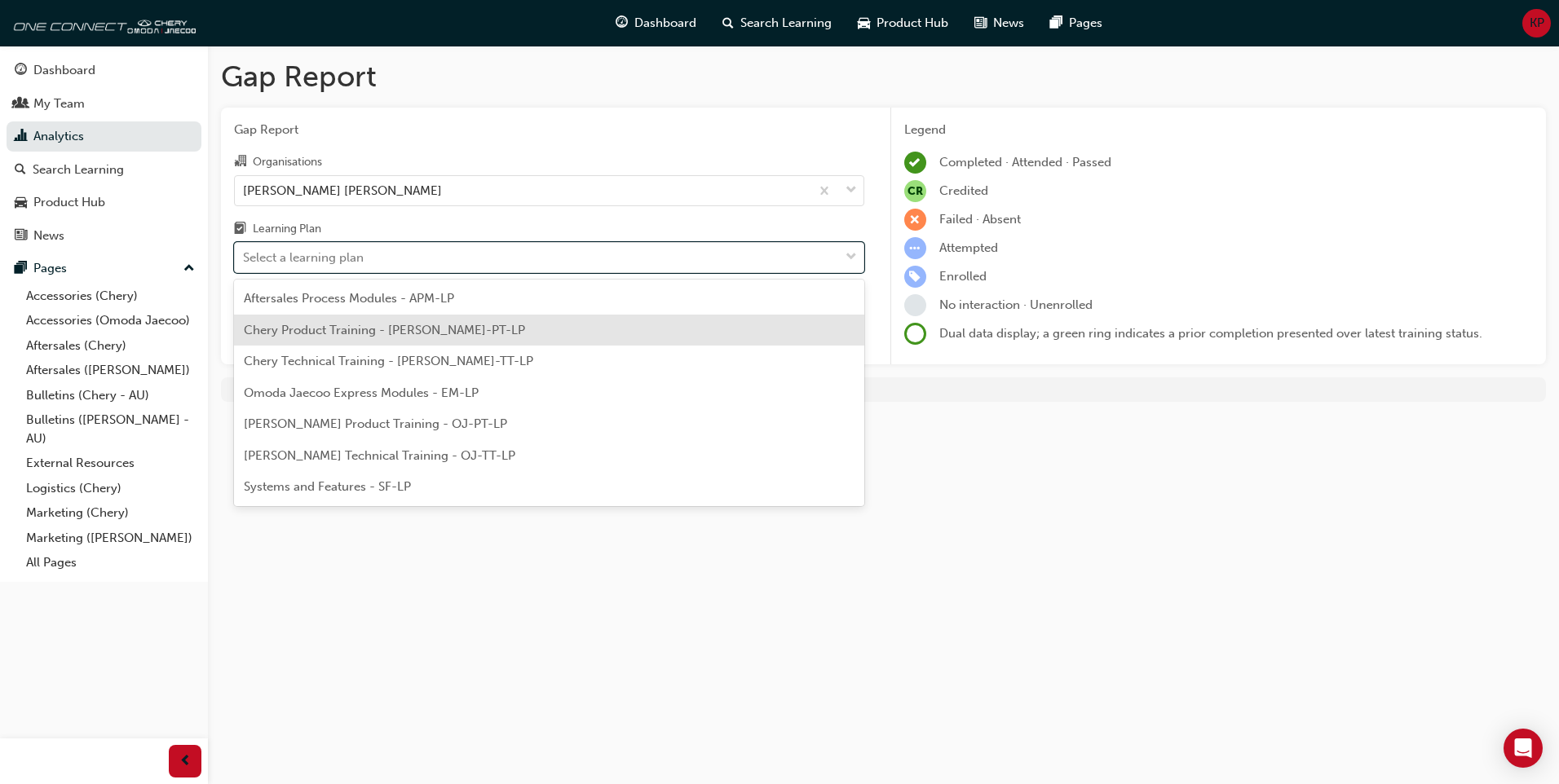
click at [394, 334] on span "Chery Product Training - [PERSON_NAME]-PT-LP" at bounding box center [384, 329] width 281 height 14
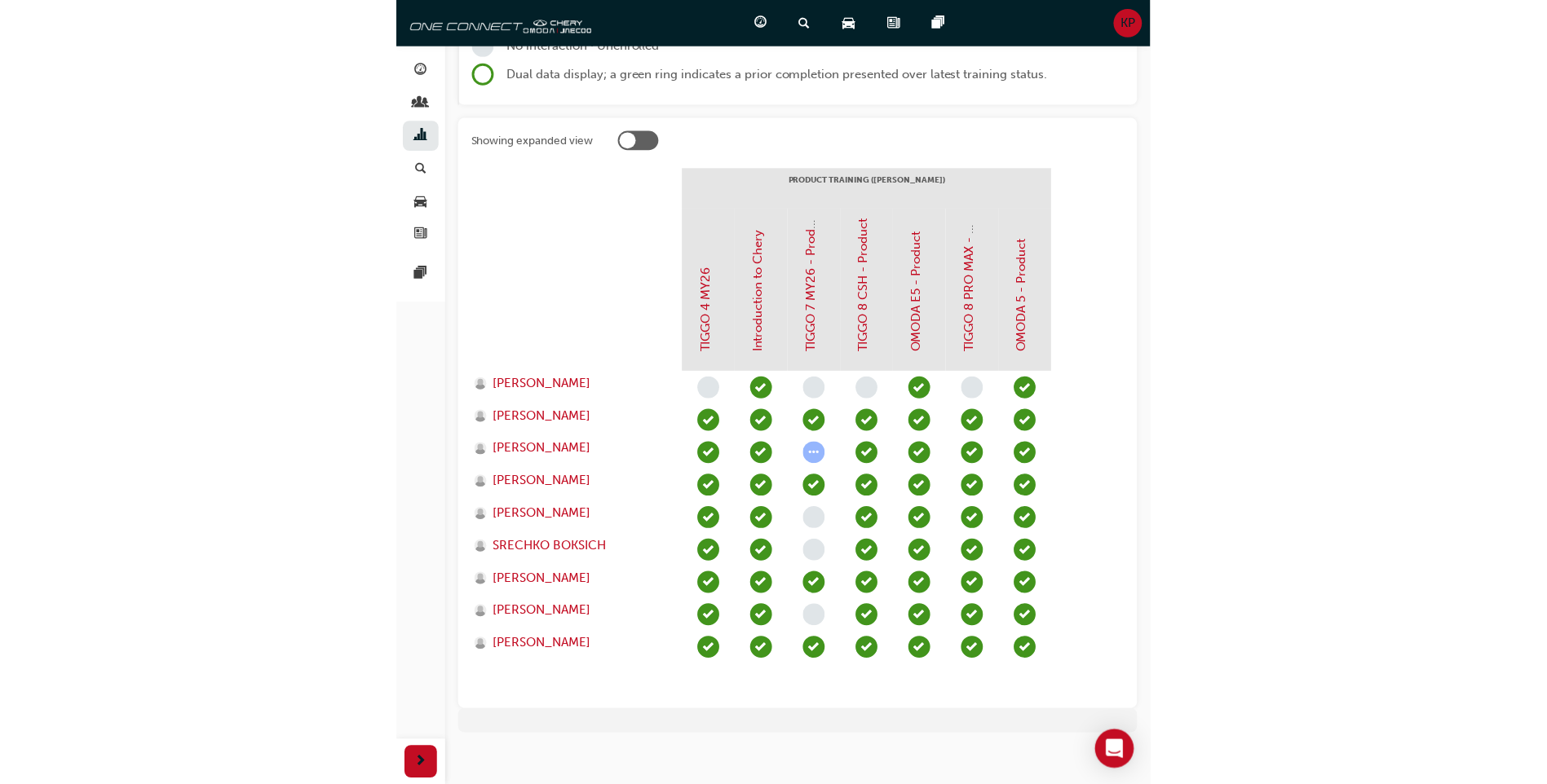
scroll to position [259, 0]
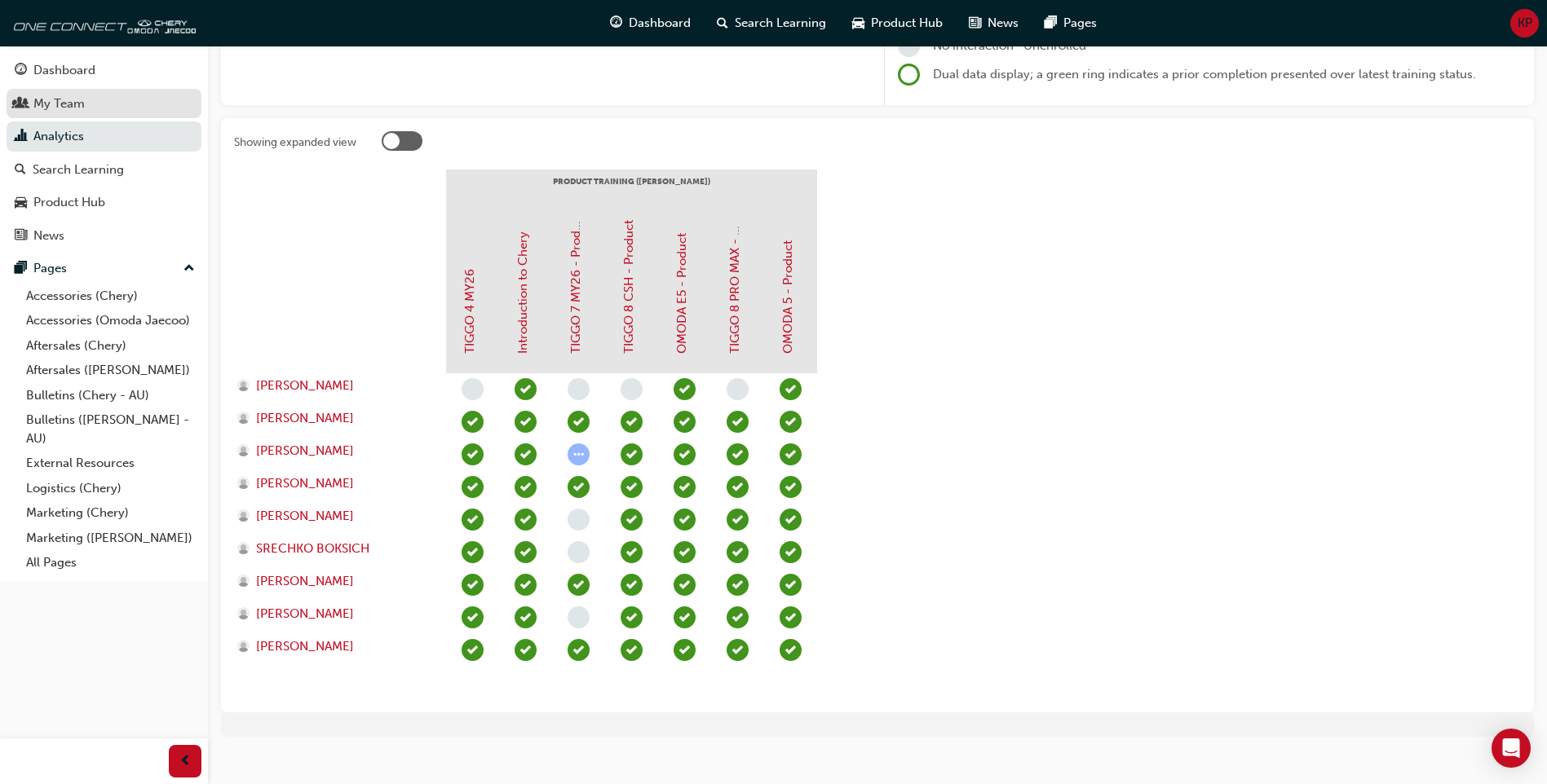
click at [80, 110] on div "My Team" at bounding box center [59, 104] width 51 height 19
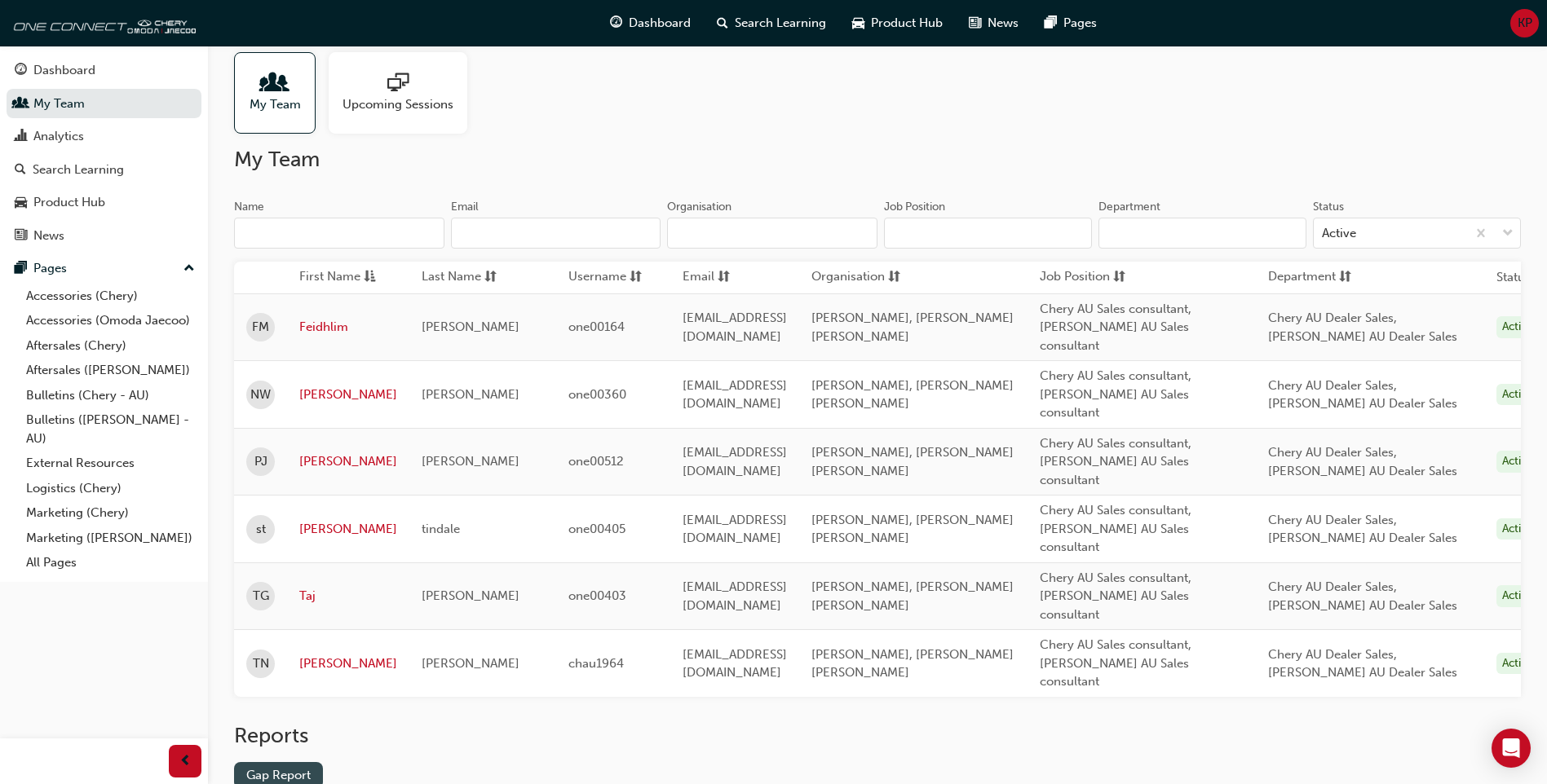
click at [281, 762] on link "Gap Report" at bounding box center [278, 775] width 89 height 27
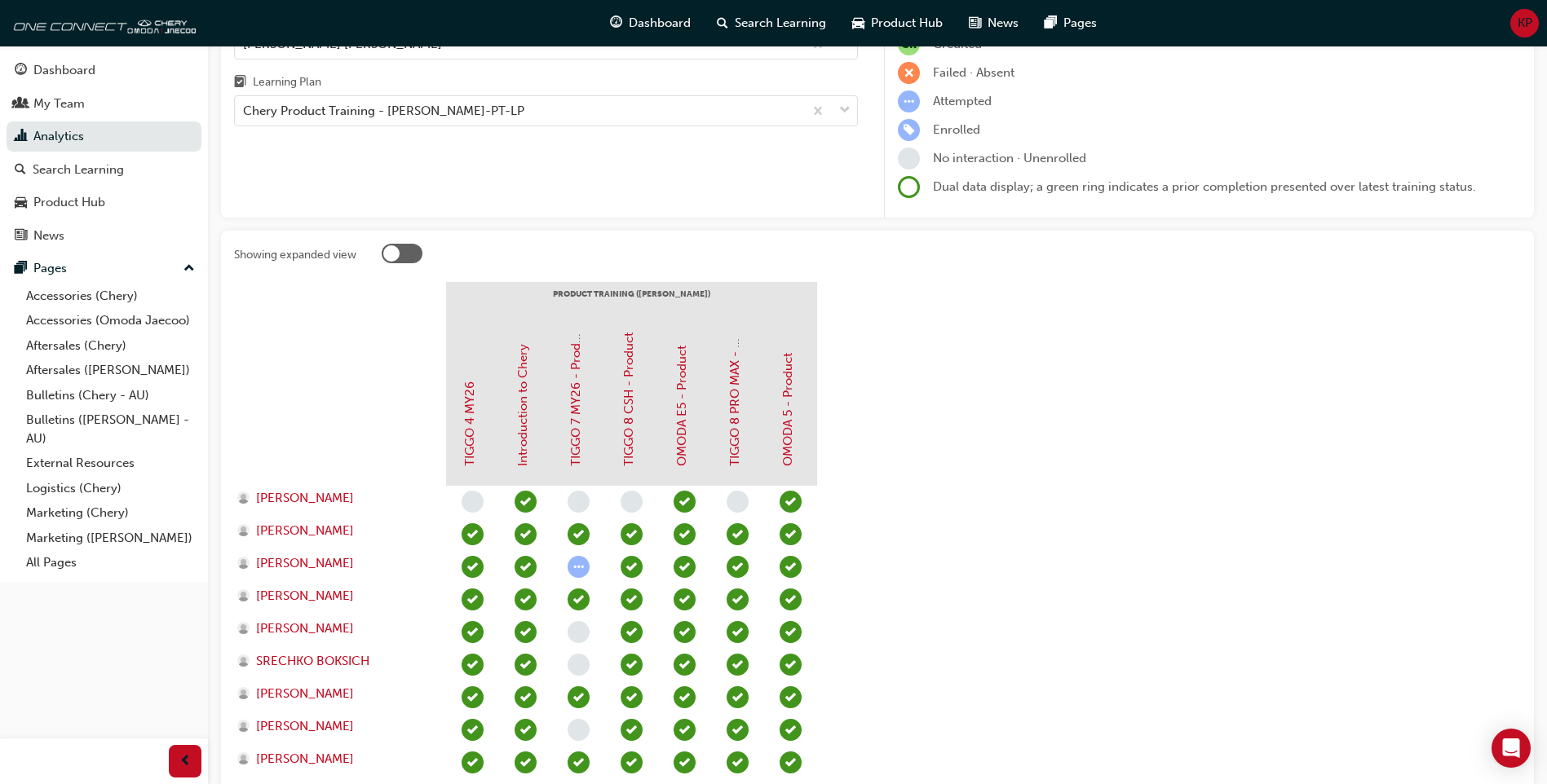
scroll to position [279, 0]
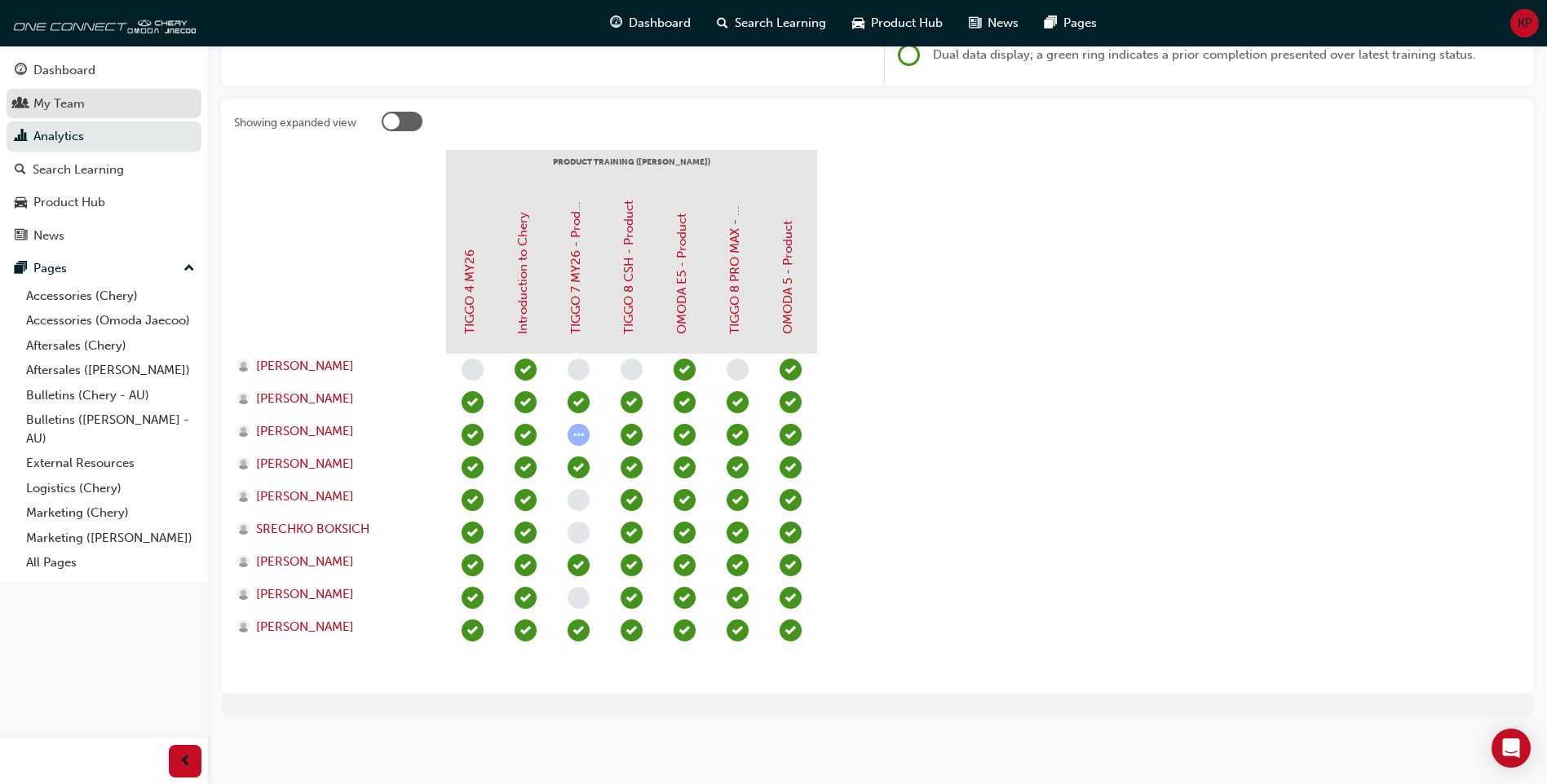
click at [75, 108] on div "My Team" at bounding box center [59, 104] width 51 height 19
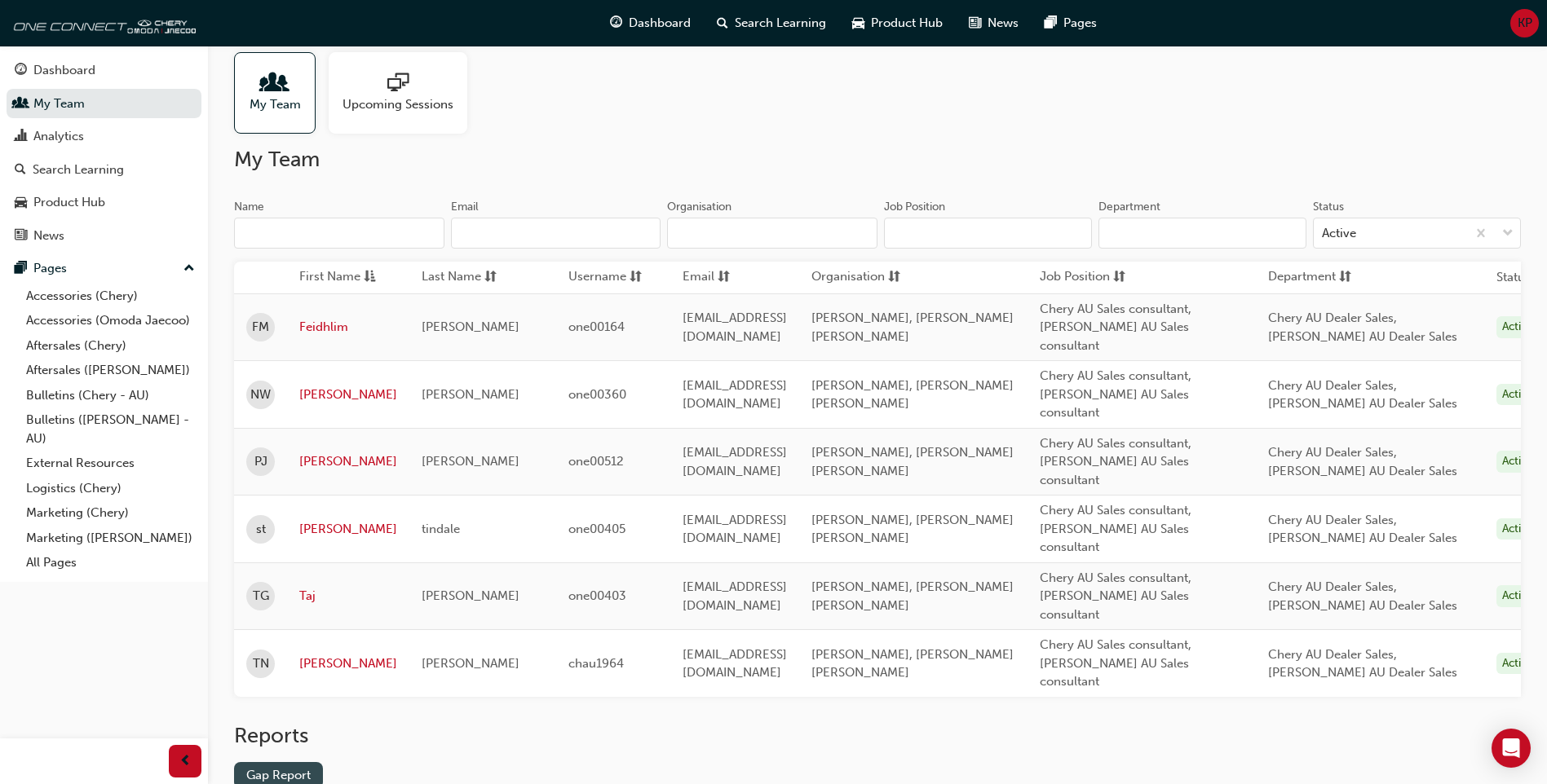
click at [269, 762] on link "Gap Report" at bounding box center [278, 775] width 89 height 27
